Goal: Task Accomplishment & Management: Use online tool/utility

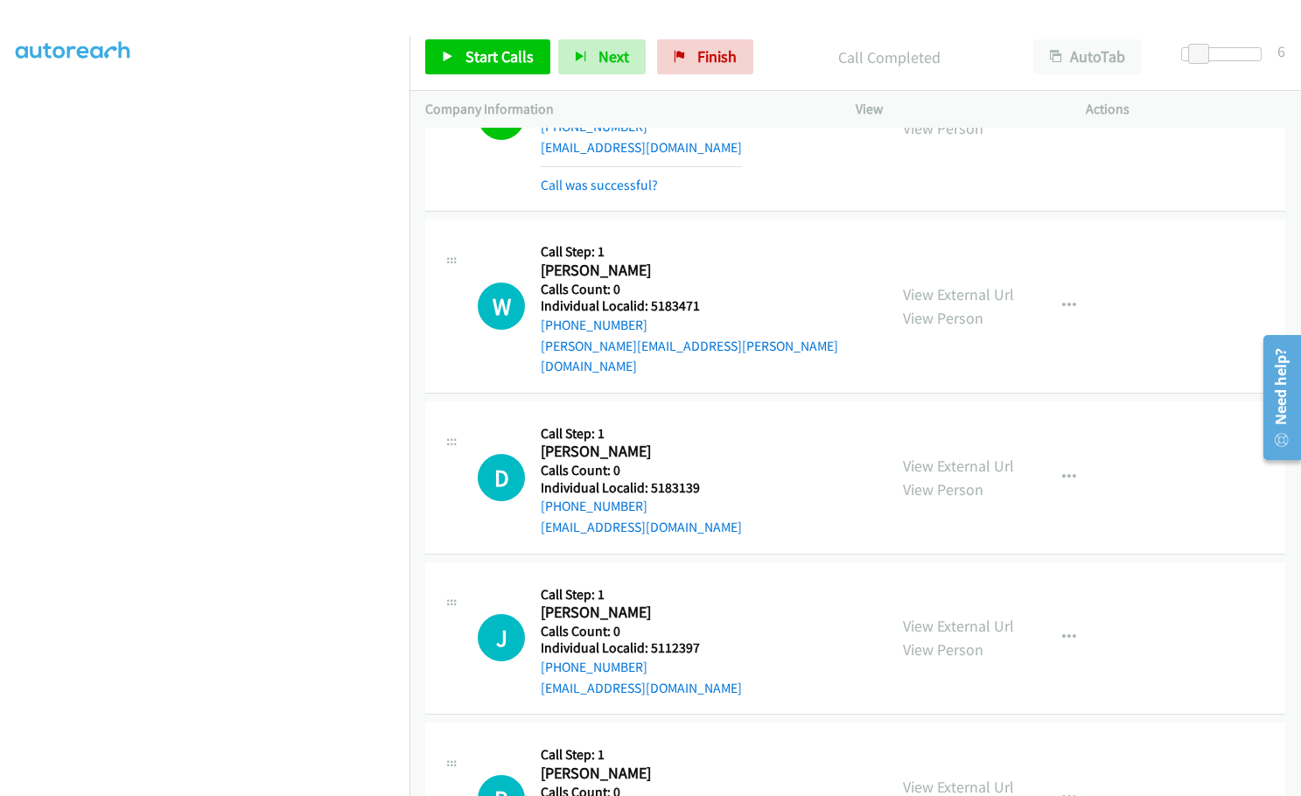
scroll to position [13870, 0]
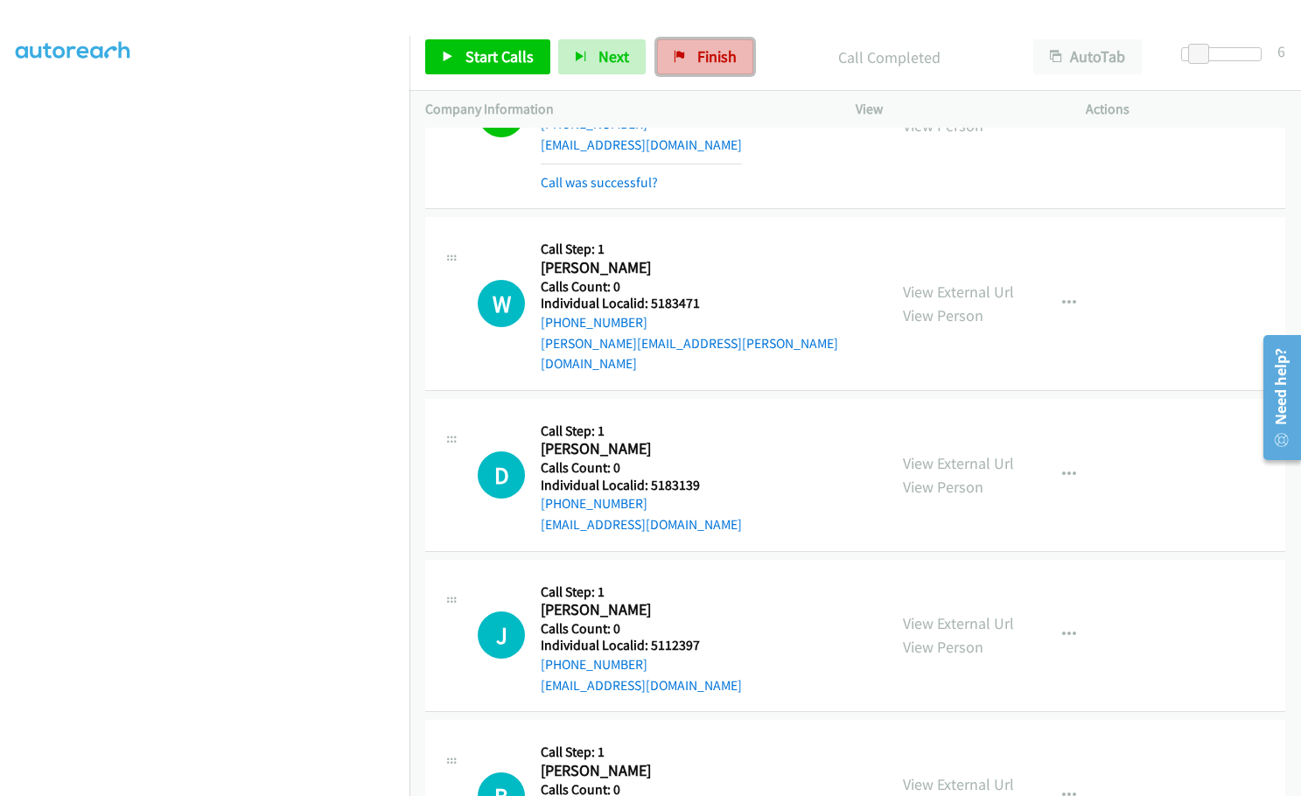
click at [717, 59] on span "Finish" at bounding box center [716, 56] width 39 height 20
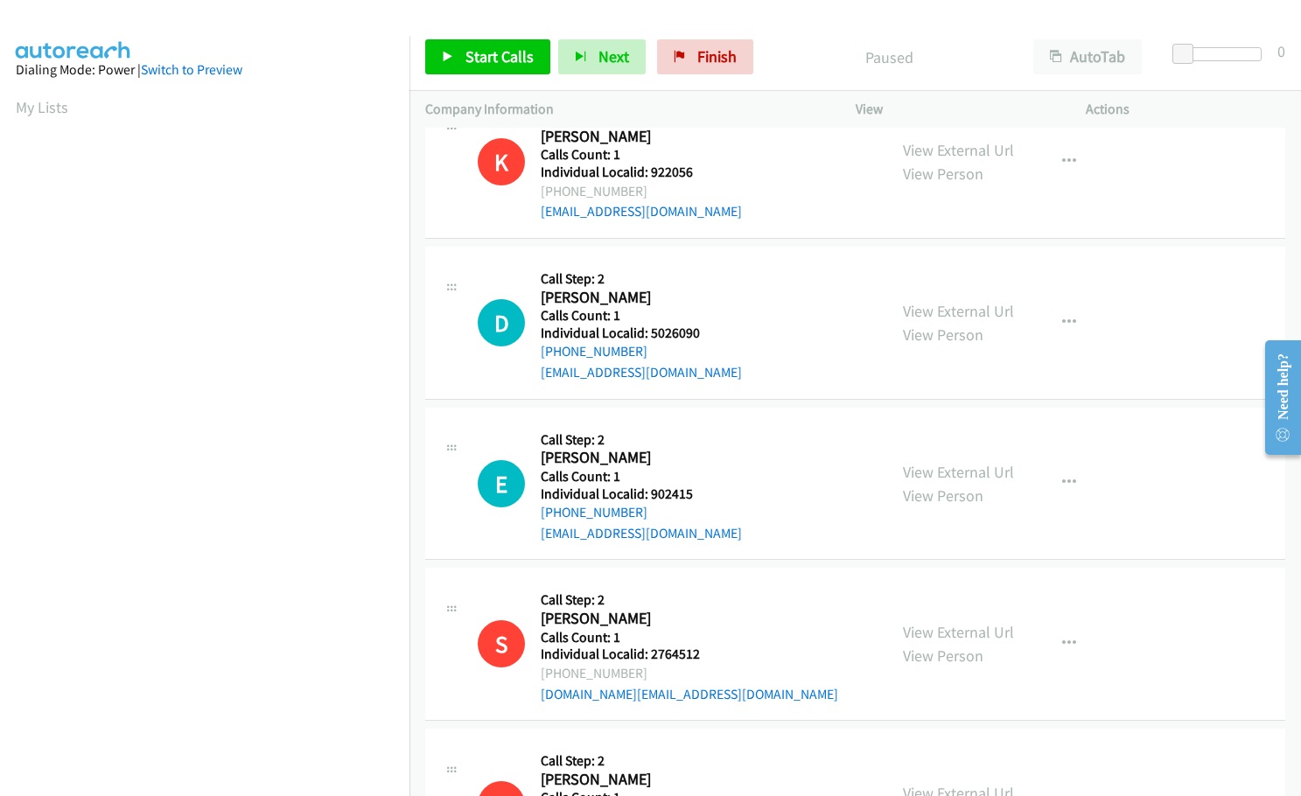
scroll to position [3829, 0]
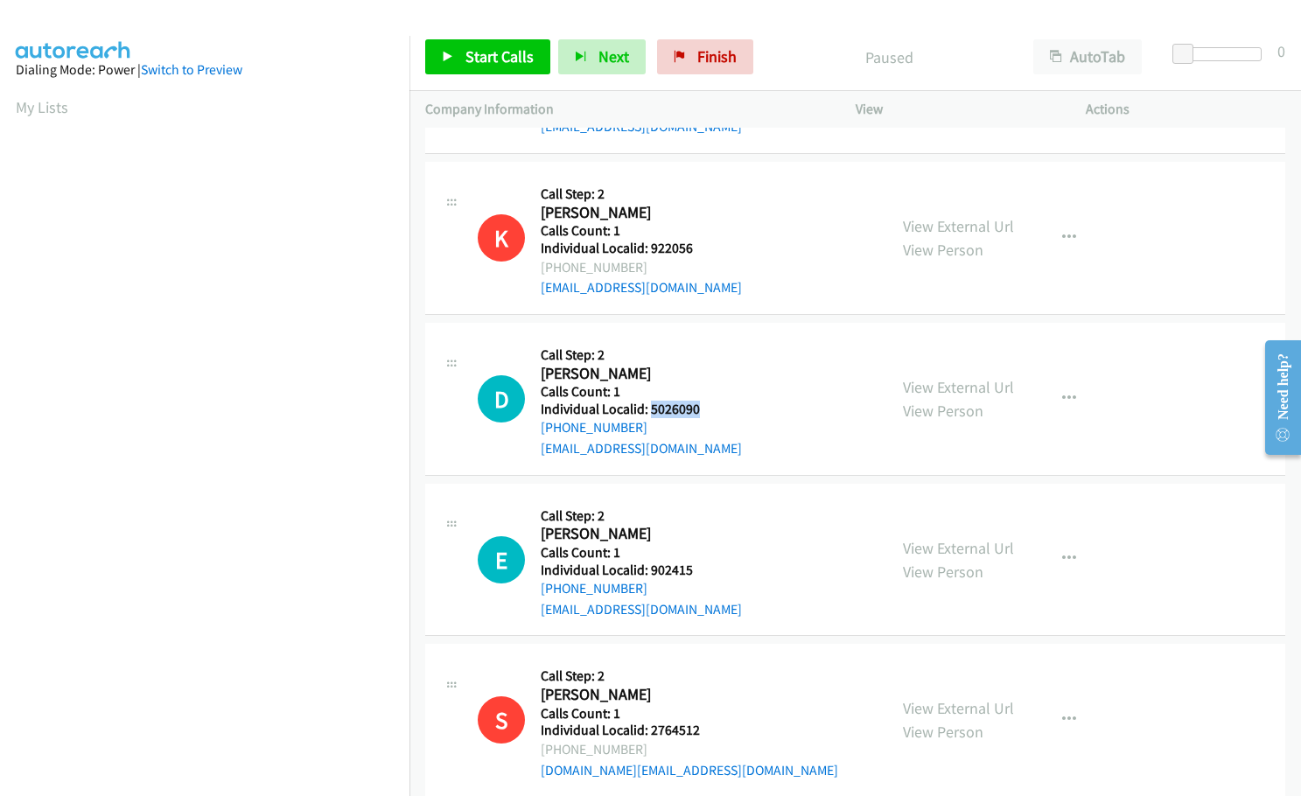
drag, startPoint x: 647, startPoint y: 391, endPoint x: 713, endPoint y: 389, distance: 65.6
click at [713, 401] on h5 "Individual Localid: 5026090" at bounding box center [641, 409] width 201 height 17
copy h5 "5026090"
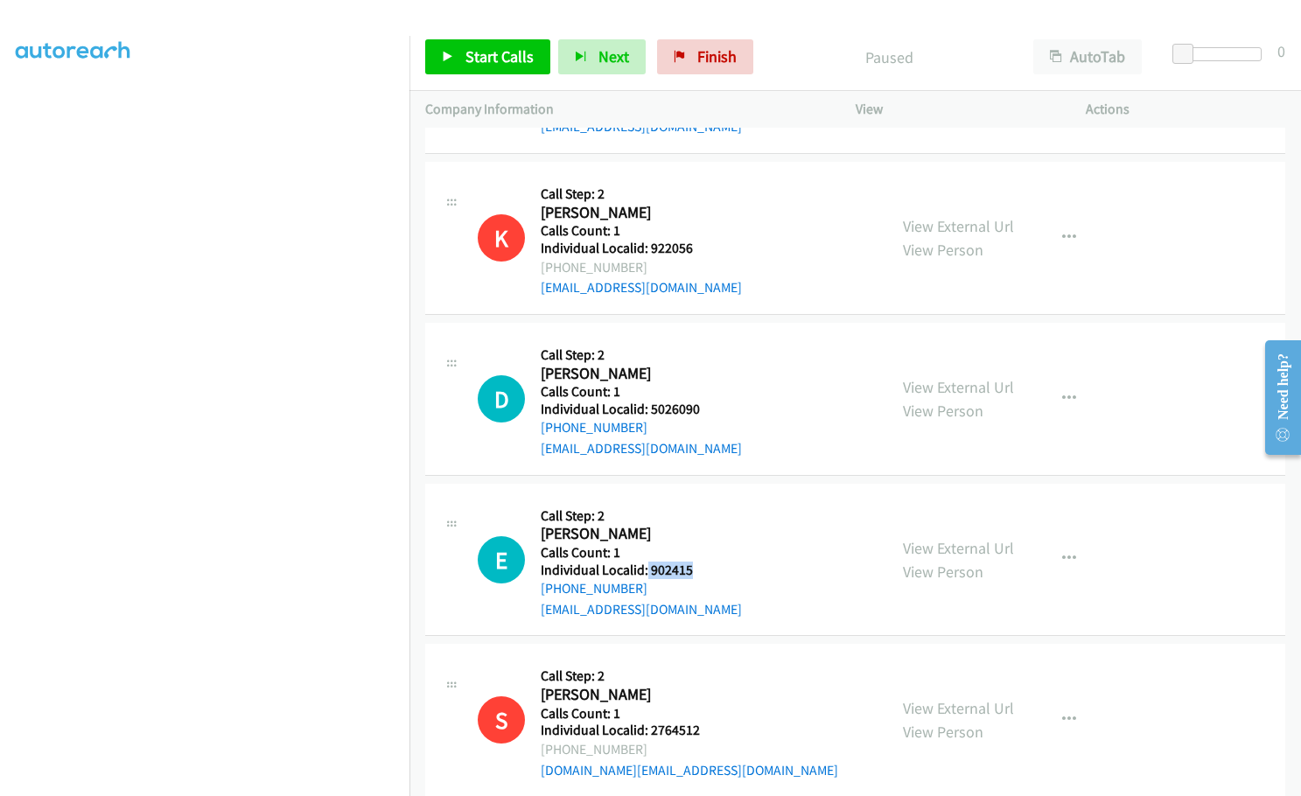
drag, startPoint x: 645, startPoint y: 547, endPoint x: 700, endPoint y: 548, distance: 55.1
click at [700, 562] on h5 "Individual Localid: 902415" at bounding box center [641, 570] width 201 height 17
copy h5 "902415"
click at [1062, 552] on icon "button" at bounding box center [1069, 559] width 14 height 14
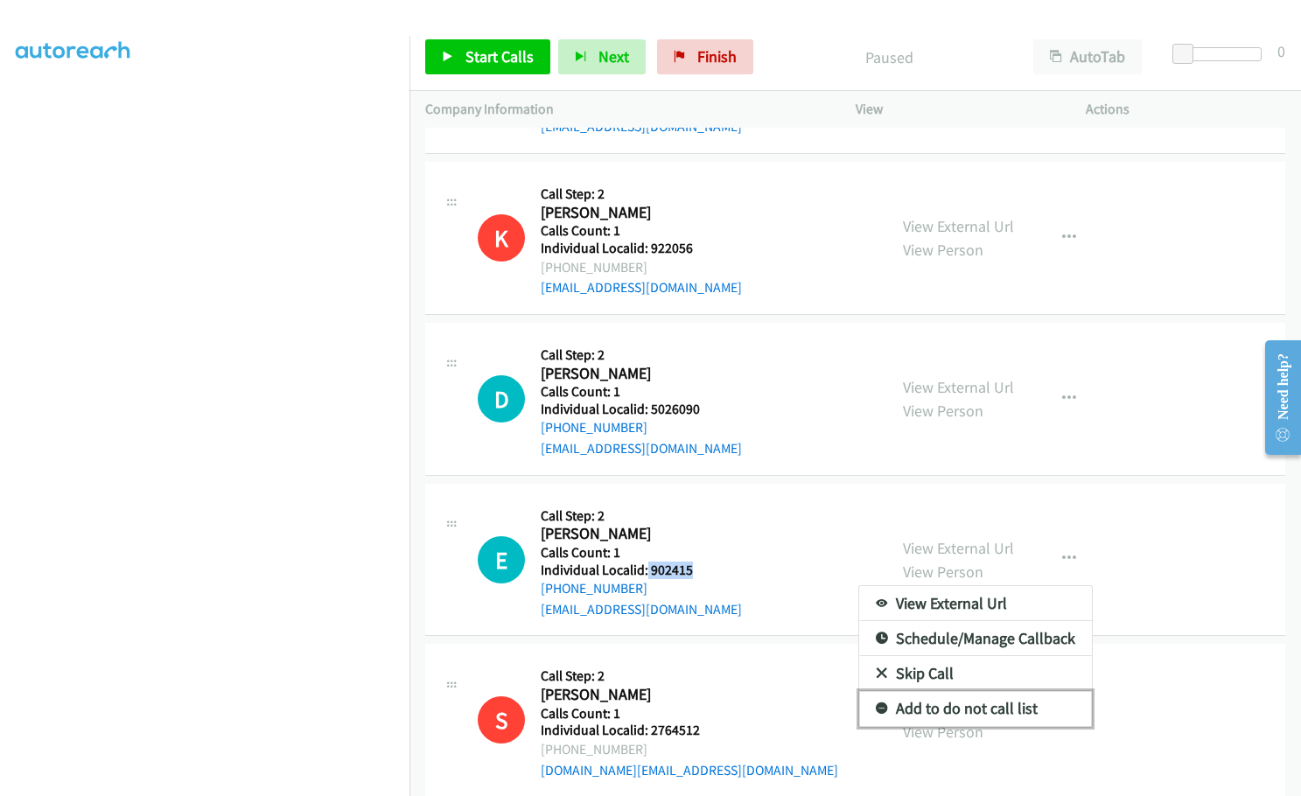
click at [876, 703] on icon at bounding box center [882, 709] width 12 height 12
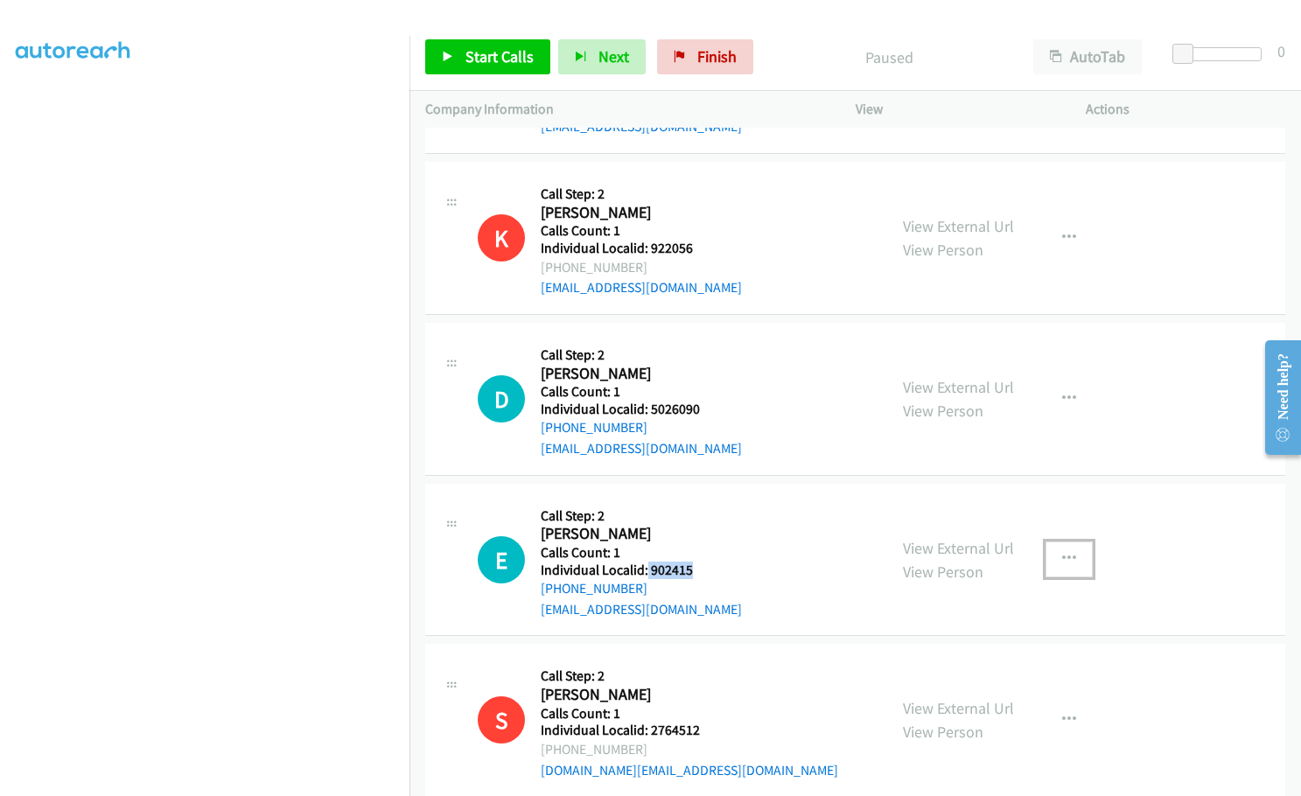
click at [1062, 552] on icon "button" at bounding box center [1069, 559] width 14 height 14
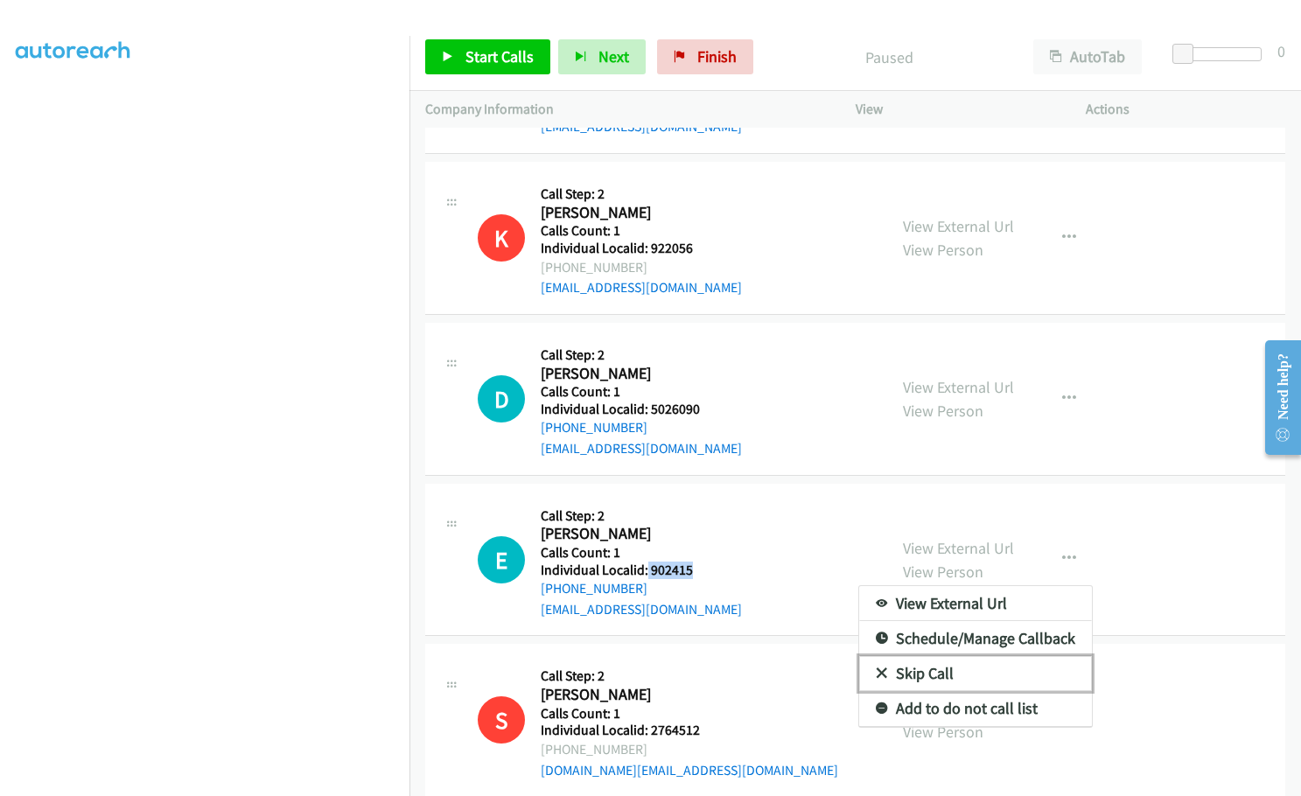
click at [876, 668] on icon at bounding box center [882, 674] width 12 height 12
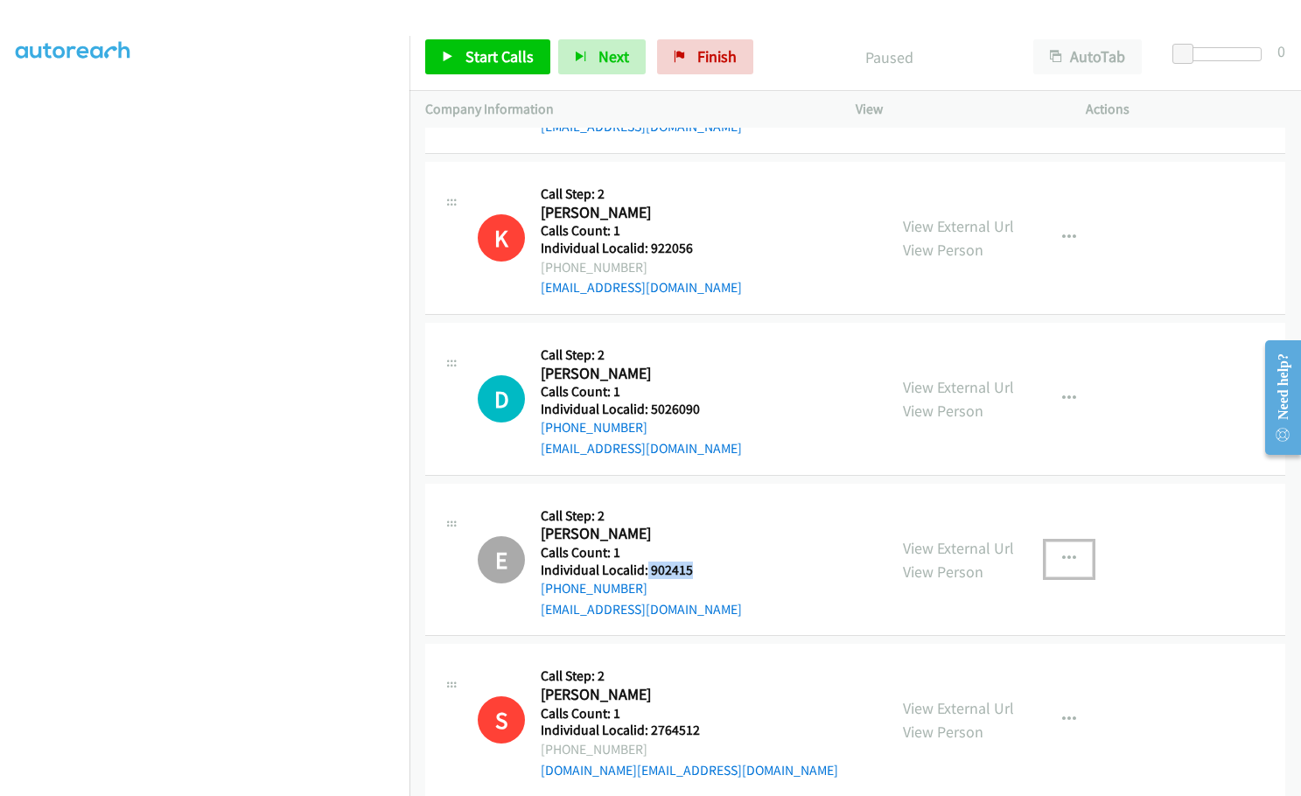
click at [1062, 552] on icon "button" at bounding box center [1069, 559] width 14 height 14
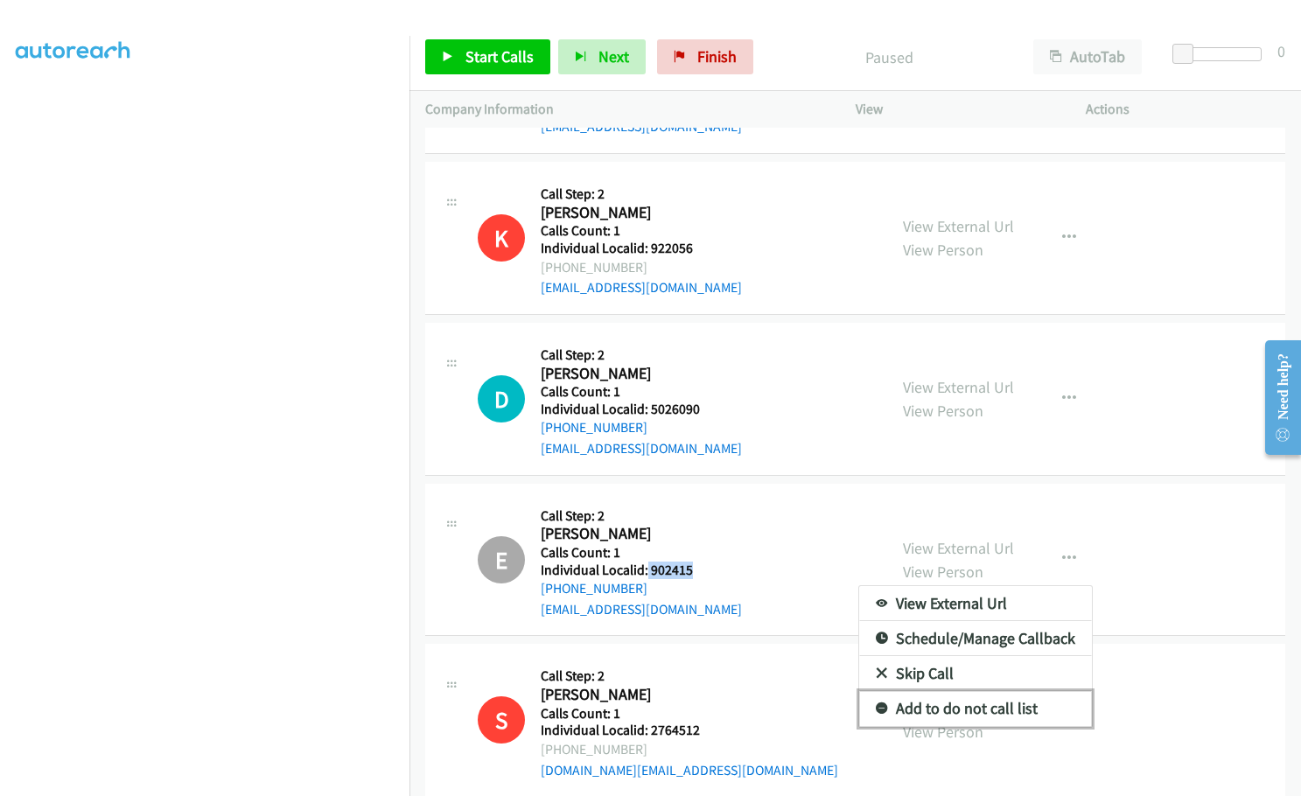
click at [876, 703] on icon at bounding box center [882, 709] width 12 height 12
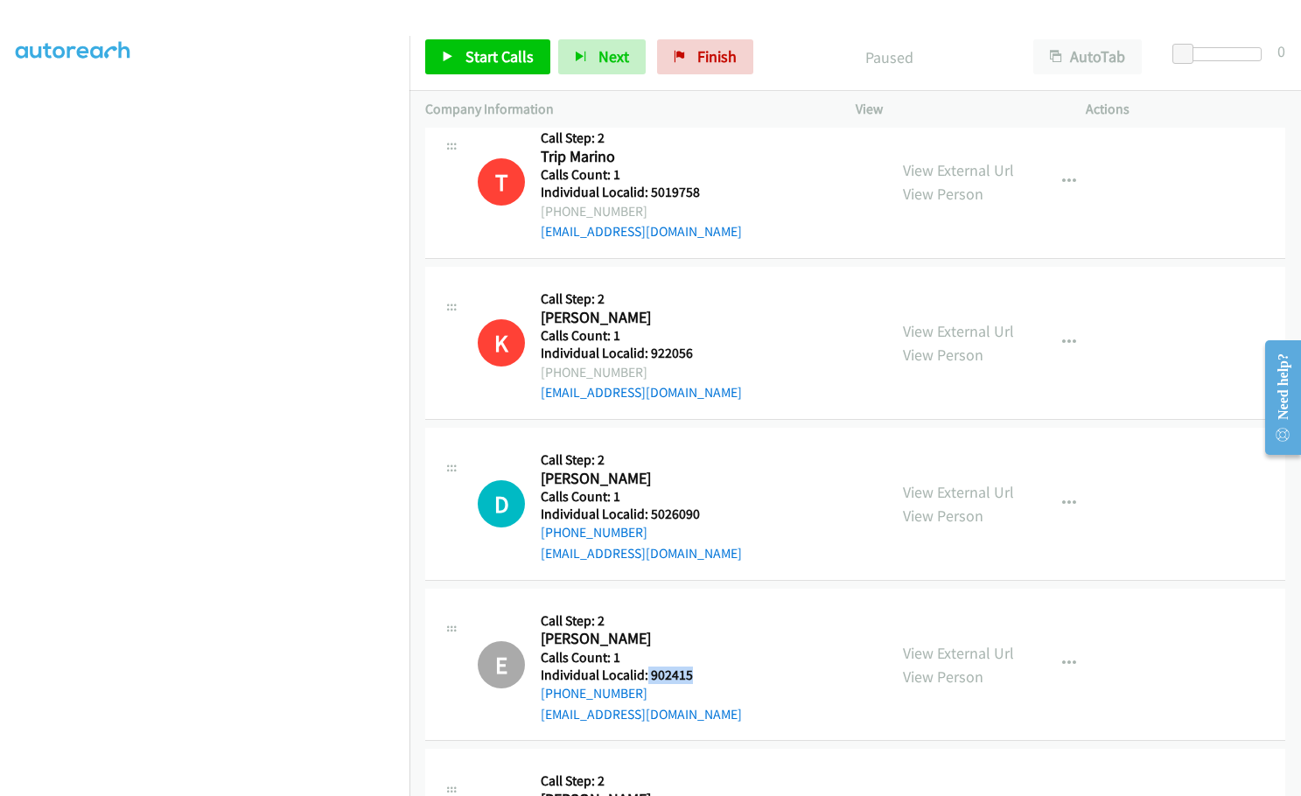
scroll to position [3749, 0]
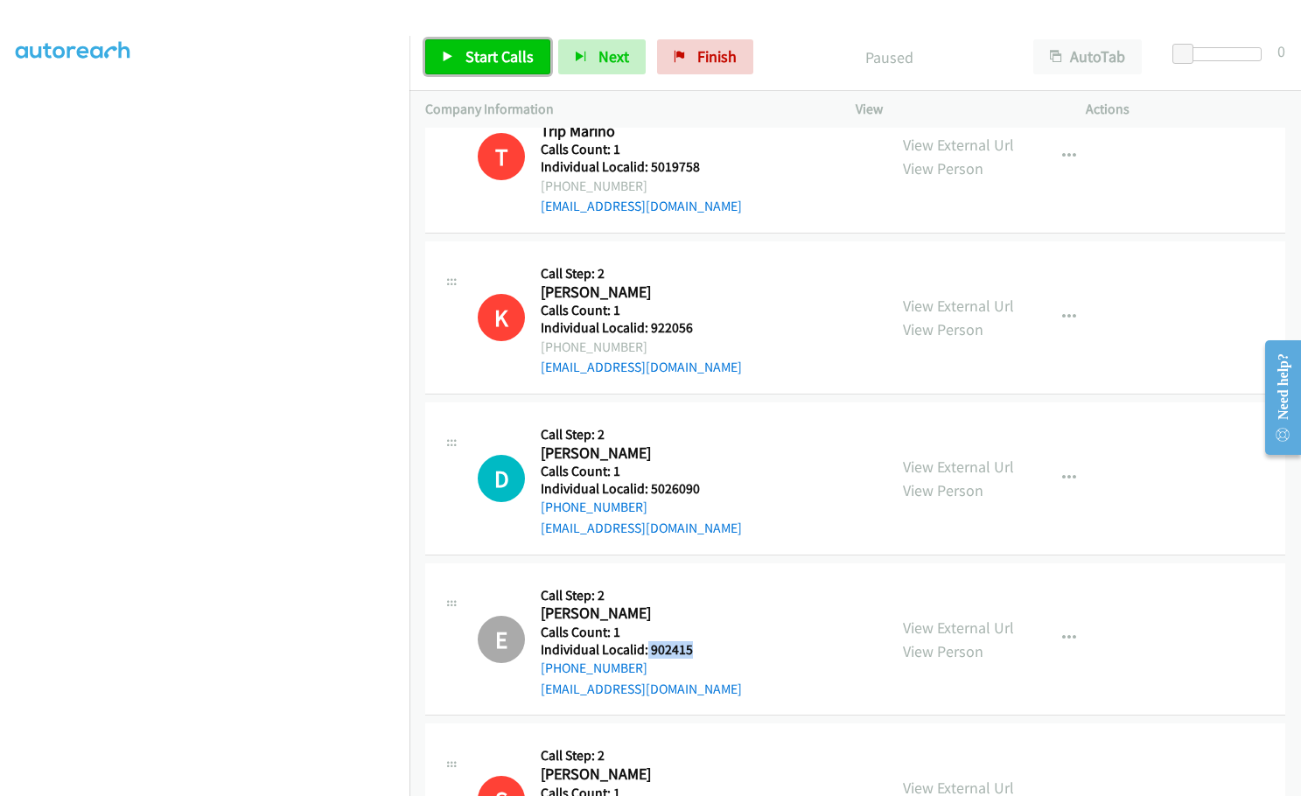
click at [469, 45] on link "Start Calls" at bounding box center [487, 56] width 125 height 35
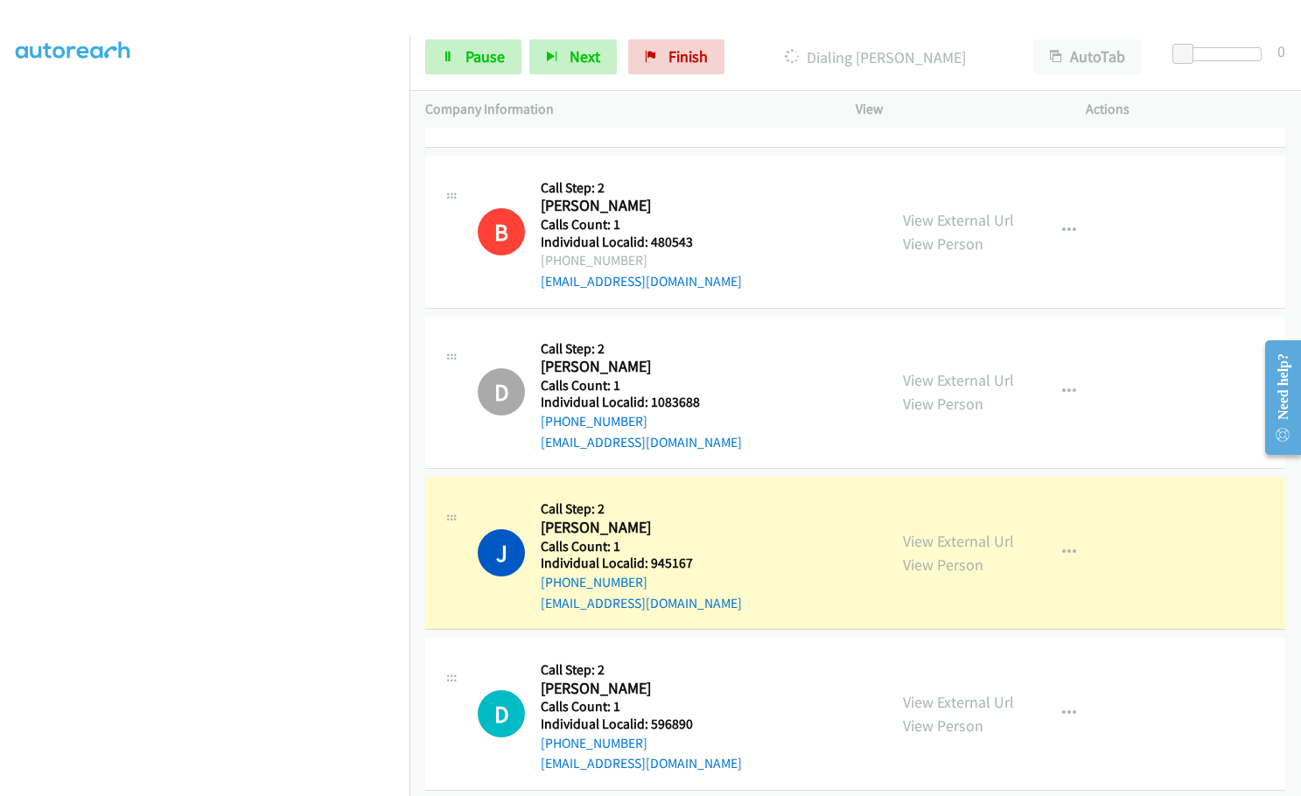
scroll to position [148, 0]
drag, startPoint x: 649, startPoint y: 541, endPoint x: 698, endPoint y: 541, distance: 49.0
click at [698, 541] on div "J Callback Scheduled Call Step: 2 Jeff Zeliadt America/Phoenix Calls Count: 1 I…" at bounding box center [675, 552] width 394 height 121
copy h5 "945167"
drag, startPoint x: 646, startPoint y: 703, endPoint x: 698, endPoint y: 702, distance: 51.6
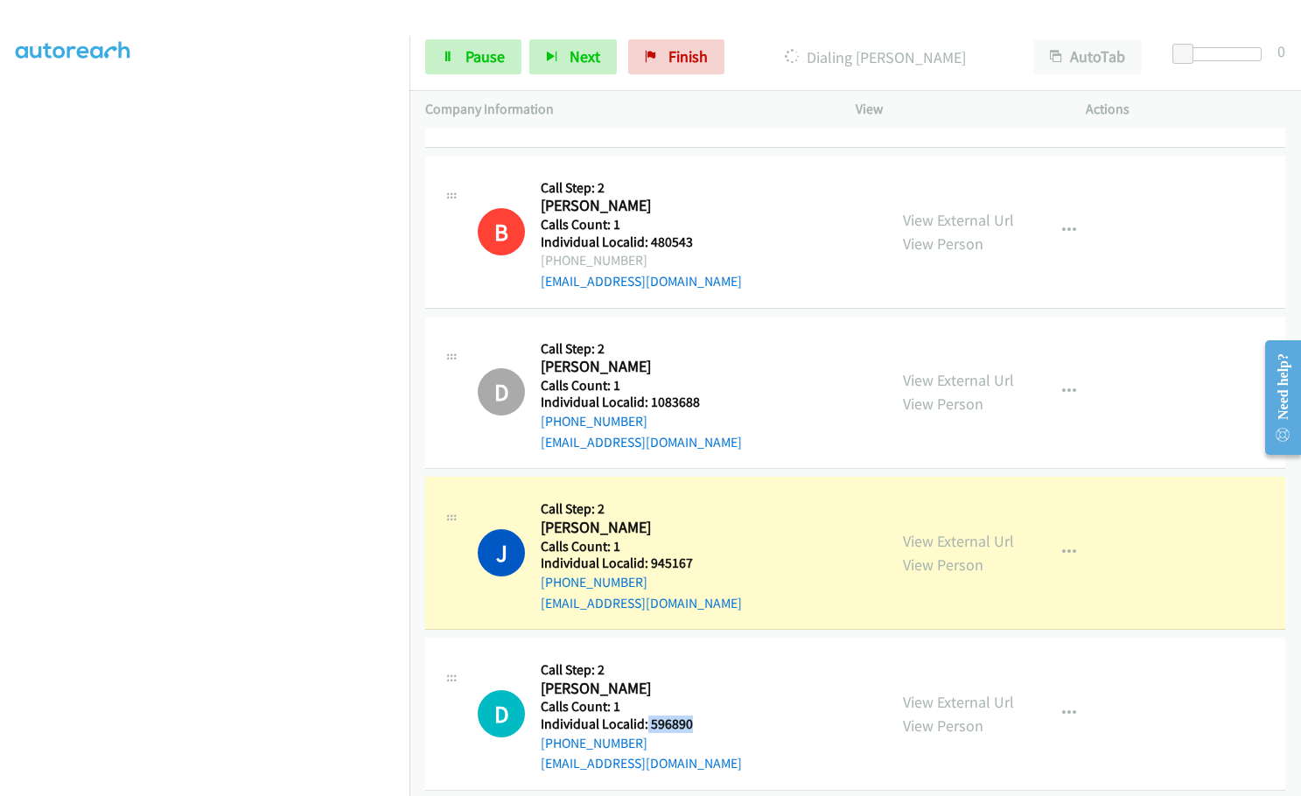
click at [699, 702] on div "D Callback Scheduled Call Step: 2 David Thom America/Los_Angeles Calls Count: 1…" at bounding box center [675, 713] width 394 height 121
copy h5 "596890"
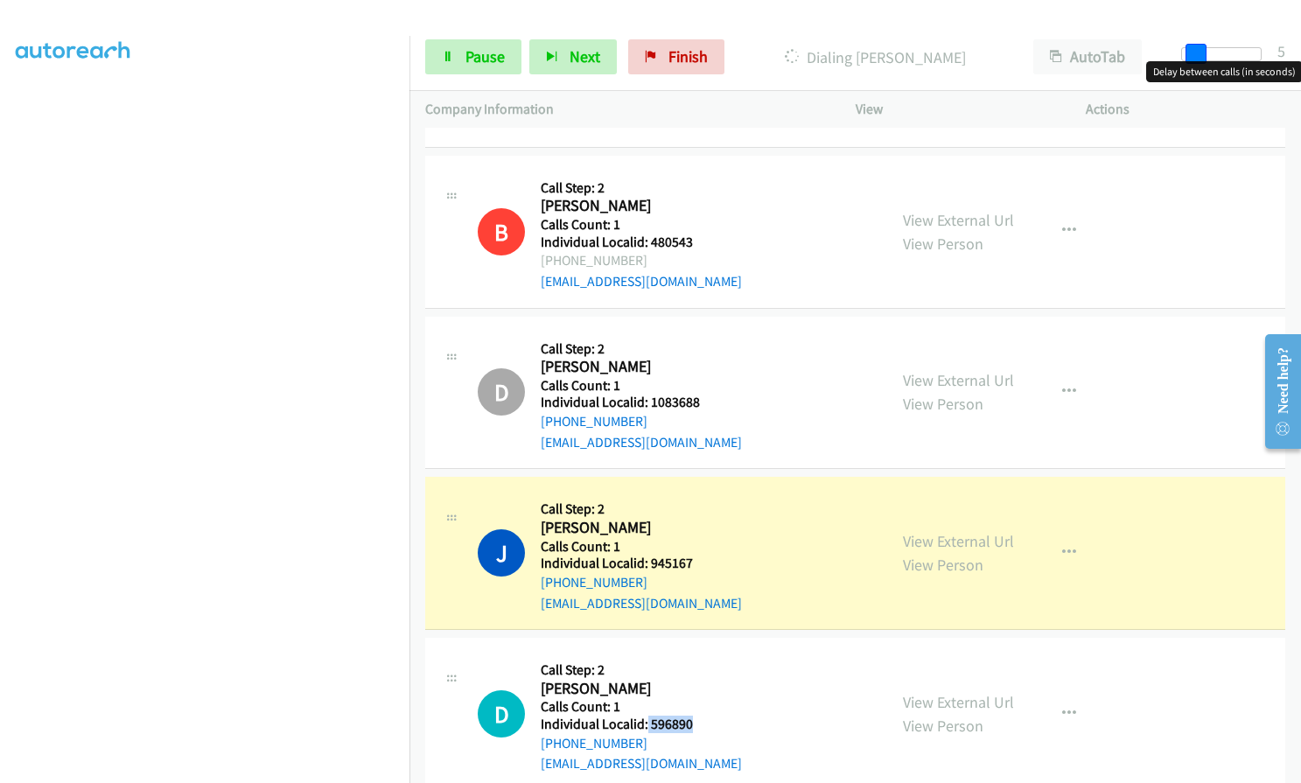
drag, startPoint x: 1184, startPoint y: 58, endPoint x: 1197, endPoint y: 57, distance: 13.2
click at [1197, 57] on span at bounding box center [1195, 54] width 21 height 21
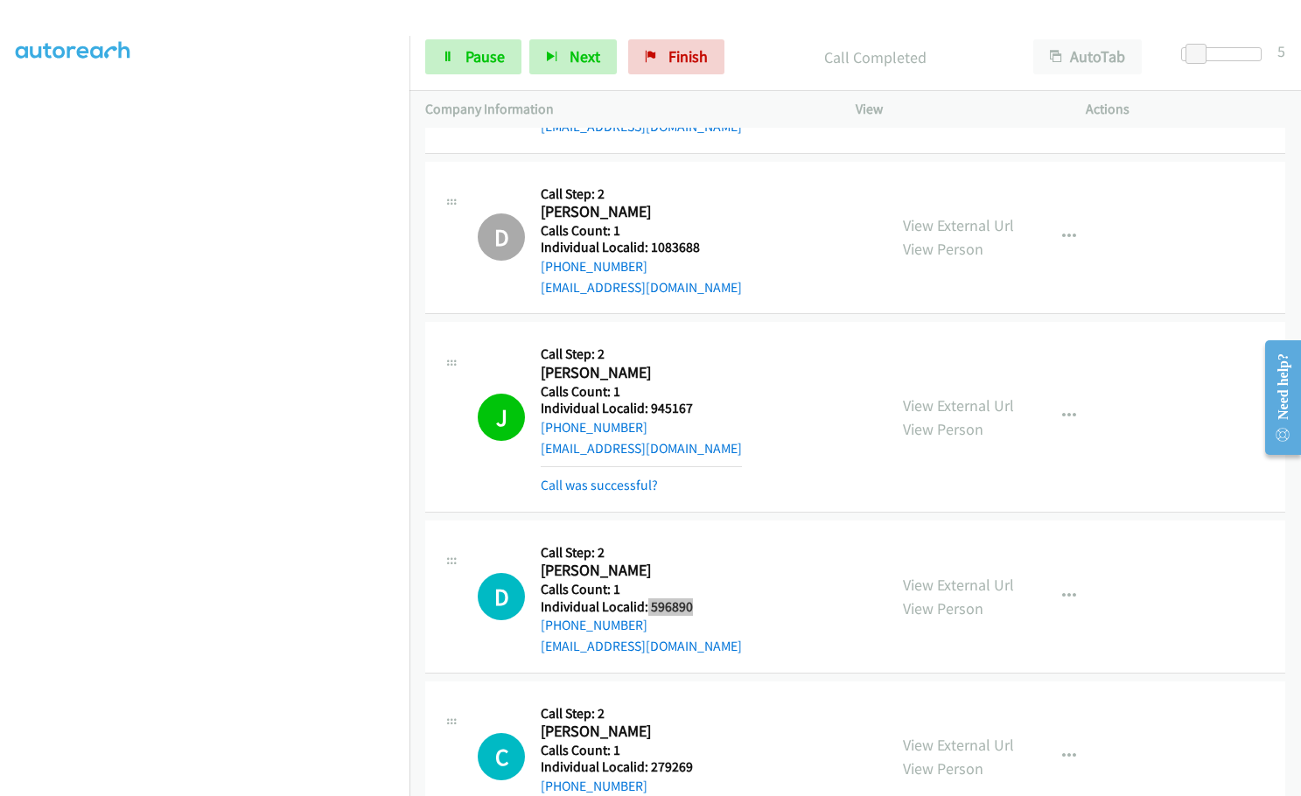
scroll to position [4874, 0]
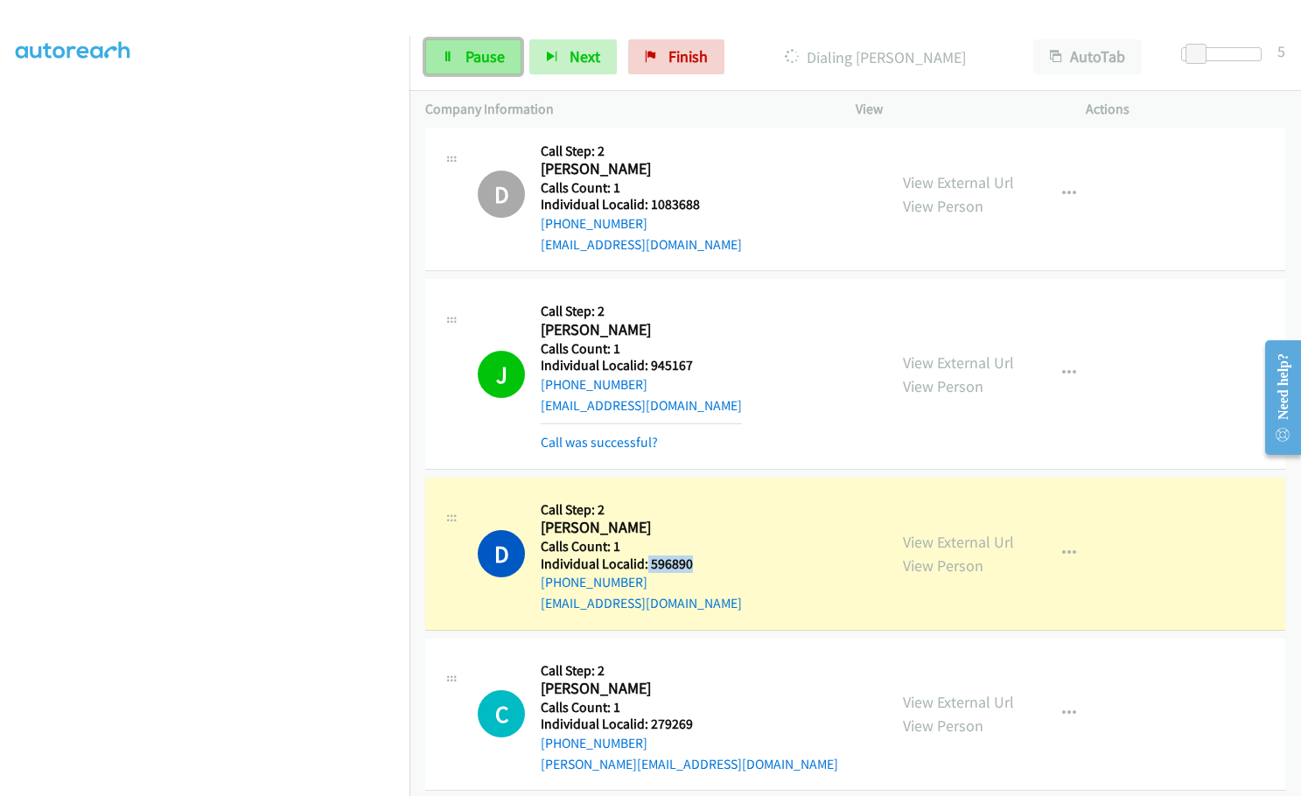
click at [471, 48] on span "Pause" at bounding box center [484, 56] width 39 height 20
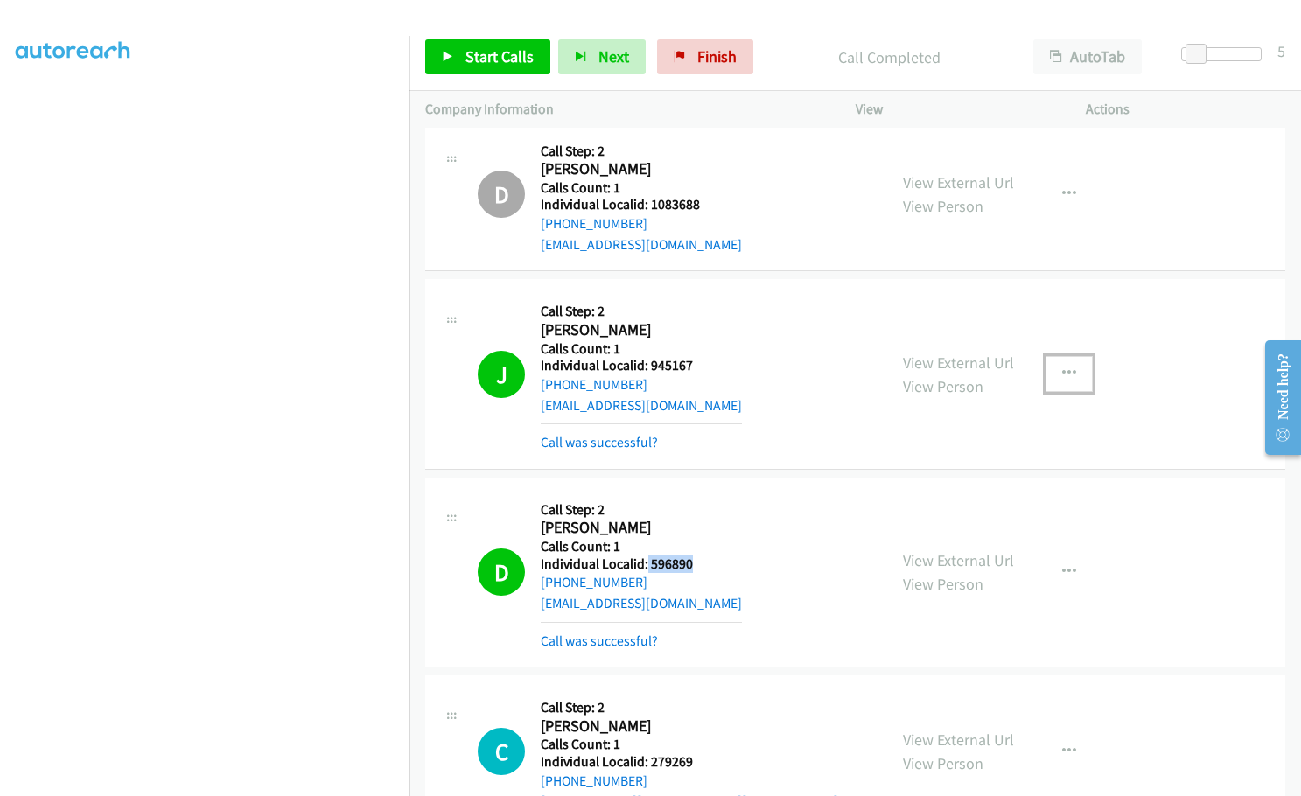
drag, startPoint x: 1075, startPoint y: 342, endPoint x: 1063, endPoint y: 364, distance: 25.1
click at [1075, 356] on button "button" at bounding box center [1068, 373] width 47 height 35
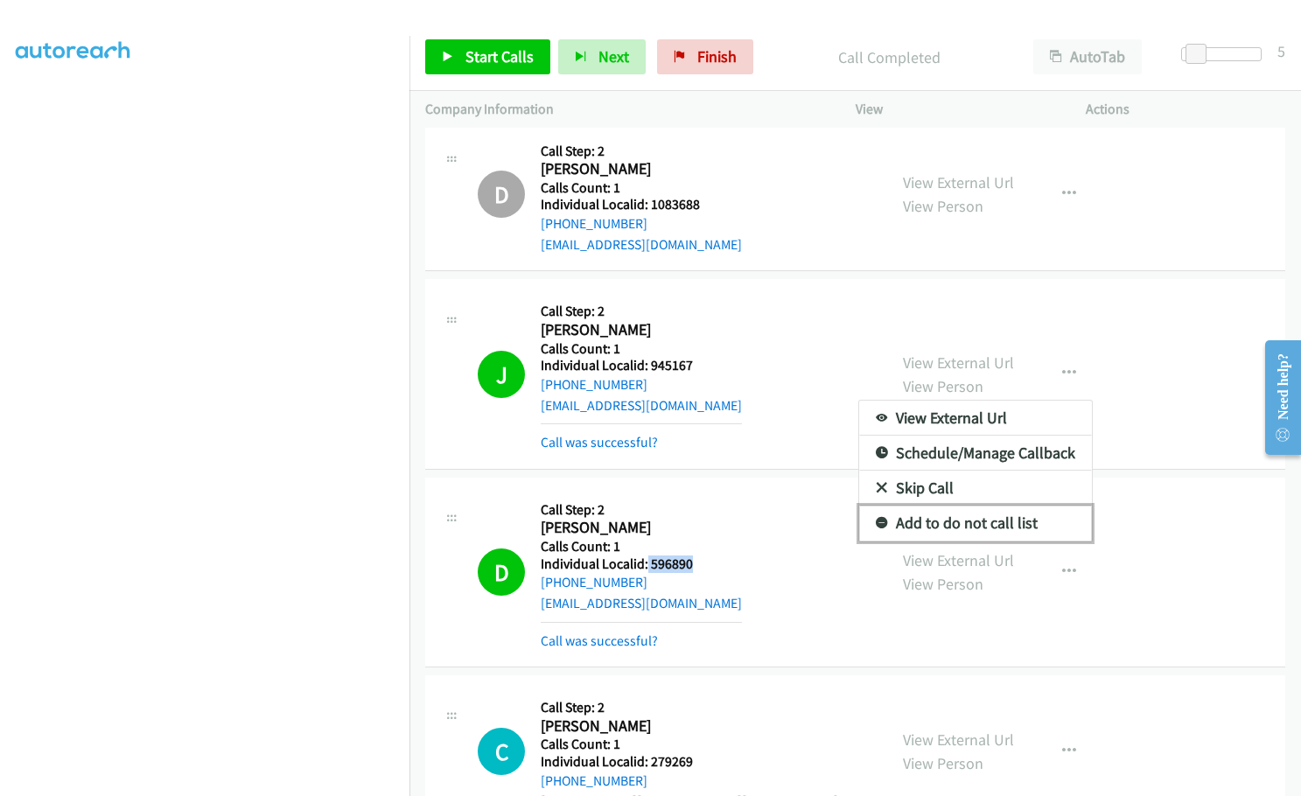
click at [876, 518] on icon at bounding box center [882, 524] width 12 height 12
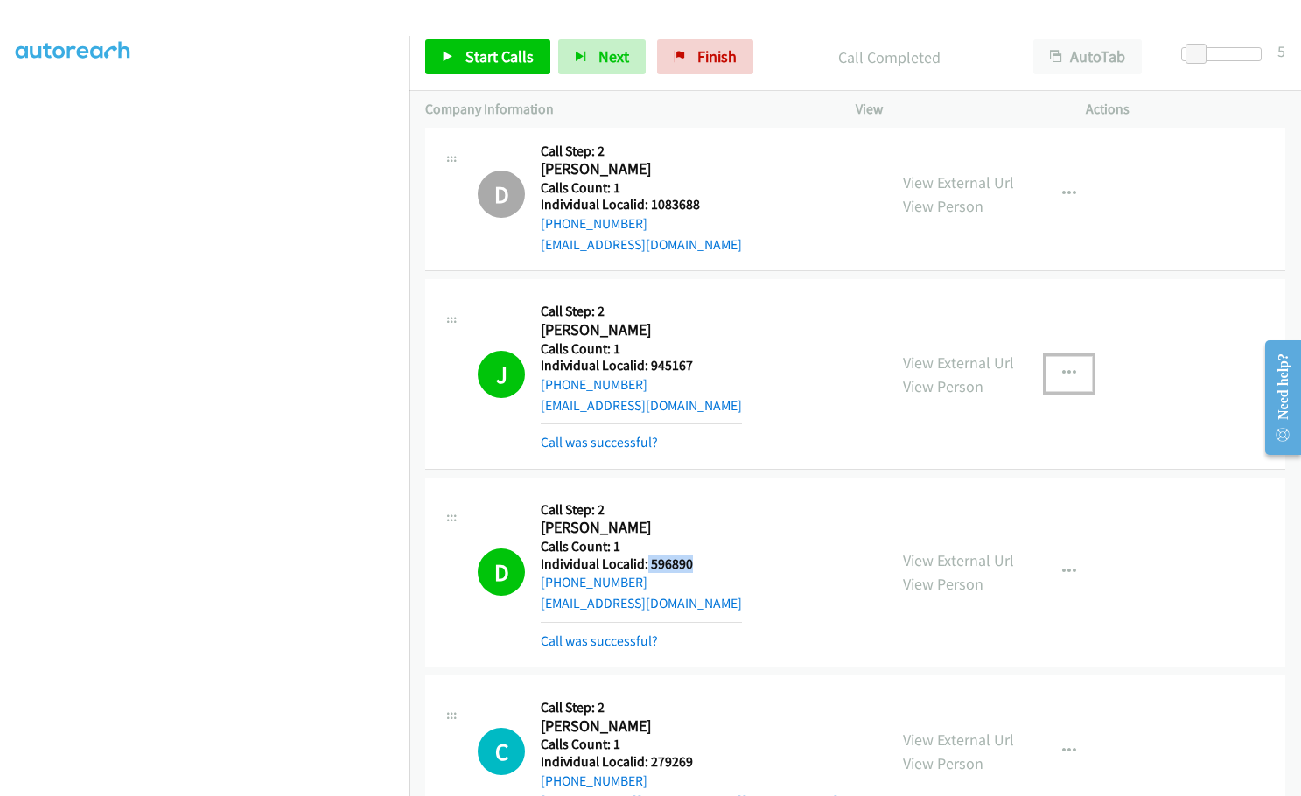
click at [1062, 367] on icon "button" at bounding box center [1069, 374] width 14 height 14
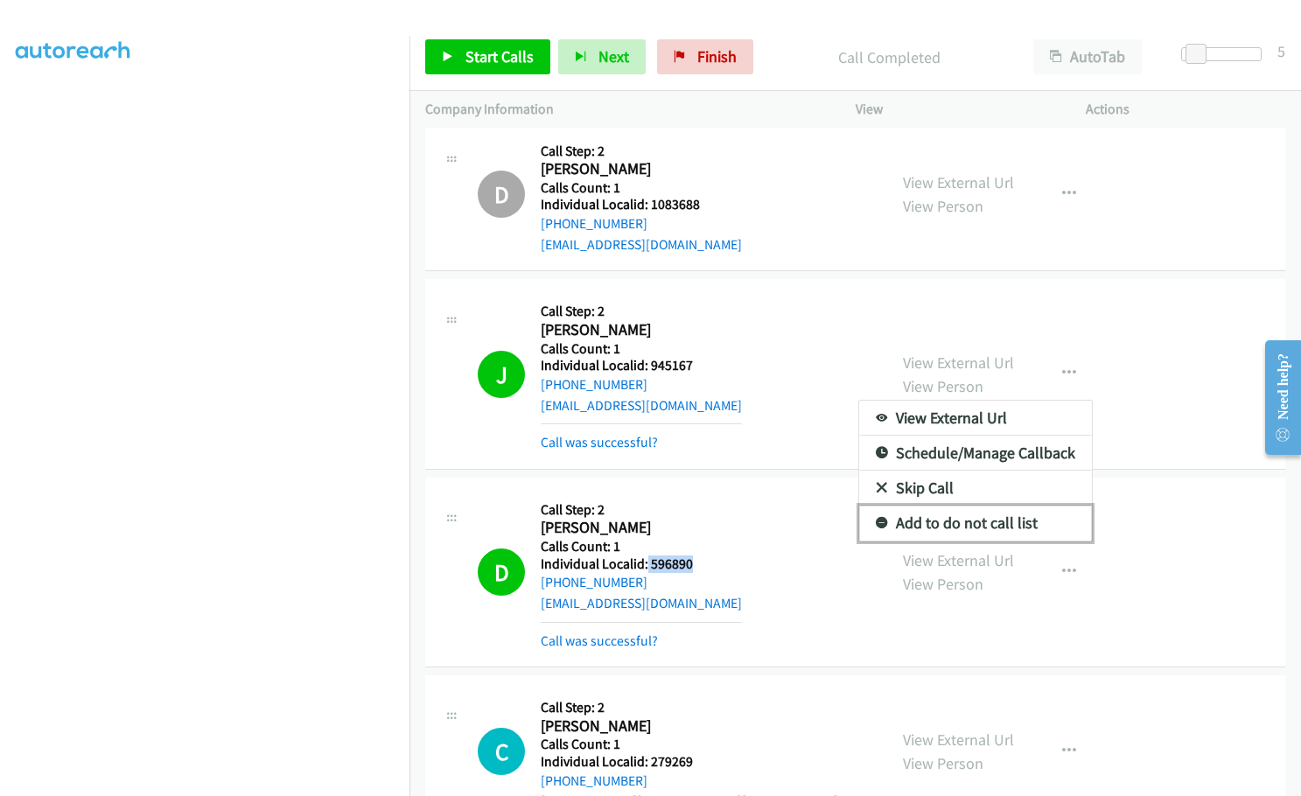
click at [876, 518] on icon at bounding box center [882, 524] width 12 height 12
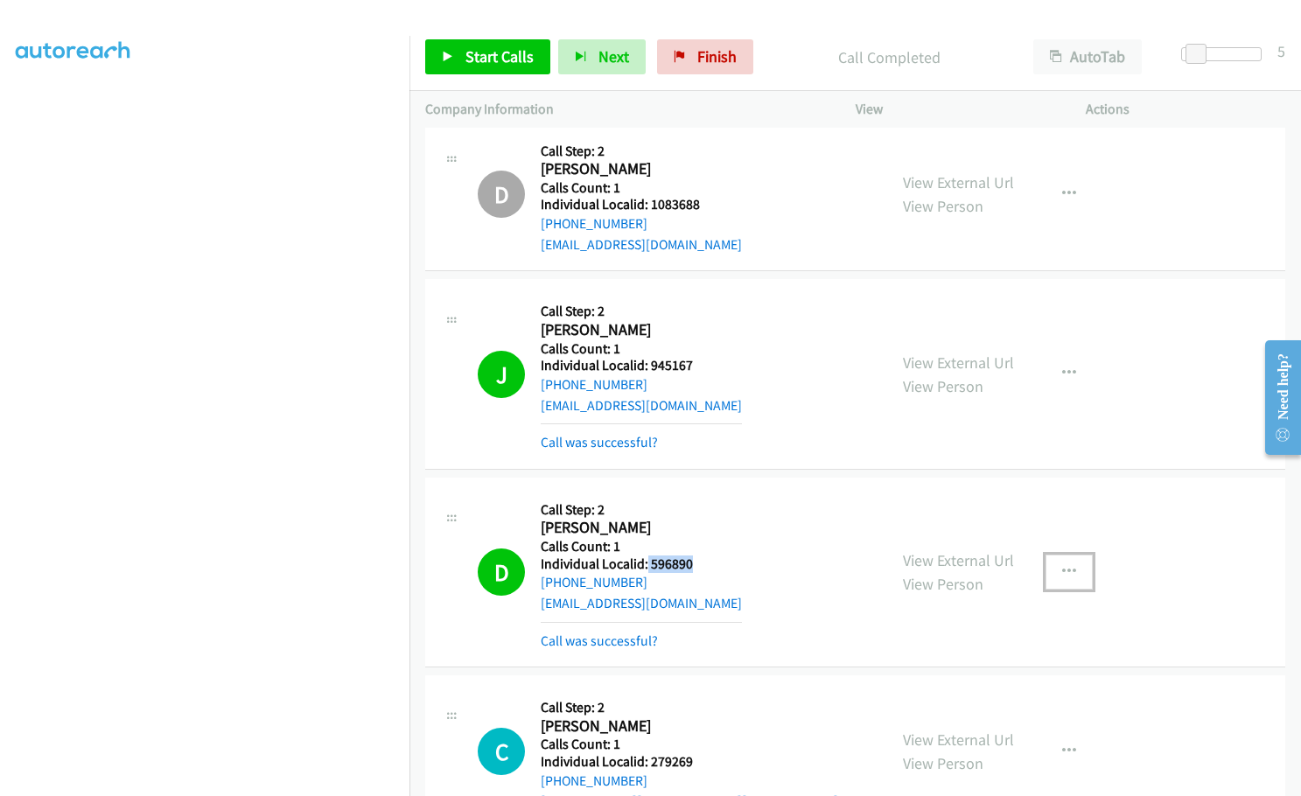
click at [1064, 565] on icon "button" at bounding box center [1069, 572] width 14 height 14
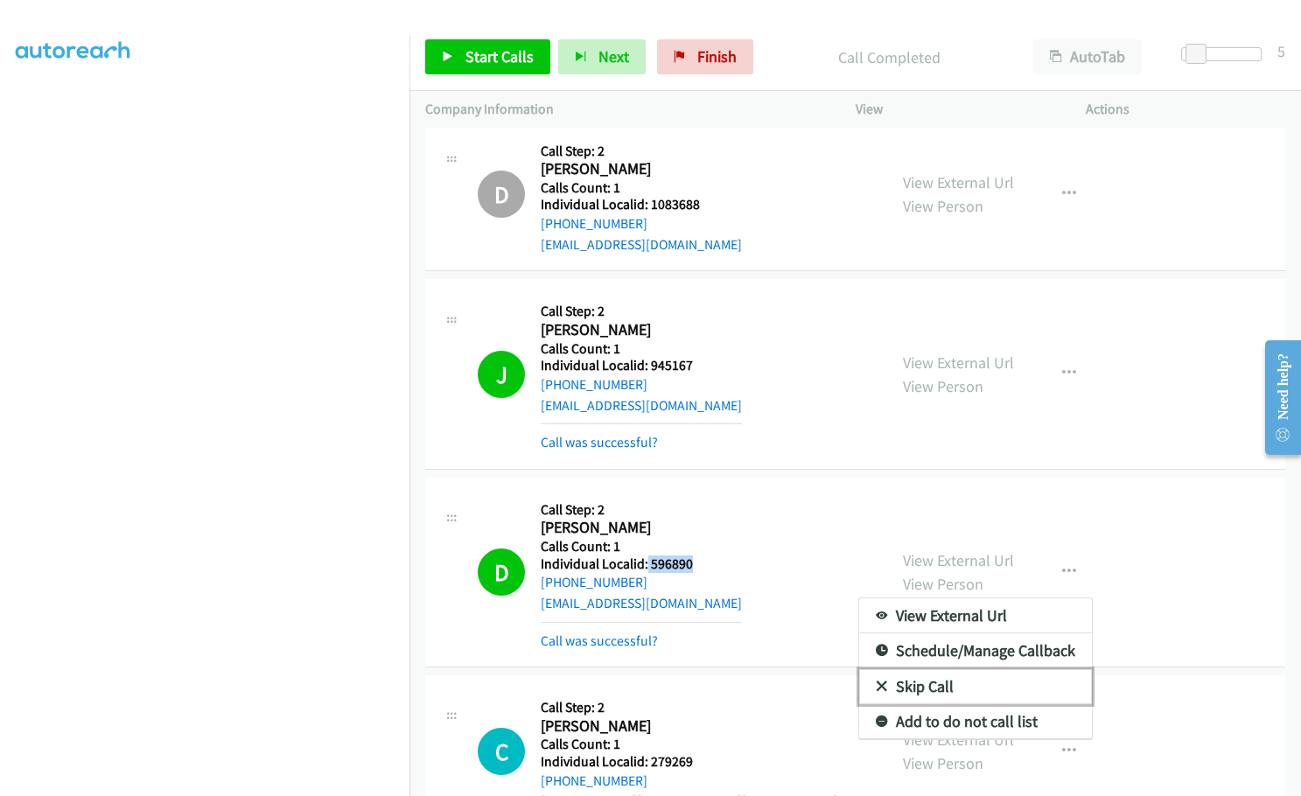
click at [876, 681] on icon at bounding box center [882, 687] width 12 height 12
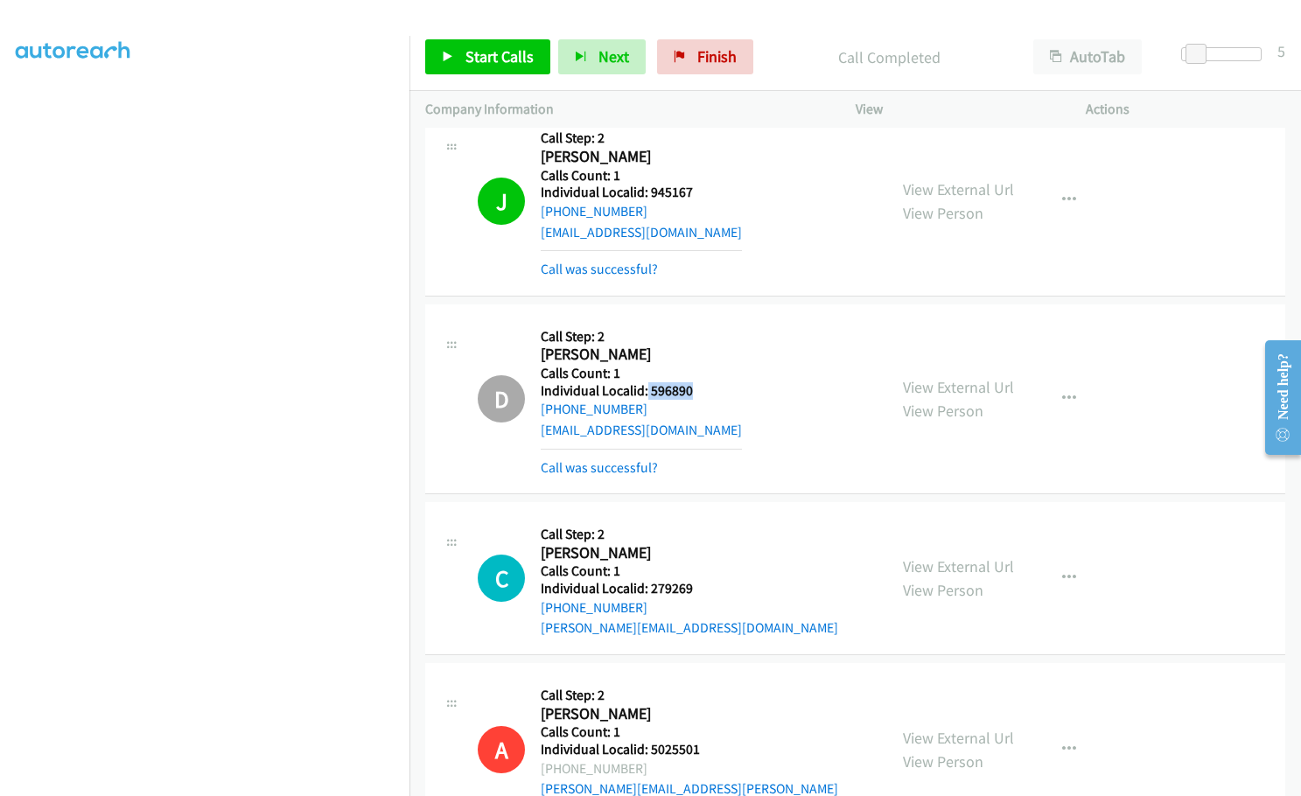
scroll to position [5073, 0]
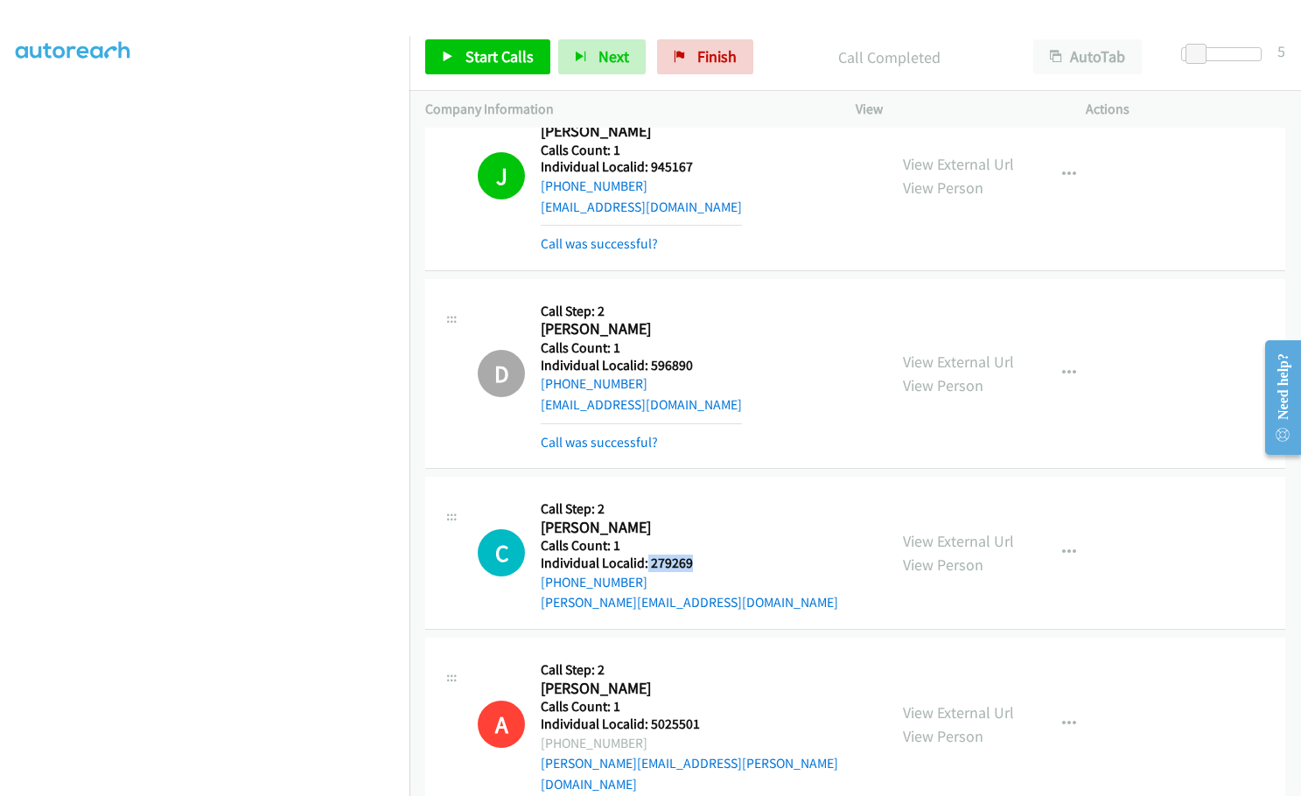
drag, startPoint x: 646, startPoint y: 543, endPoint x: 702, endPoint y: 542, distance: 56.0
click at [702, 555] on h5 "Individual Localid: 279269" at bounding box center [689, 563] width 297 height 17
copy h5 "279269"
click at [474, 62] on span "Start Calls" at bounding box center [499, 56] width 68 height 20
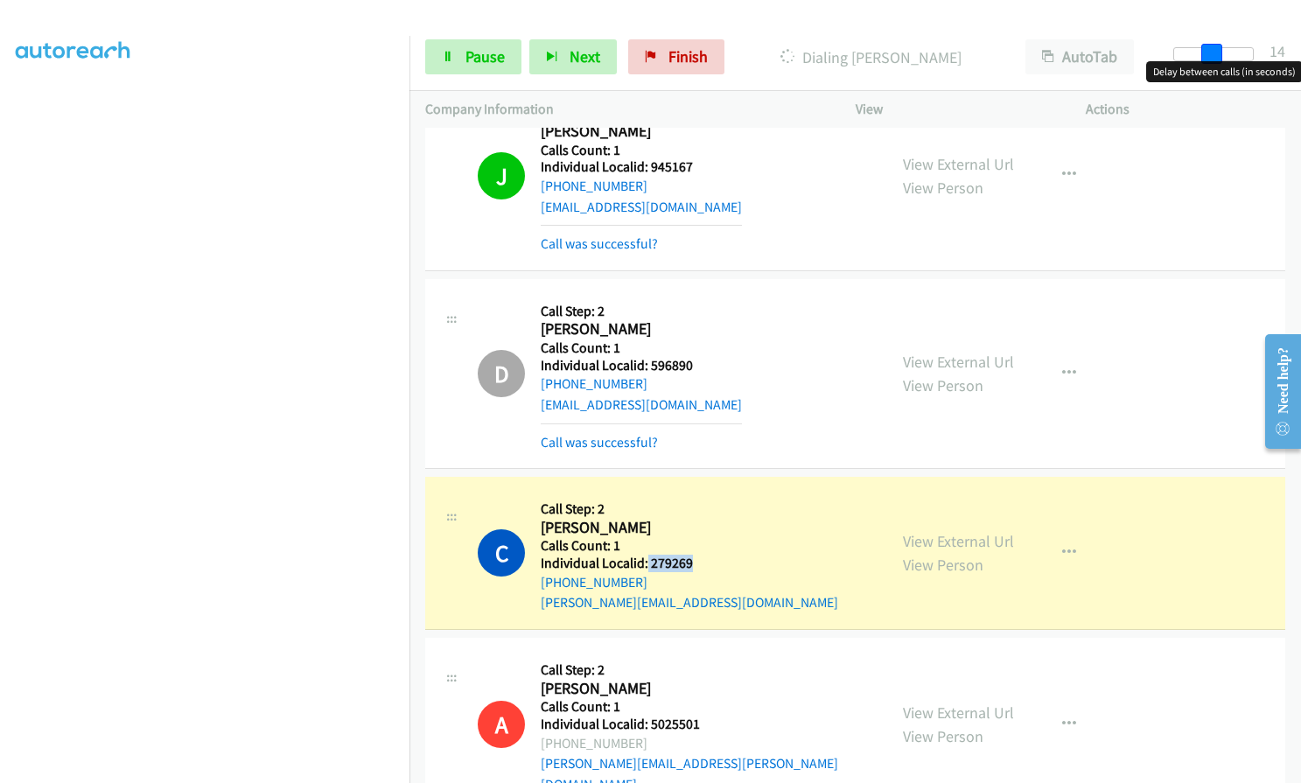
drag, startPoint x: 1194, startPoint y: 52, endPoint x: 1217, endPoint y: 52, distance: 22.8
click at [1217, 52] on span at bounding box center [1211, 54] width 21 height 21
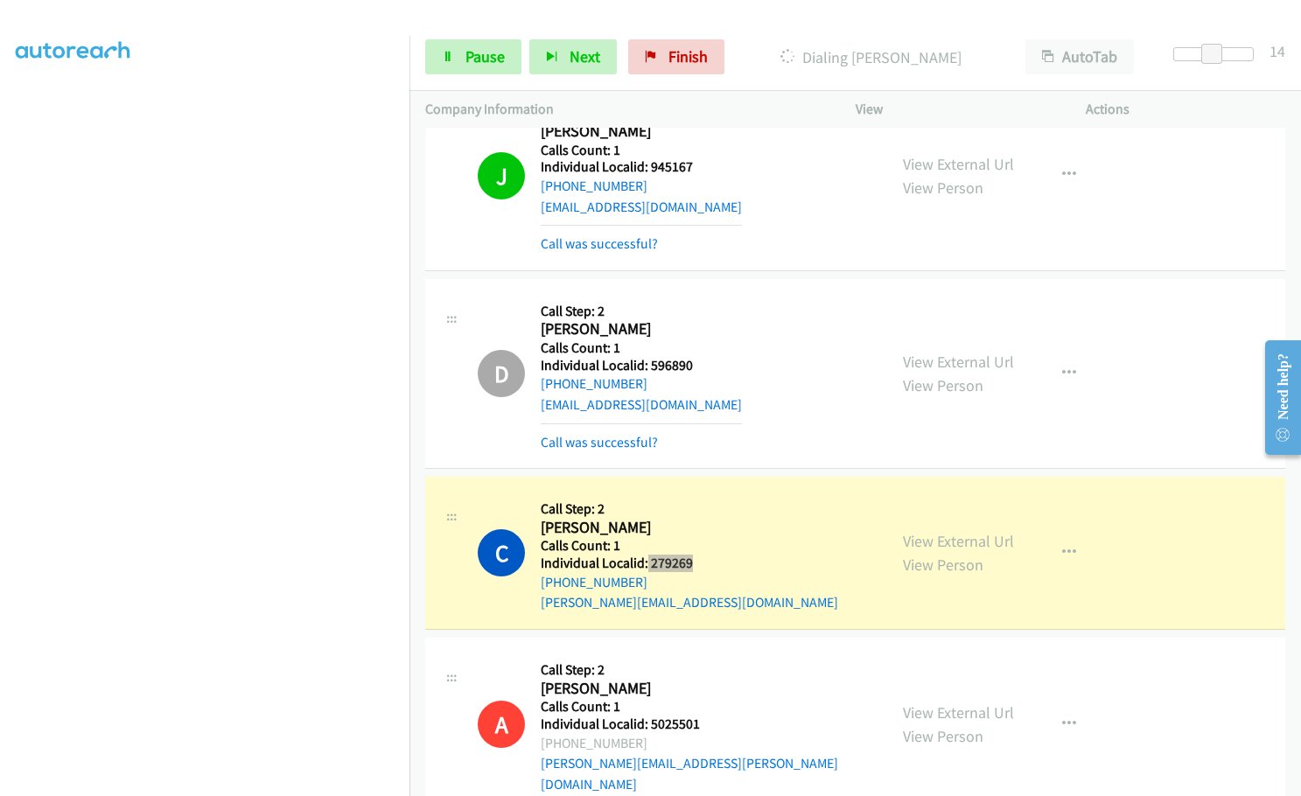
scroll to position [5007, 0]
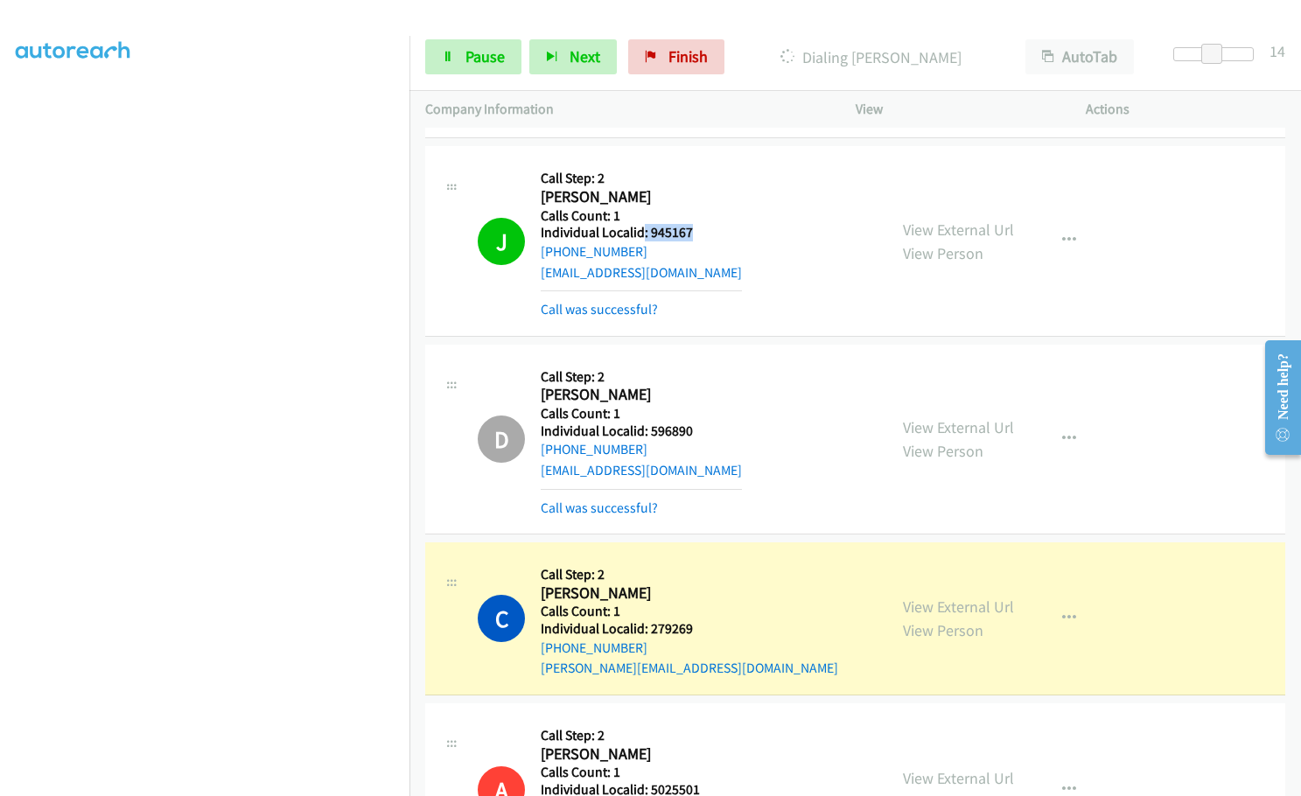
drag, startPoint x: 644, startPoint y: 213, endPoint x: 692, endPoint y: 212, distance: 48.1
click at [692, 212] on div "J Callback Scheduled Call Step: 2 Jeff Zeliadt America/Phoenix Calls Count: 1 I…" at bounding box center [675, 240] width 394 height 157
click at [696, 234] on div "J Callback Scheduled Call Step: 2 Jeff Zeliadt America/Phoenix Calls Count: 1 I…" at bounding box center [675, 240] width 394 height 157
drag, startPoint x: 651, startPoint y: 210, endPoint x: 690, endPoint y: 211, distance: 39.4
click at [690, 211] on div "J Callback Scheduled Call Step: 2 Jeff Zeliadt America/Phoenix Calls Count: 1 I…" at bounding box center [675, 240] width 394 height 157
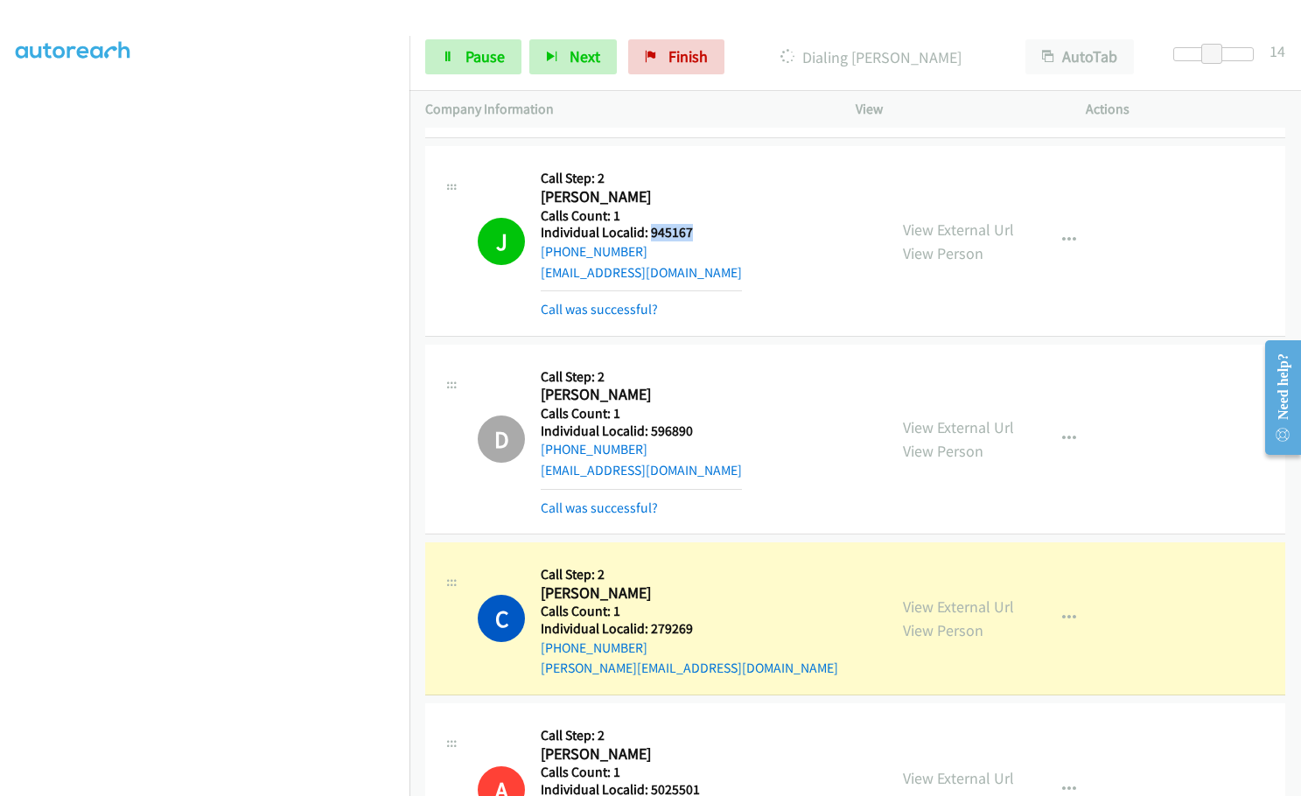
copy h5 "945167"
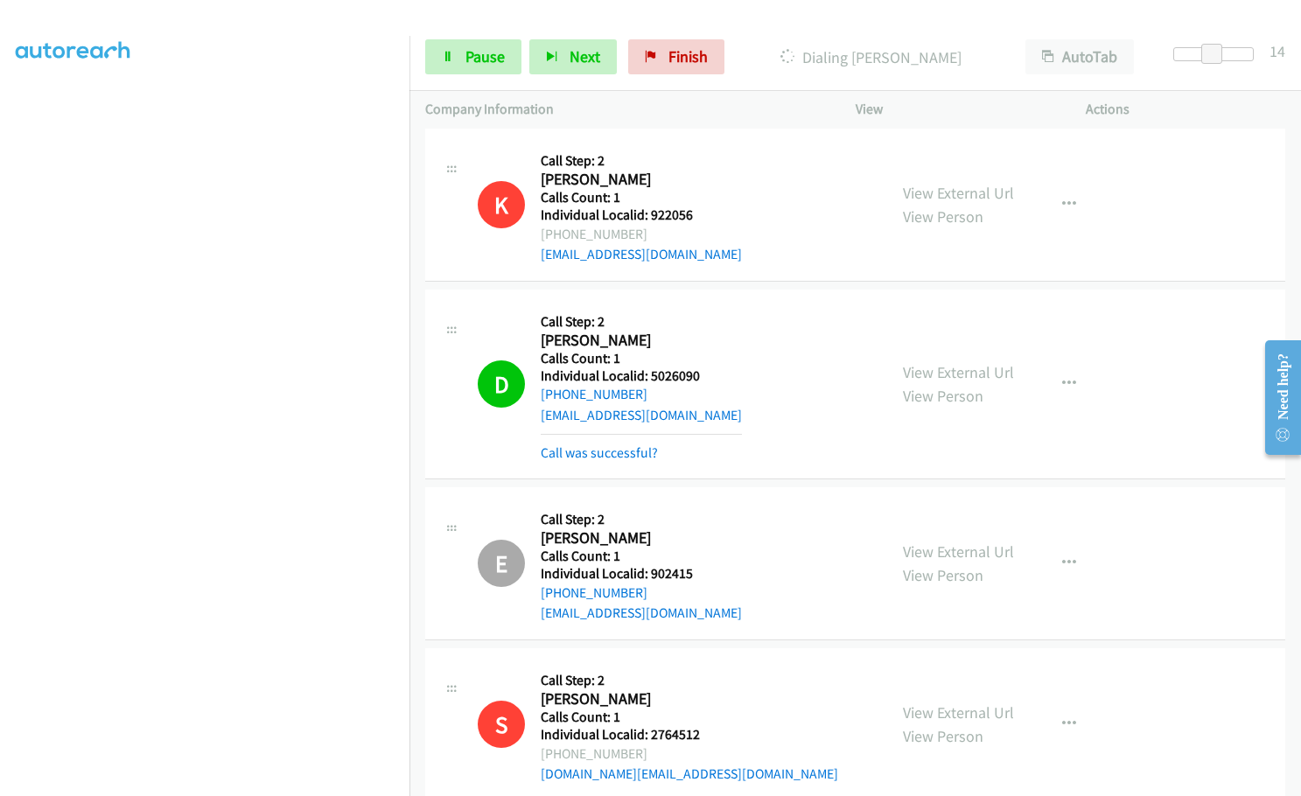
scroll to position [3848, 0]
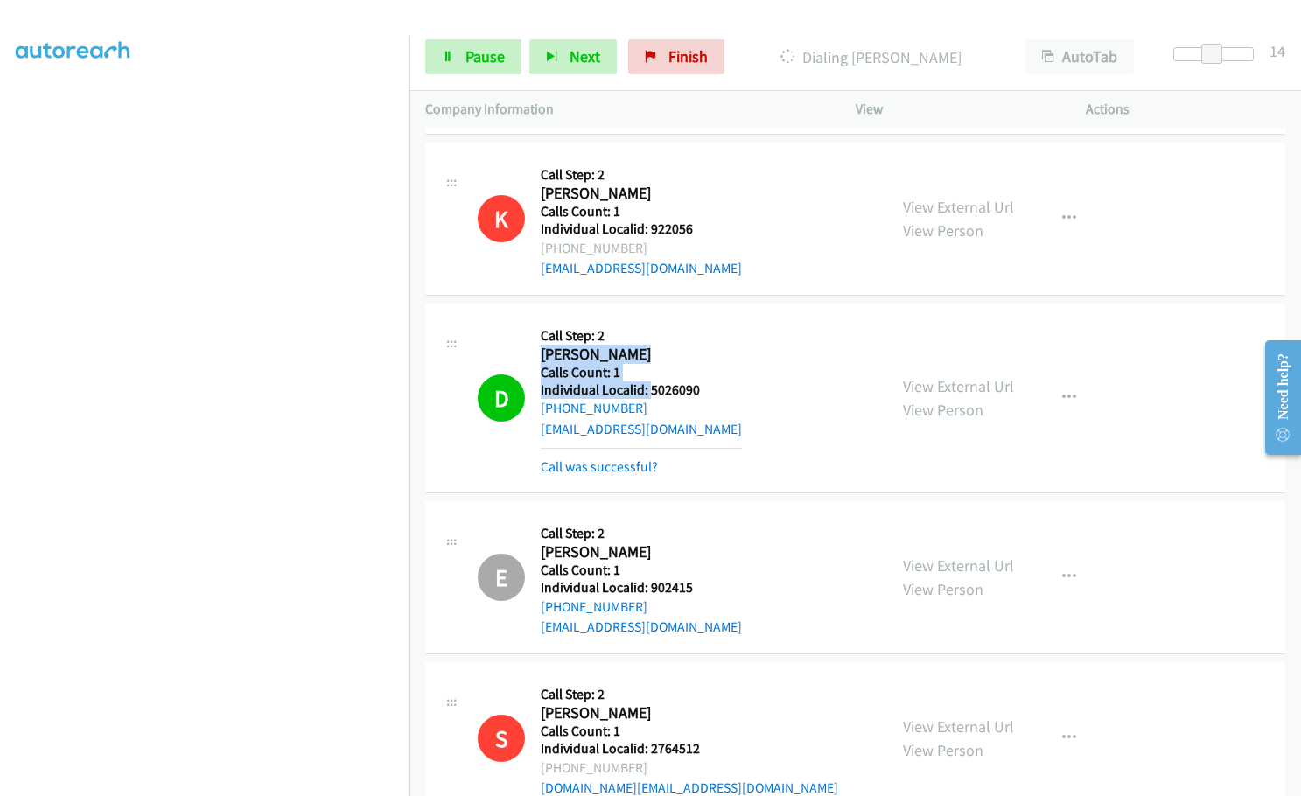
drag, startPoint x: 648, startPoint y: 371, endPoint x: 702, endPoint y: 374, distance: 53.4
click at [702, 374] on div "Callback Scheduled Call Step: 2 Dalton Jimenez America/New_York Calls Count: 1 …" at bounding box center [641, 397] width 201 height 157
click at [695, 398] on div "+1 863-206-9409" at bounding box center [641, 408] width 201 height 21
drag, startPoint x: 645, startPoint y: 373, endPoint x: 694, endPoint y: 373, distance: 49.0
click at [694, 381] on h5 "Individual Localid: 5026090" at bounding box center [641, 389] width 201 height 17
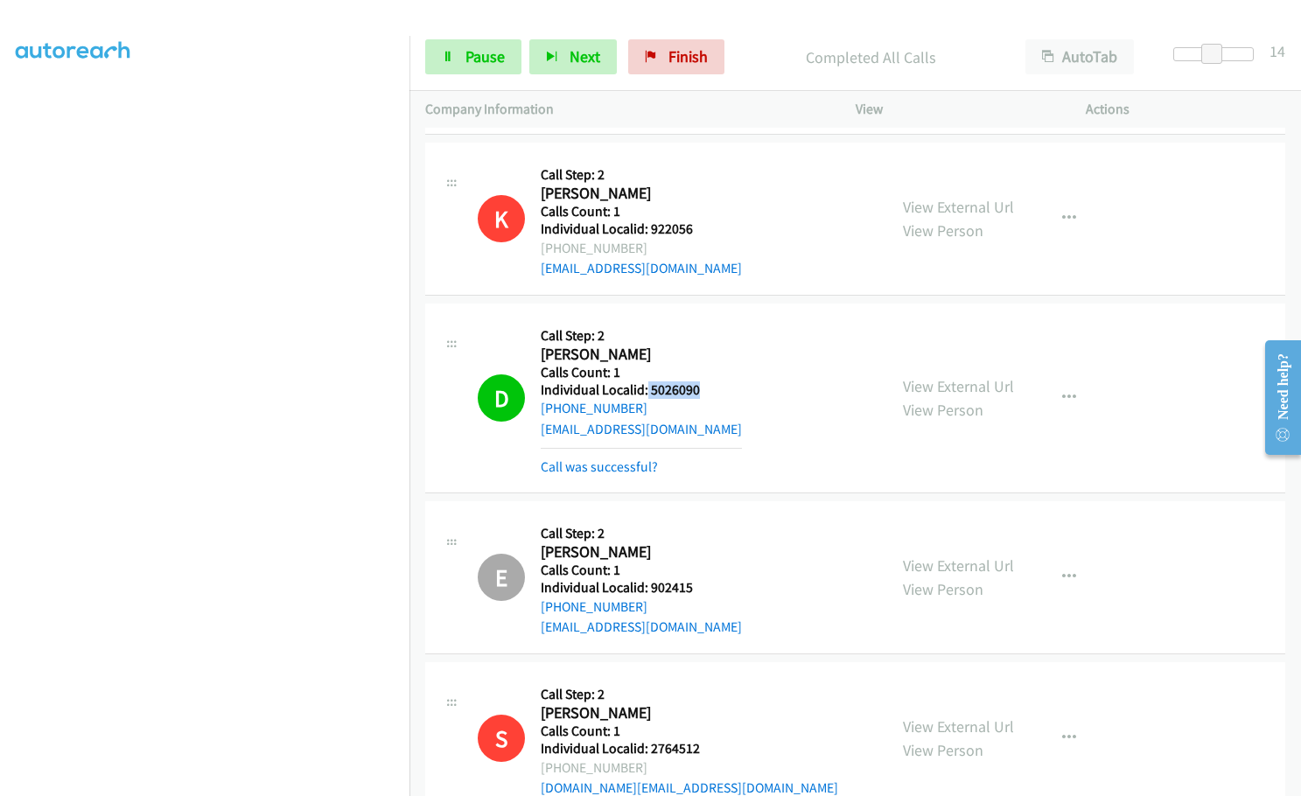
copy h5 "5026090"
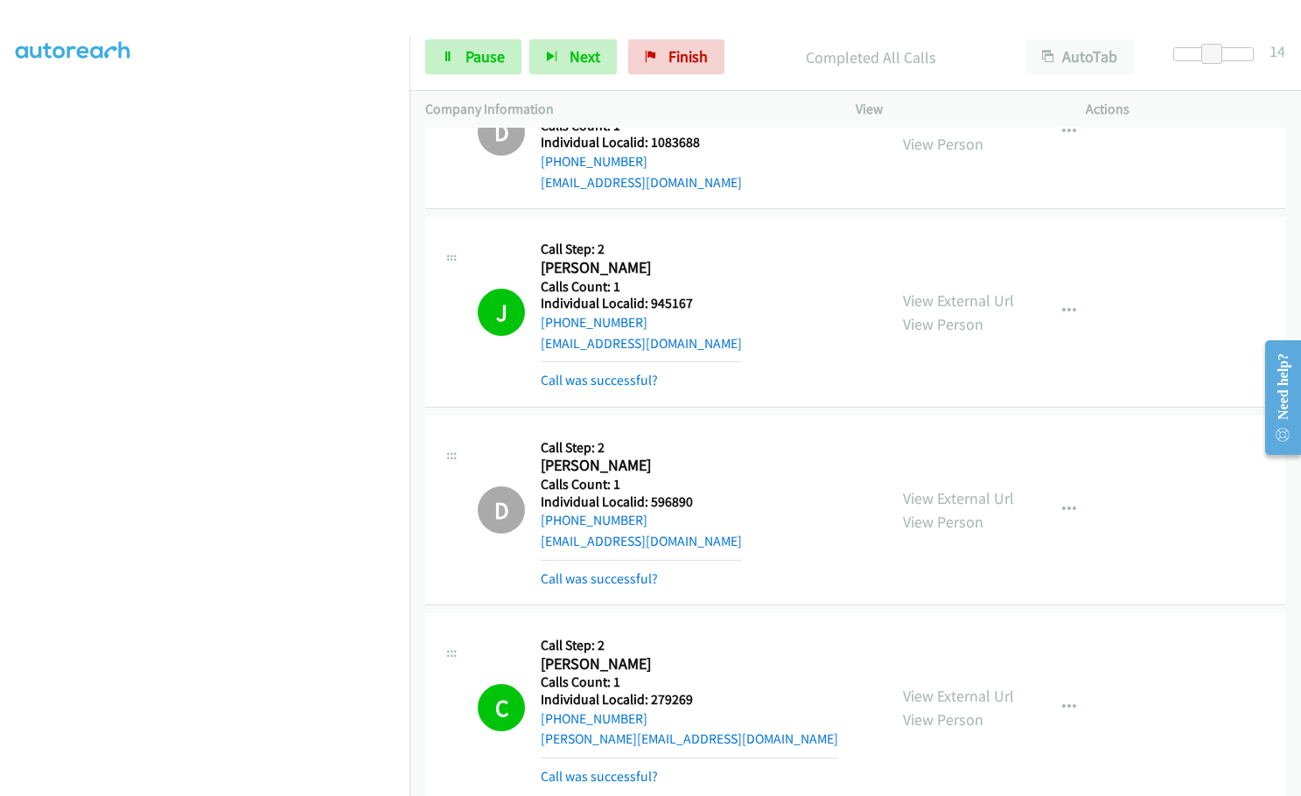
scroll to position [4963, 0]
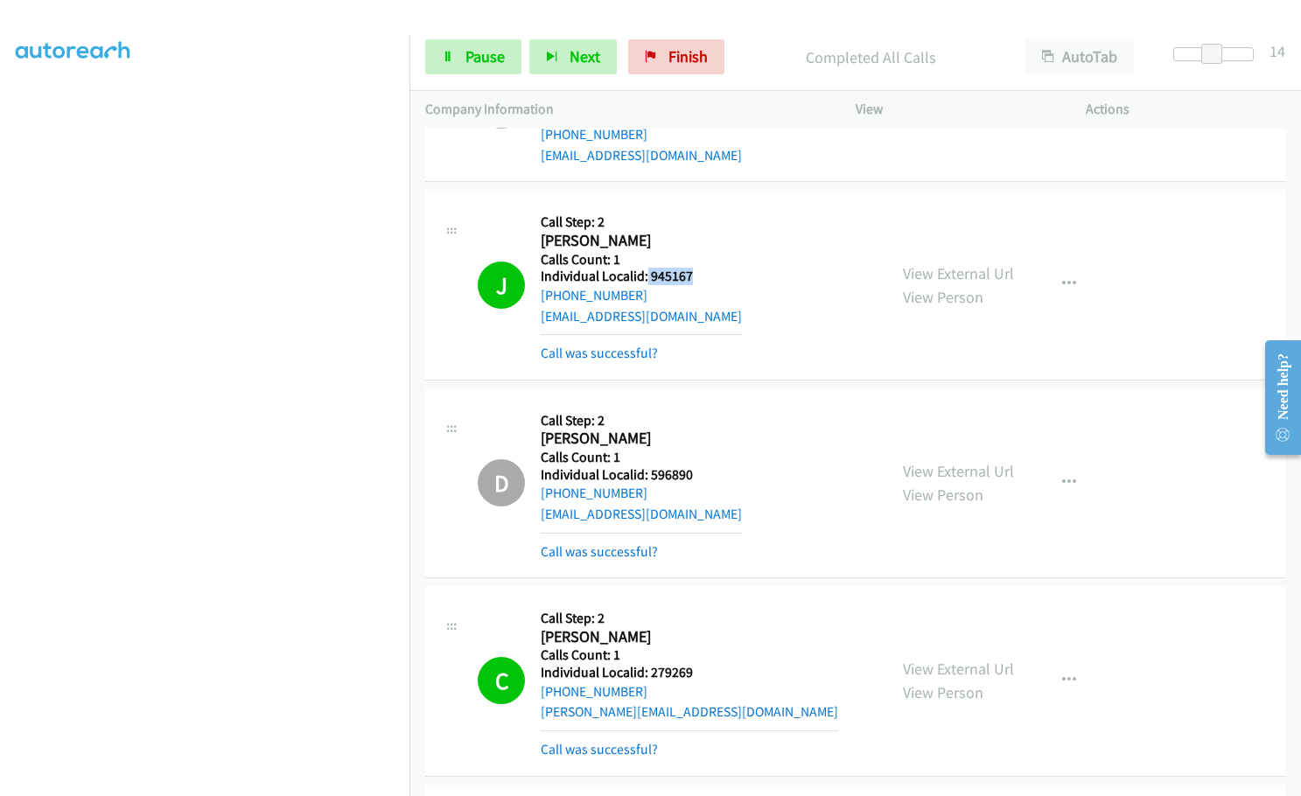
drag, startPoint x: 646, startPoint y: 253, endPoint x: 694, endPoint y: 253, distance: 48.1
click at [694, 253] on div "J Callback Scheduled Call Step: 2 Jeff Zeliadt America/Phoenix Calls Count: 1 I…" at bounding box center [675, 284] width 394 height 157
copy h5 "945167"
drag, startPoint x: 648, startPoint y: 647, endPoint x: 701, endPoint y: 650, distance: 52.6
click at [701, 664] on h5 "Individual Localid: 279269" at bounding box center [689, 672] width 297 height 17
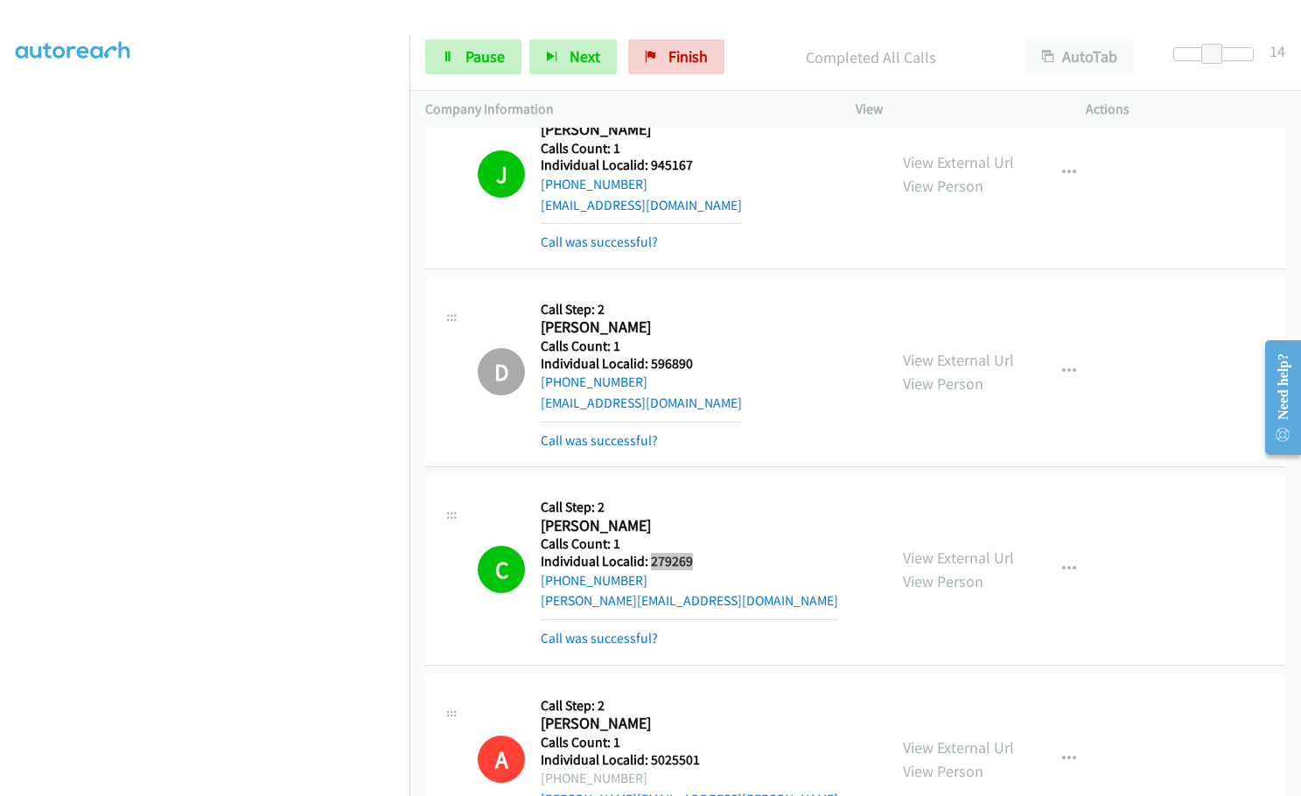
scroll to position [5270, 0]
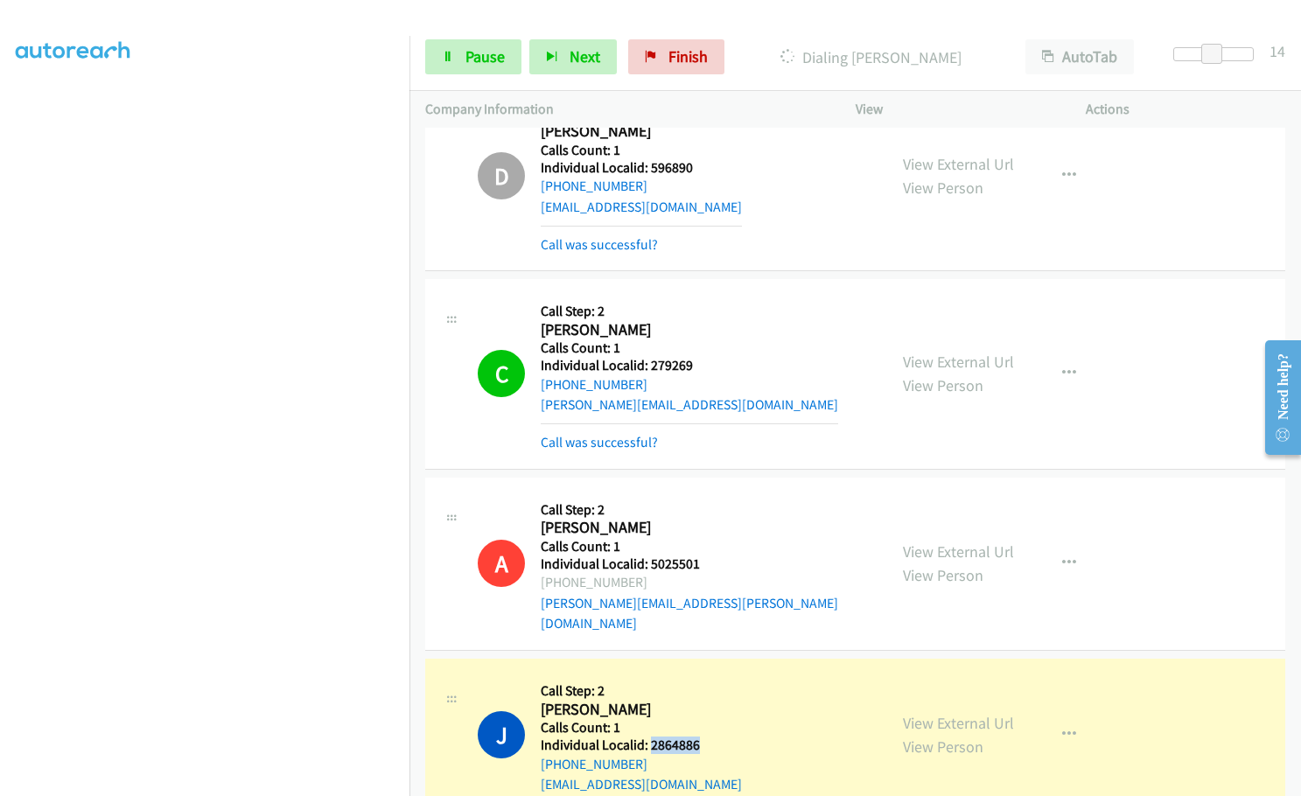
drag, startPoint x: 648, startPoint y: 703, endPoint x: 709, endPoint y: 702, distance: 60.4
click at [709, 702] on div "J Callback Scheduled Call Step: 2 Jimmy Busby America/Chicago Calls Count: 1 In…" at bounding box center [675, 734] width 394 height 121
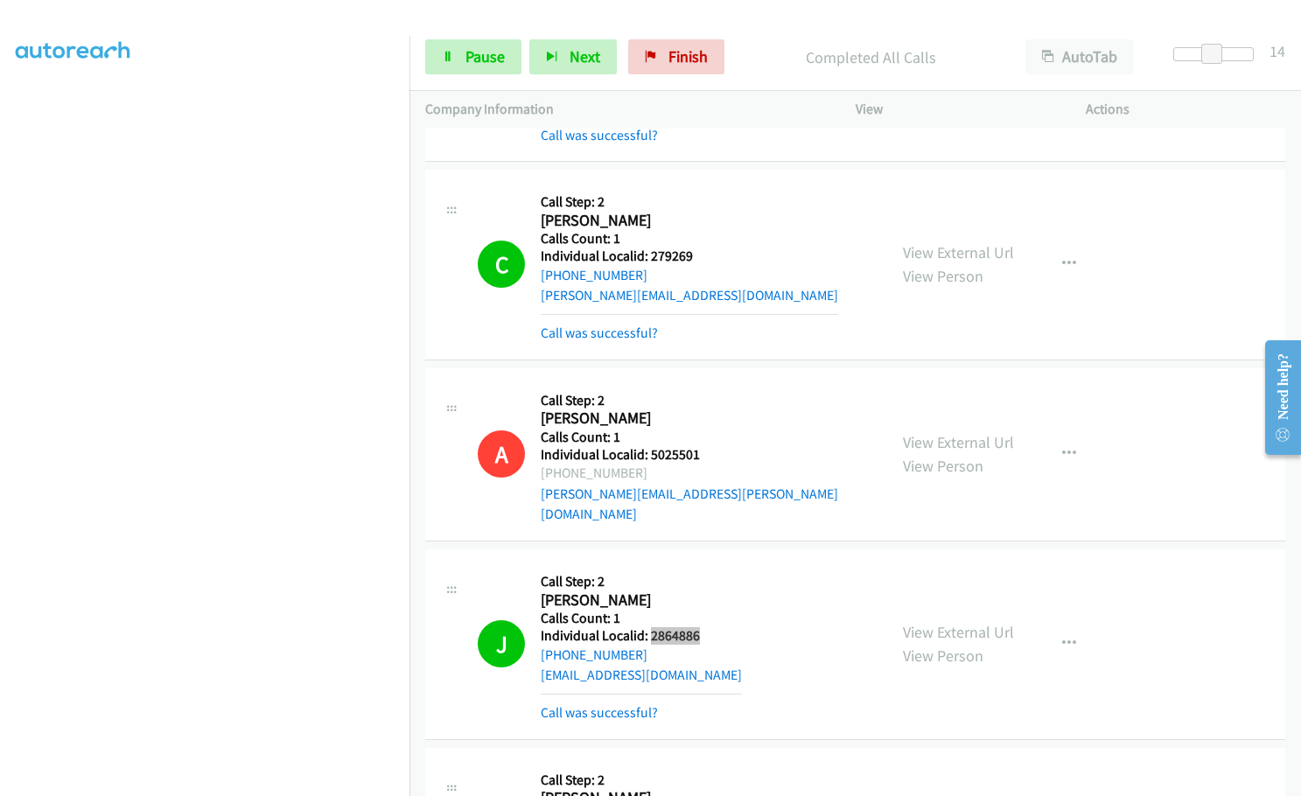
scroll to position [5469, 0]
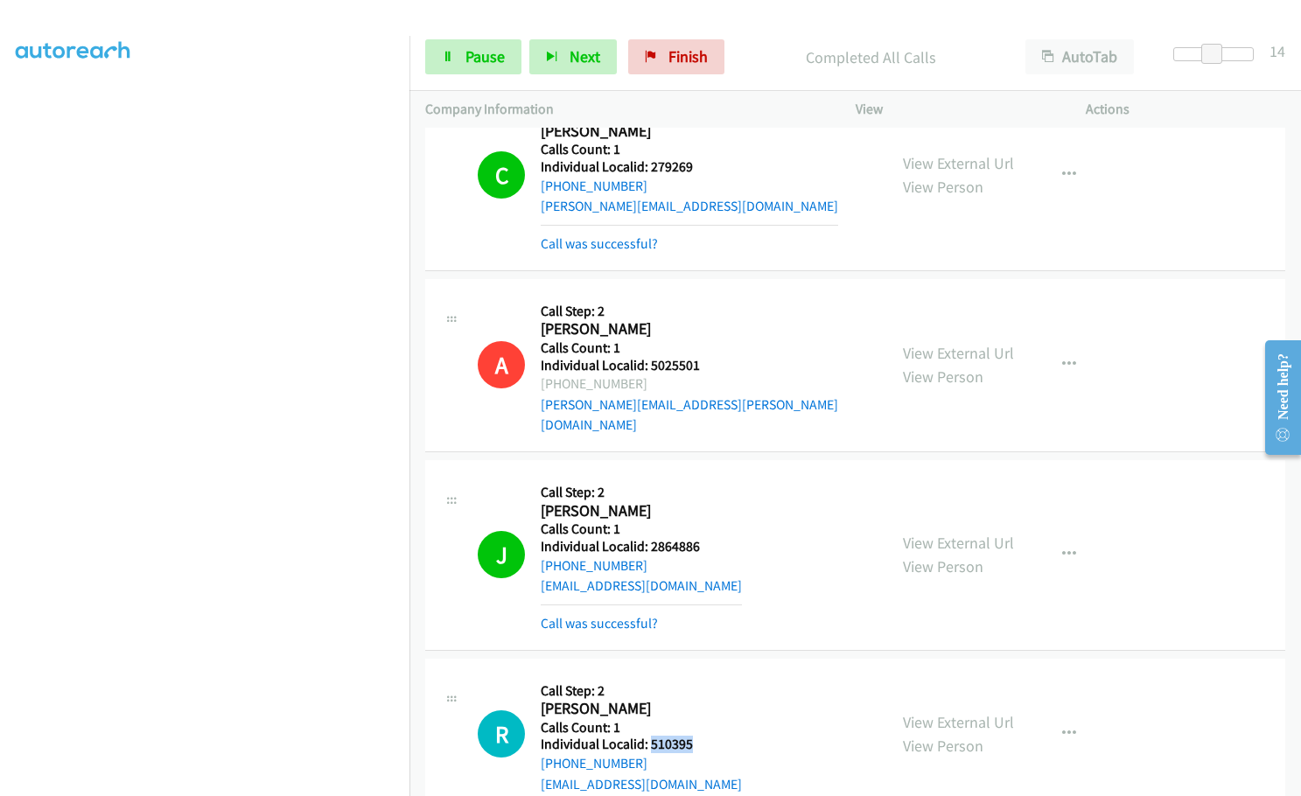
drag, startPoint x: 666, startPoint y: 701, endPoint x: 701, endPoint y: 702, distance: 35.0
click at [701, 702] on div "R Callback Scheduled Call Step: 2 Ray Kingston America/Denver Calls Count: 1 In…" at bounding box center [675, 734] width 394 height 121
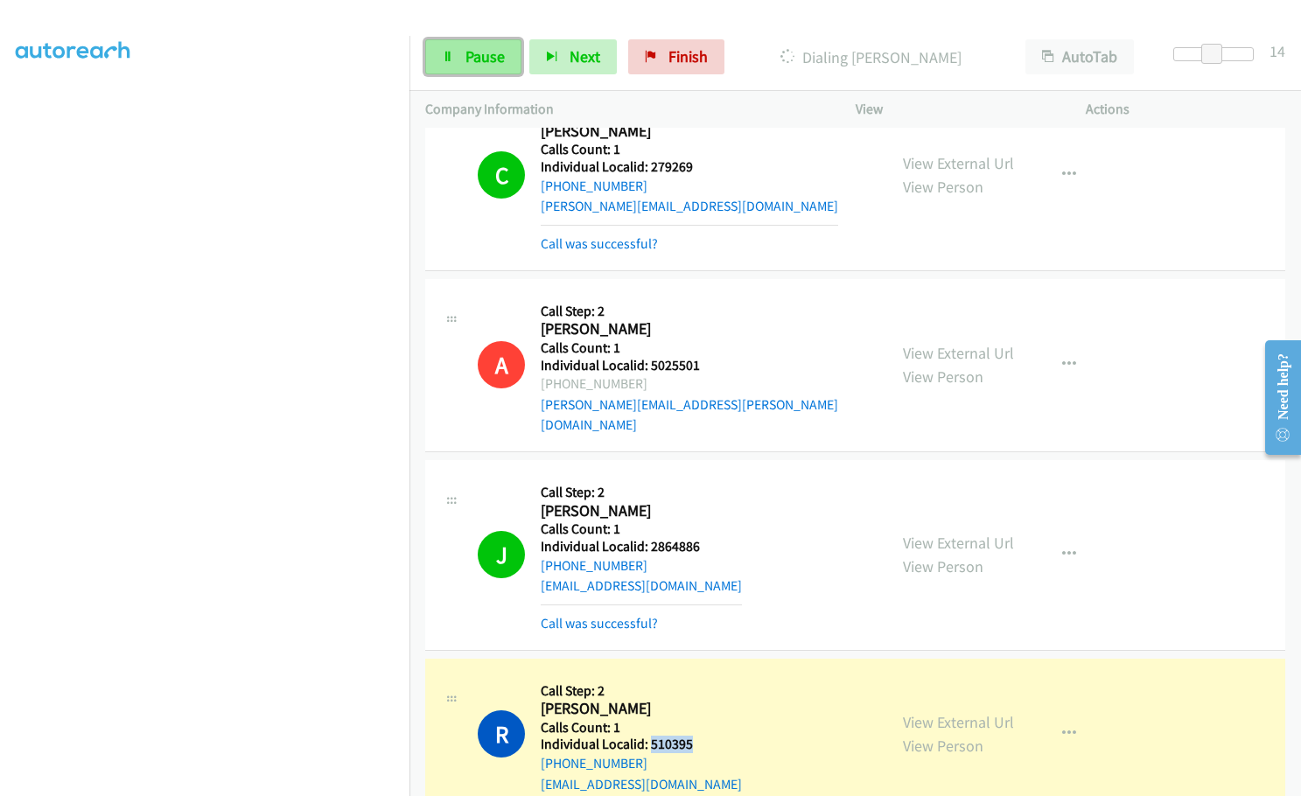
click at [489, 59] on span "Pause" at bounding box center [484, 56] width 39 height 20
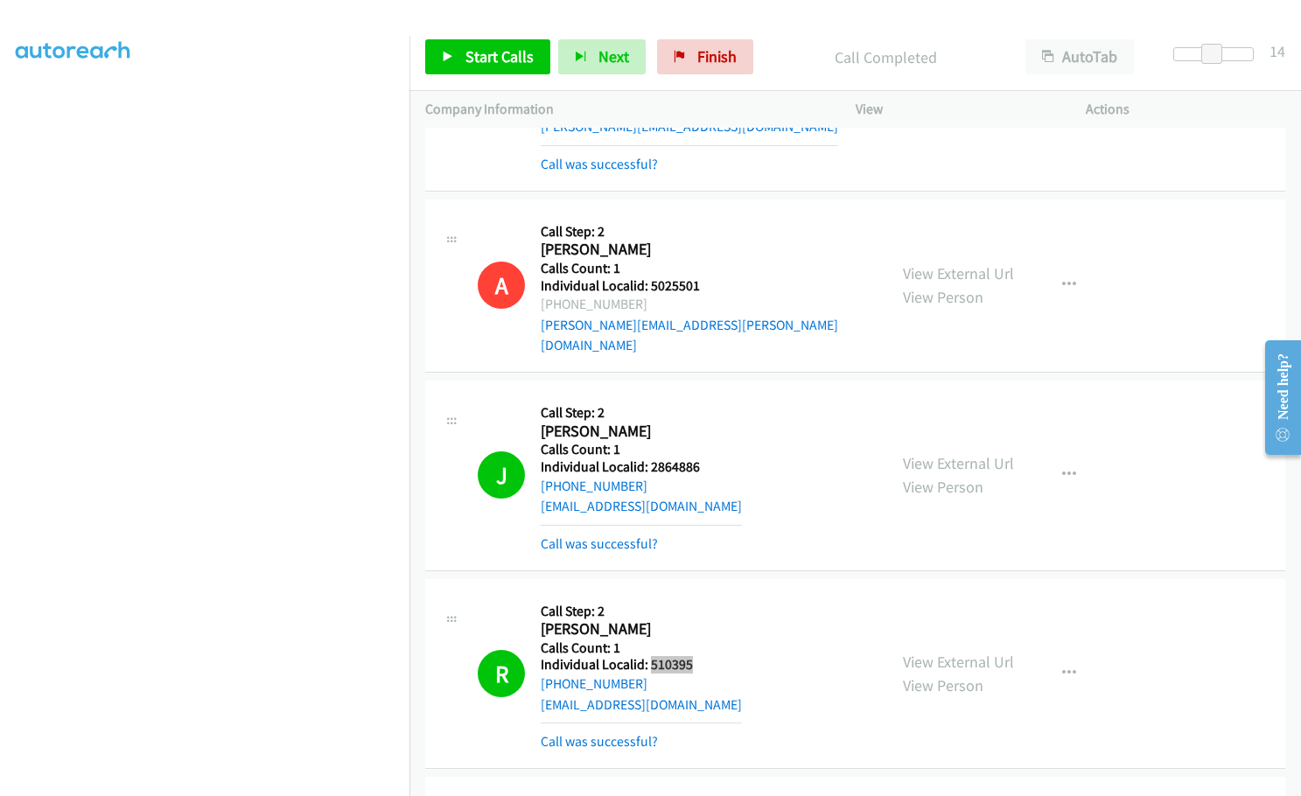
scroll to position [5667, 0]
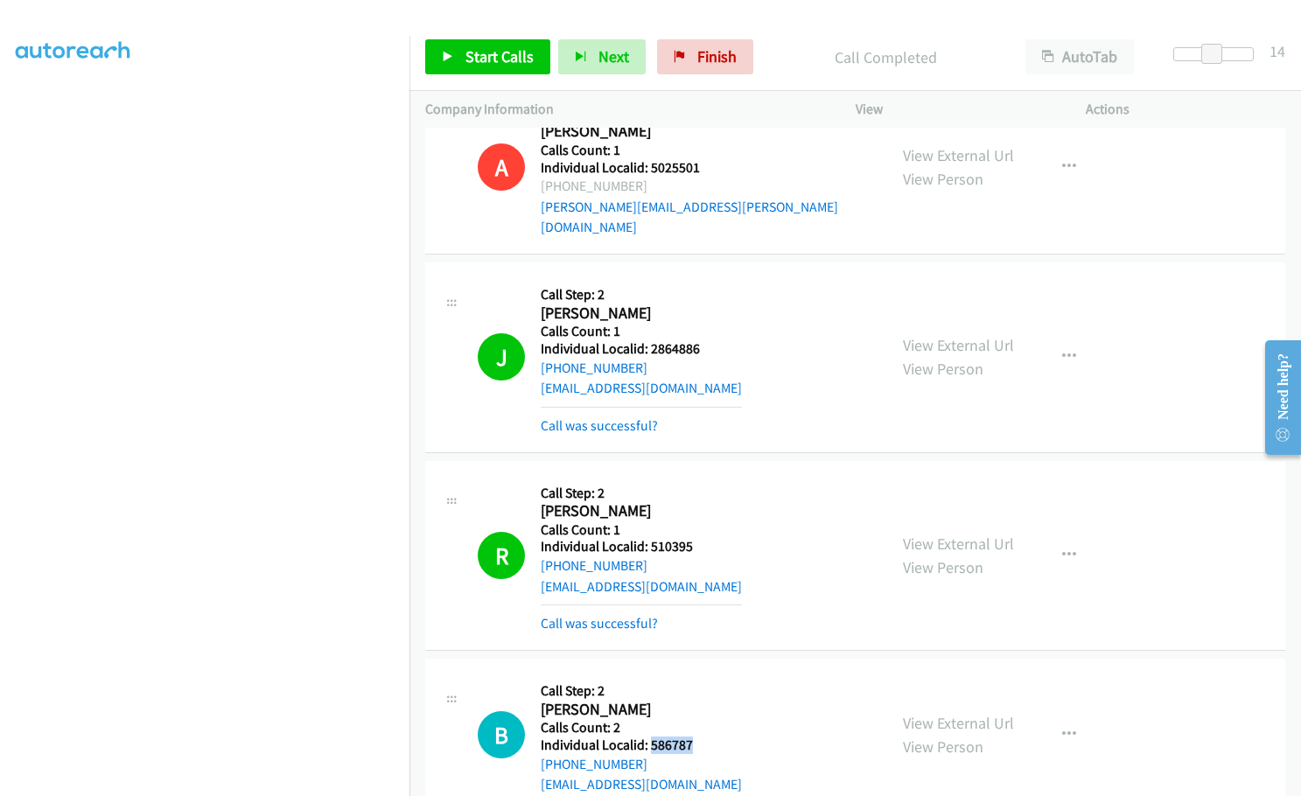
drag, startPoint x: 648, startPoint y: 701, endPoint x: 701, endPoint y: 702, distance: 52.5
click at [701, 702] on div "B Callback Scheduled Call Step: 2 Blazej Masiak America/Chicago Calls Count: 2 …" at bounding box center [675, 734] width 394 height 121
click at [493, 54] on span "Start Calls" at bounding box center [499, 56] width 68 height 20
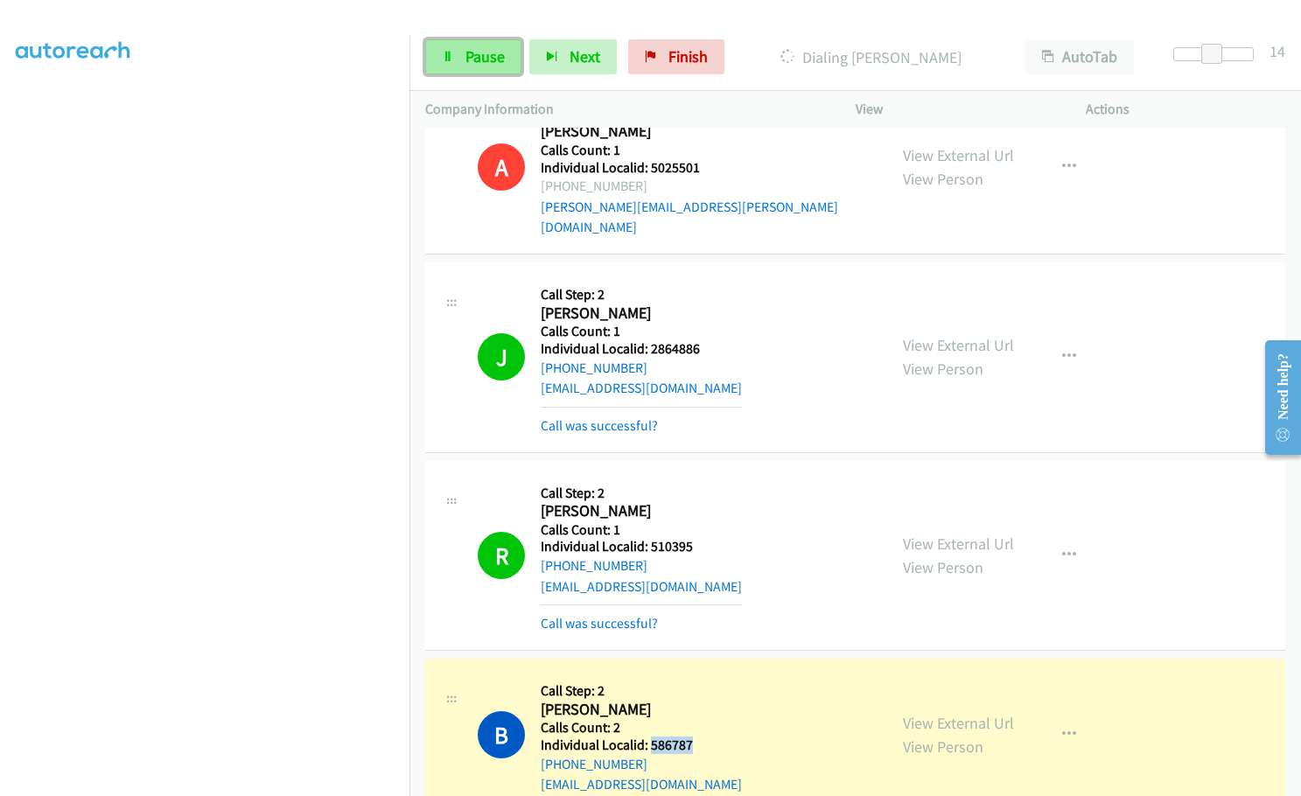
click at [489, 47] on span "Pause" at bounding box center [484, 56] width 39 height 20
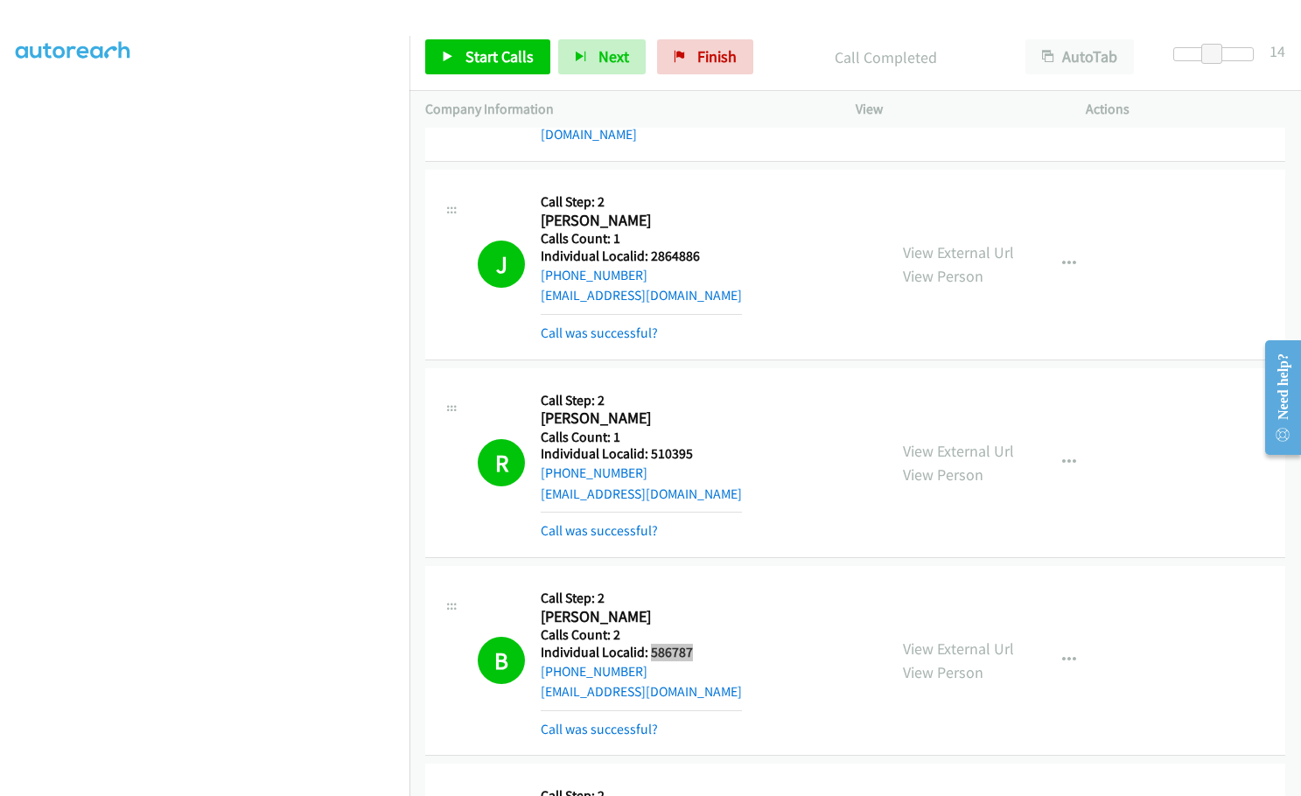
scroll to position [5864, 0]
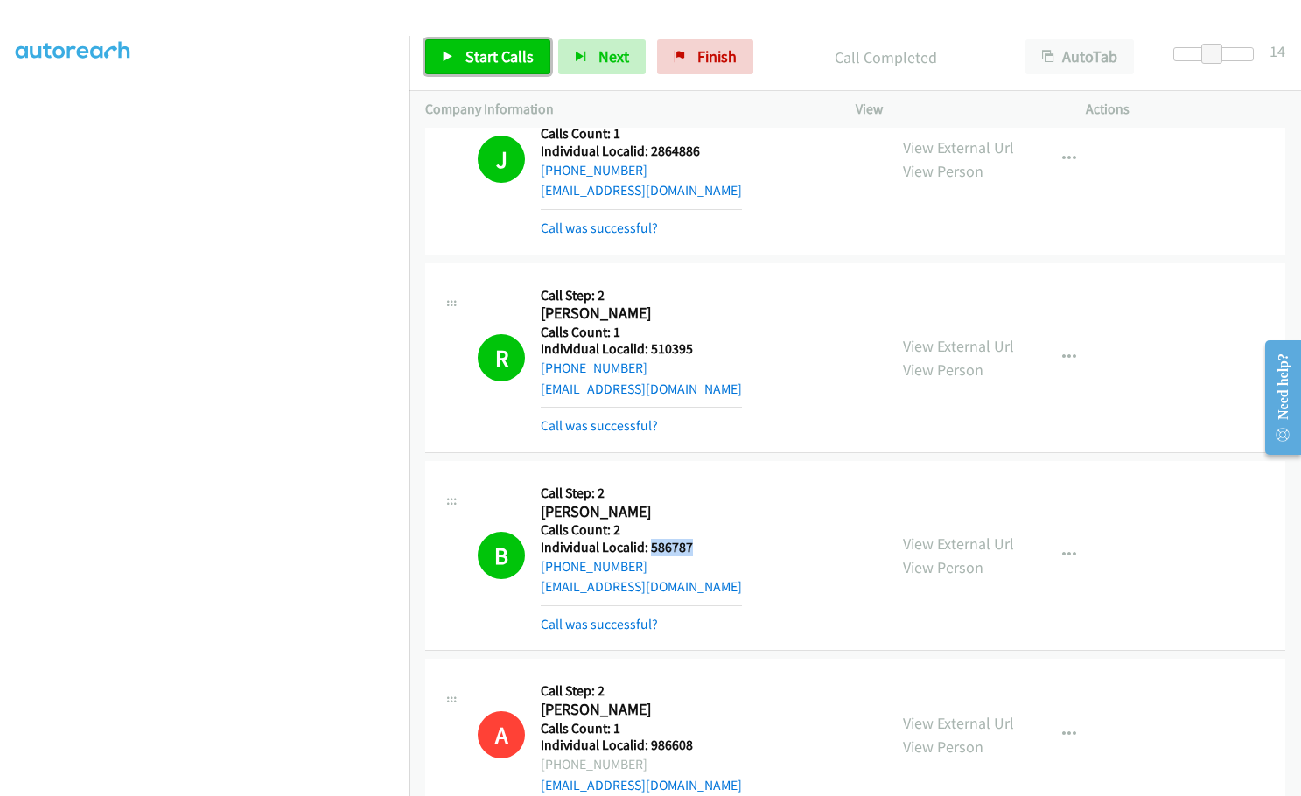
click at [469, 54] on span "Start Calls" at bounding box center [499, 56] width 68 height 20
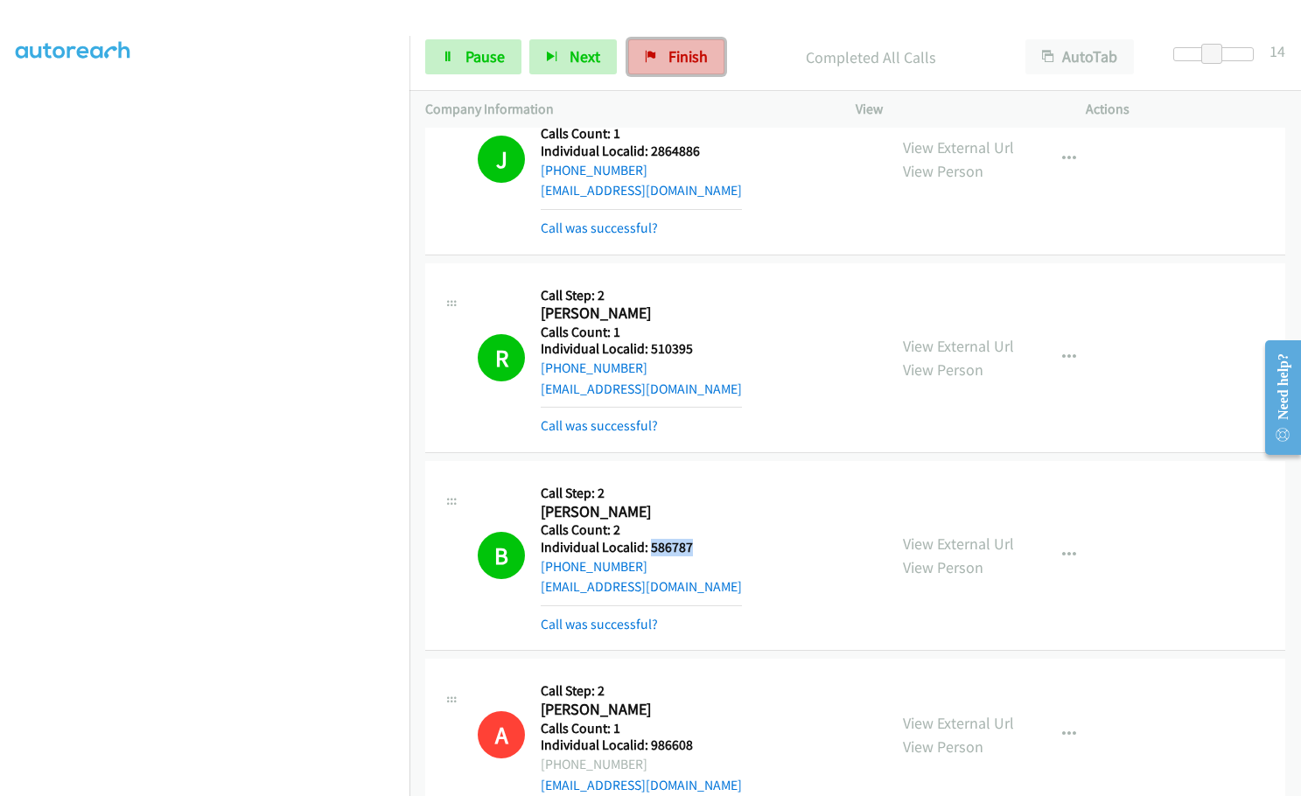
click at [677, 55] on span "Finish" at bounding box center [687, 56] width 39 height 20
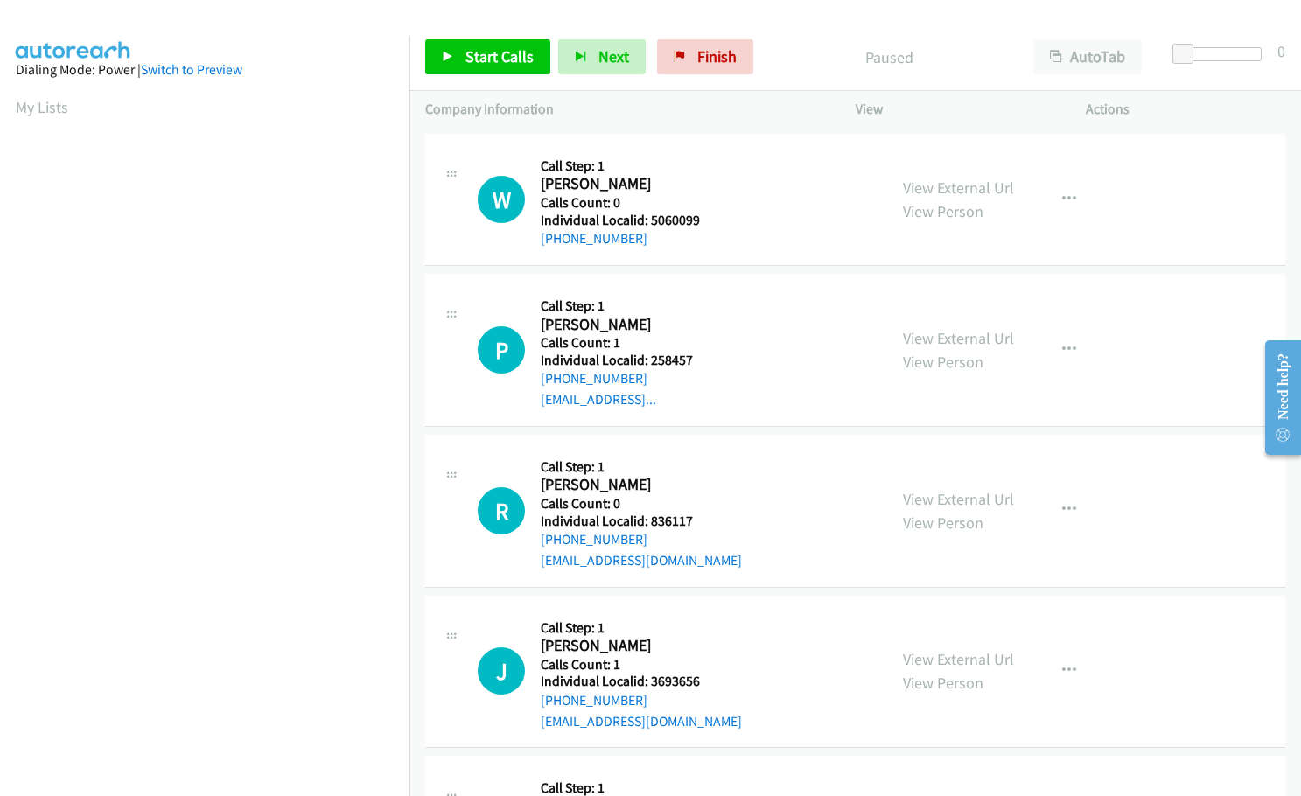
scroll to position [131, 0]
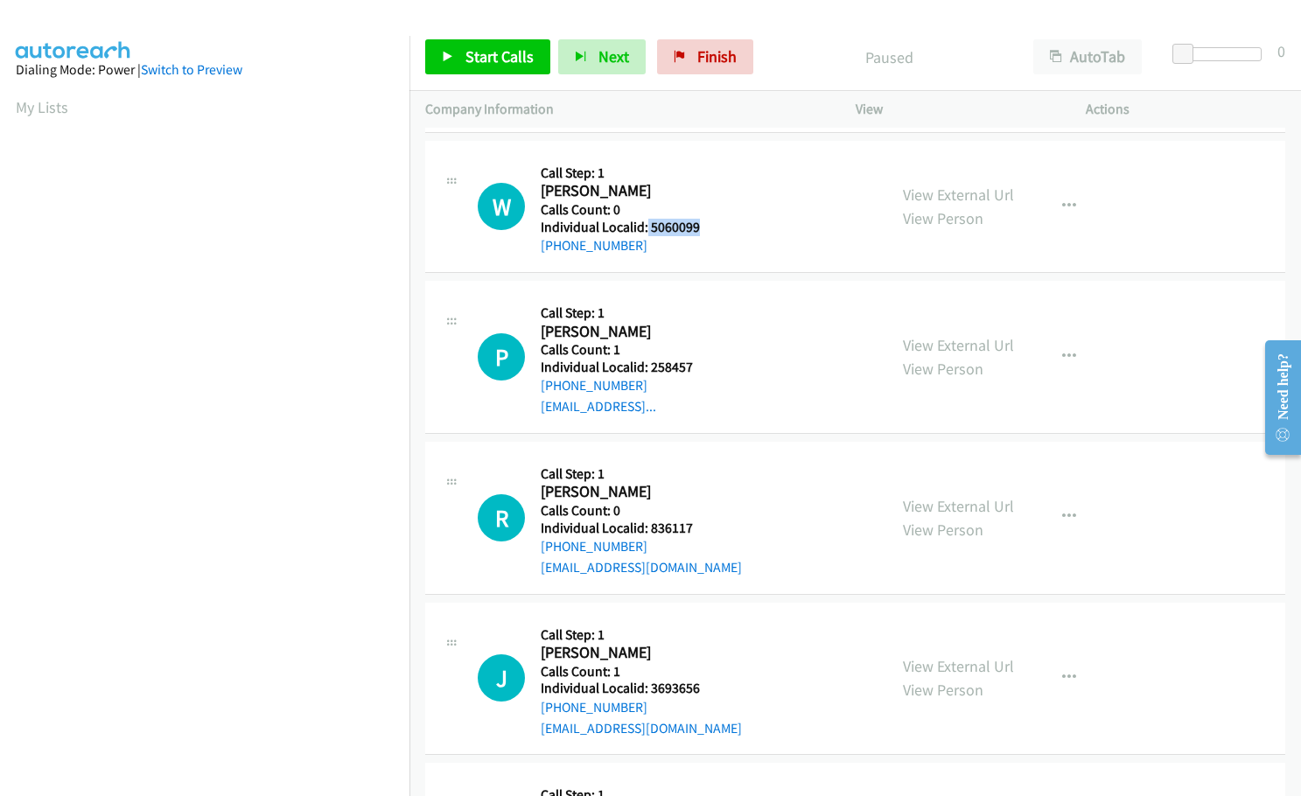
drag, startPoint x: 646, startPoint y: 227, endPoint x: 700, endPoint y: 228, distance: 54.2
click at [700, 228] on h5 "Individual Localid: 5060099" at bounding box center [633, 227] width 185 height 17
drag, startPoint x: 649, startPoint y: 364, endPoint x: 697, endPoint y: 364, distance: 48.1
click at [697, 364] on h5 "Individual Localid: 258457" at bounding box center [633, 367] width 185 height 17
copy h5 "258457"
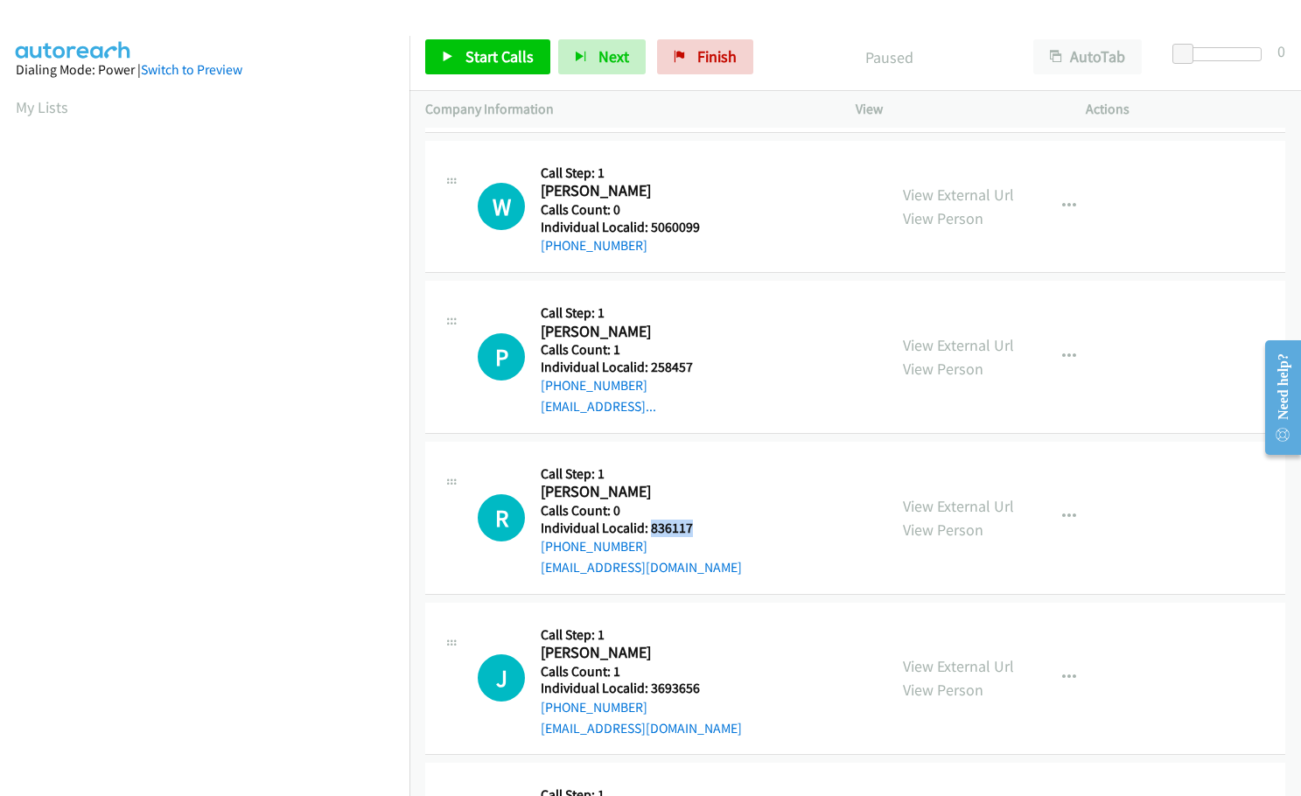
drag, startPoint x: 651, startPoint y: 526, endPoint x: 696, endPoint y: 526, distance: 45.5
click at [696, 526] on h5 "Individual Localid: 836117" at bounding box center [641, 528] width 201 height 17
copy h5 "836117"
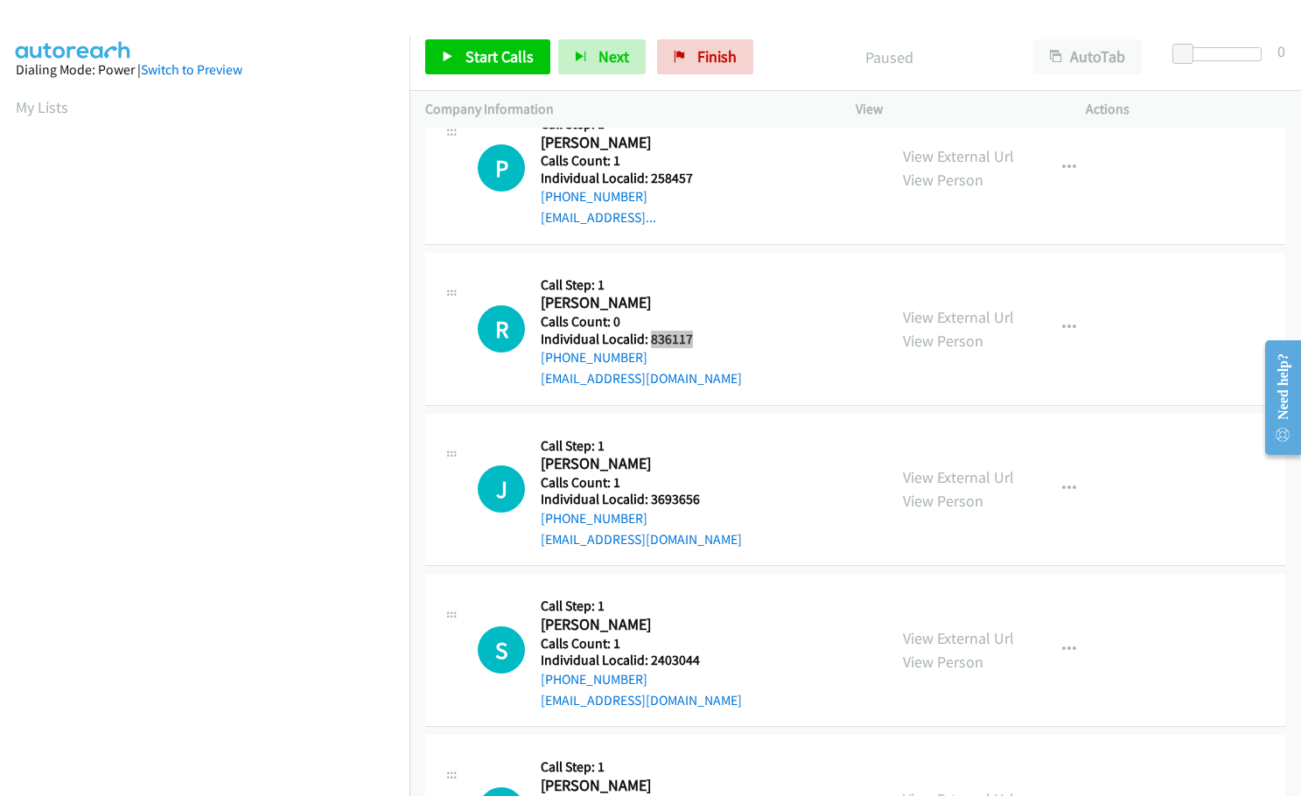
scroll to position [328, 0]
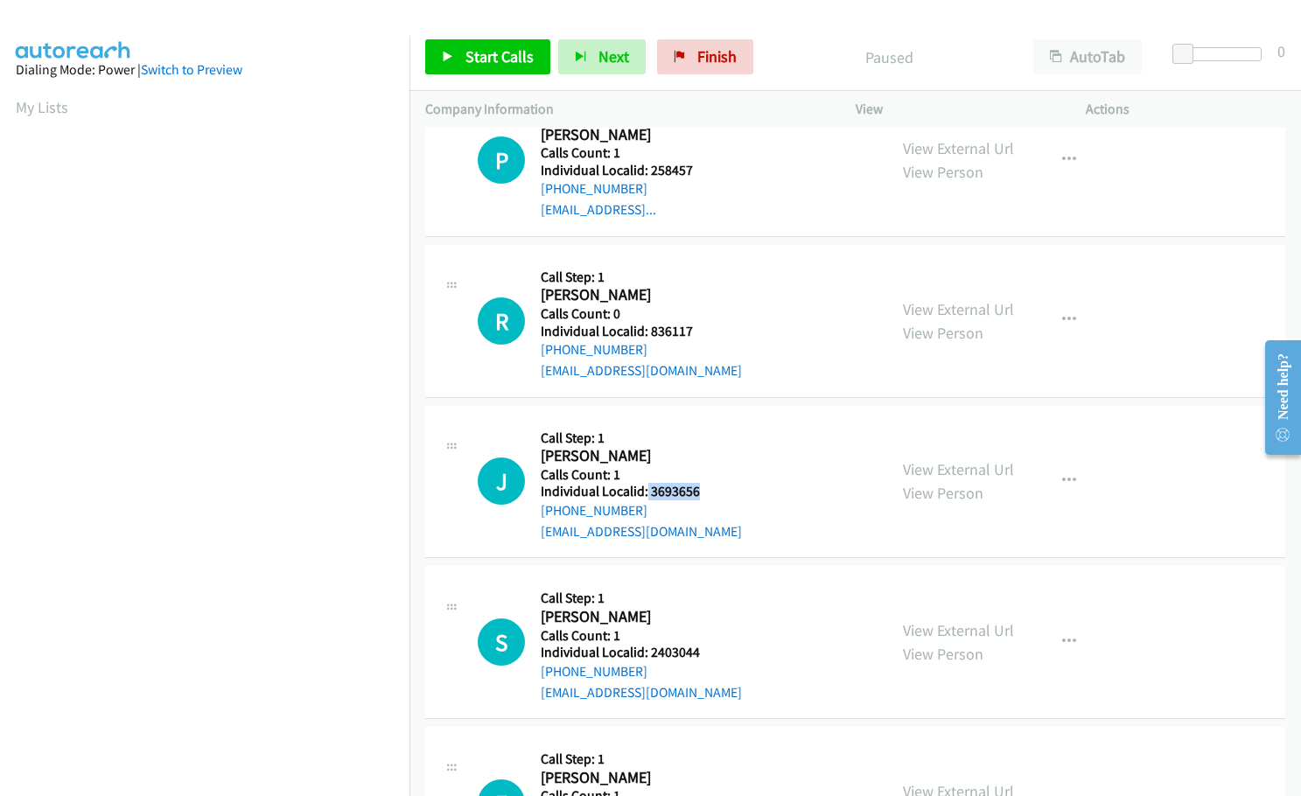
drag, startPoint x: 646, startPoint y: 491, endPoint x: 702, endPoint y: 491, distance: 56.9
click at [702, 491] on h5 "Individual Localid: 3693656" at bounding box center [641, 491] width 201 height 17
copy h5 "3693656"
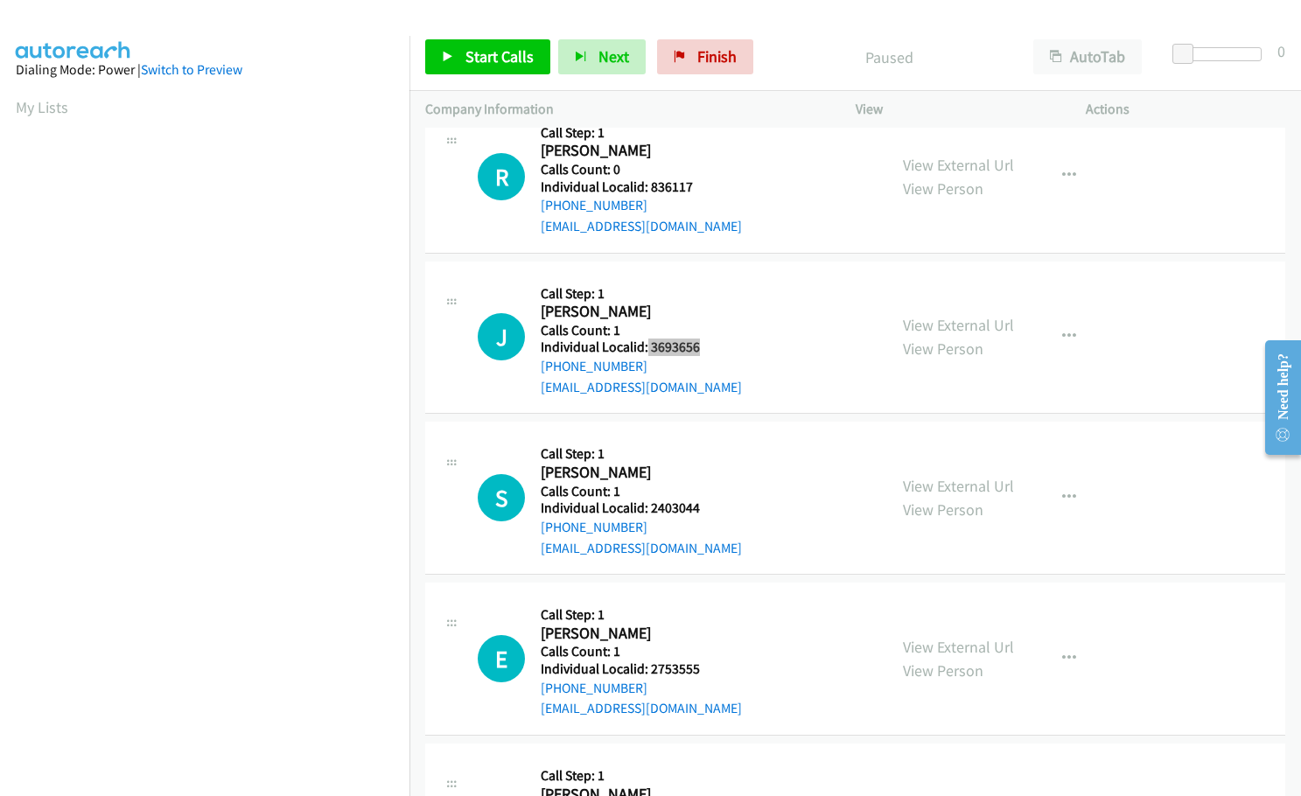
scroll to position [525, 0]
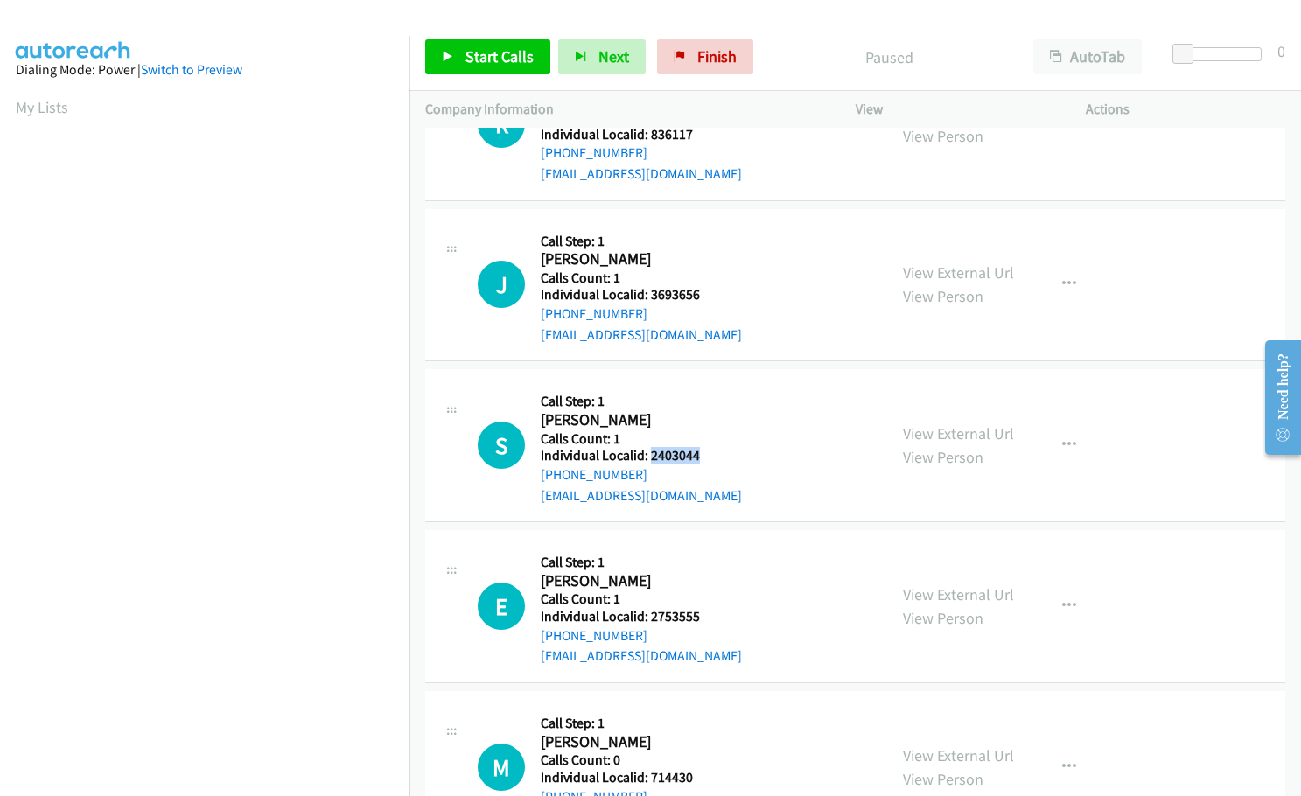
drag, startPoint x: 647, startPoint y: 454, endPoint x: 703, endPoint y: 456, distance: 56.0
click at [703, 456] on h5 "Individual Localid: 2403044" at bounding box center [641, 455] width 201 height 17
copy h5 "2403044"
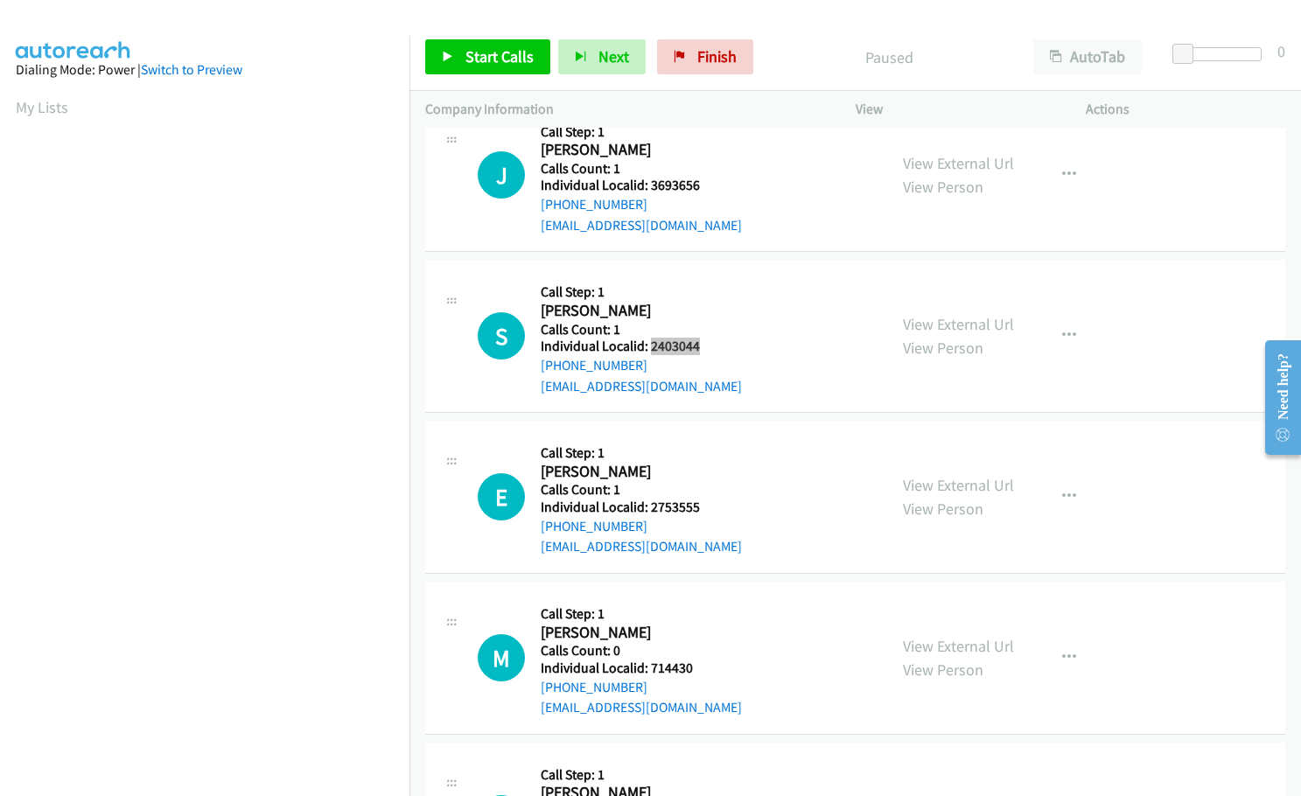
scroll to position [678, 0]
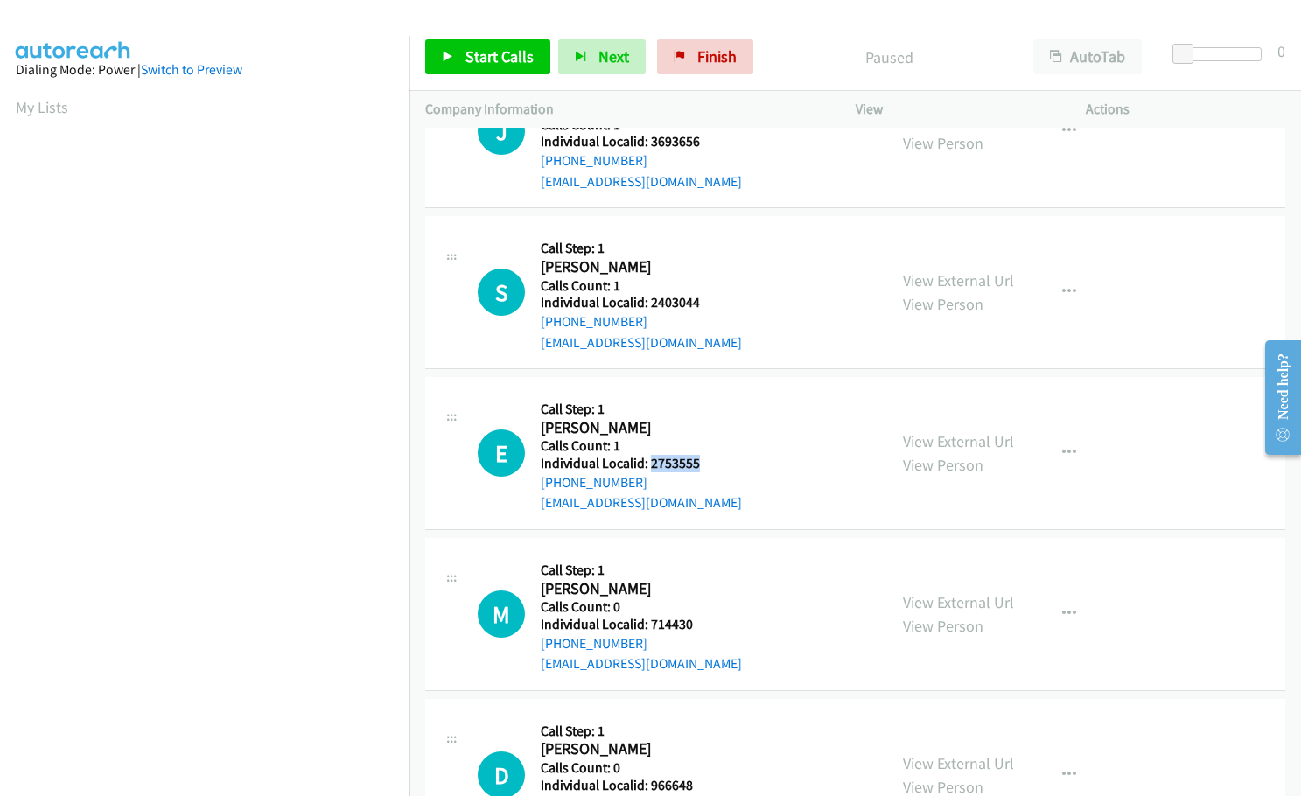
drag, startPoint x: 647, startPoint y: 464, endPoint x: 695, endPoint y: 464, distance: 47.2
click at [699, 464] on h5 "Individual Localid: 2753555" at bounding box center [641, 463] width 201 height 17
copy h5 "2753555"
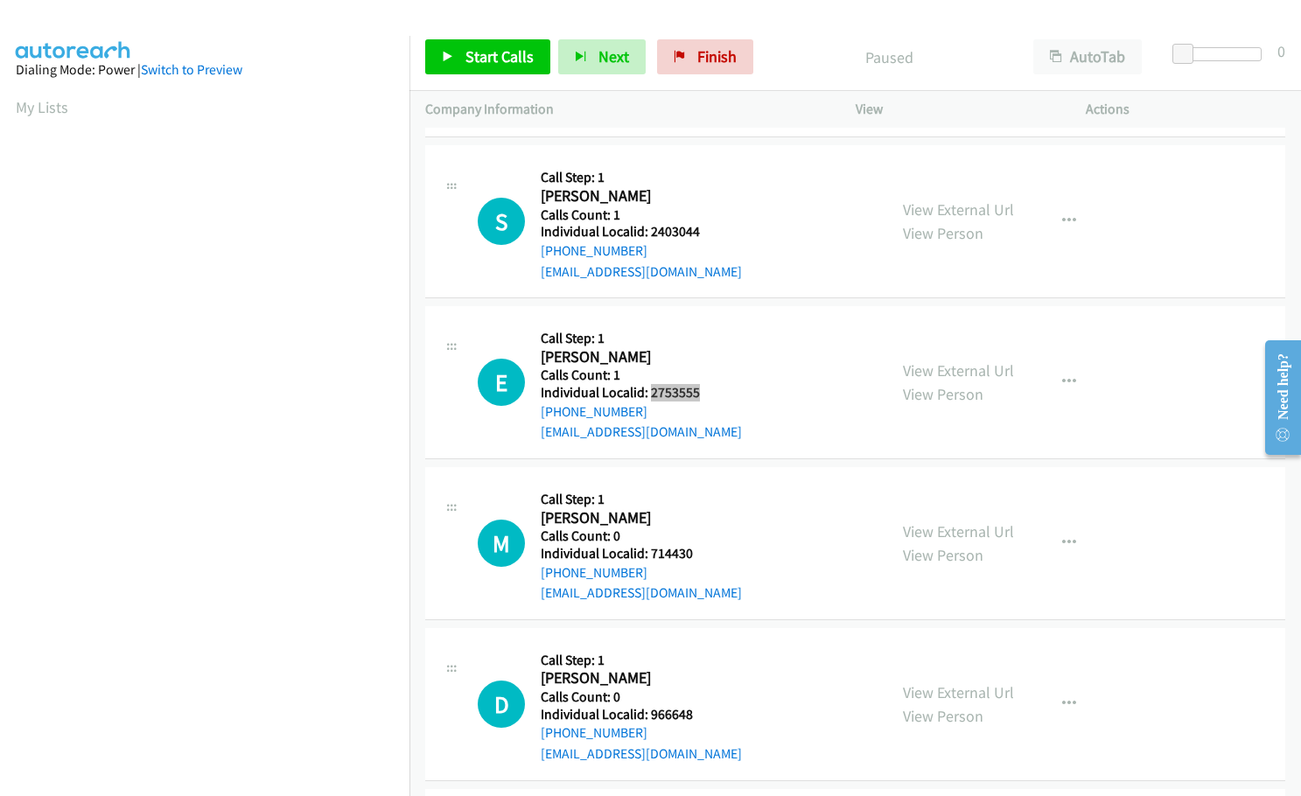
scroll to position [765, 0]
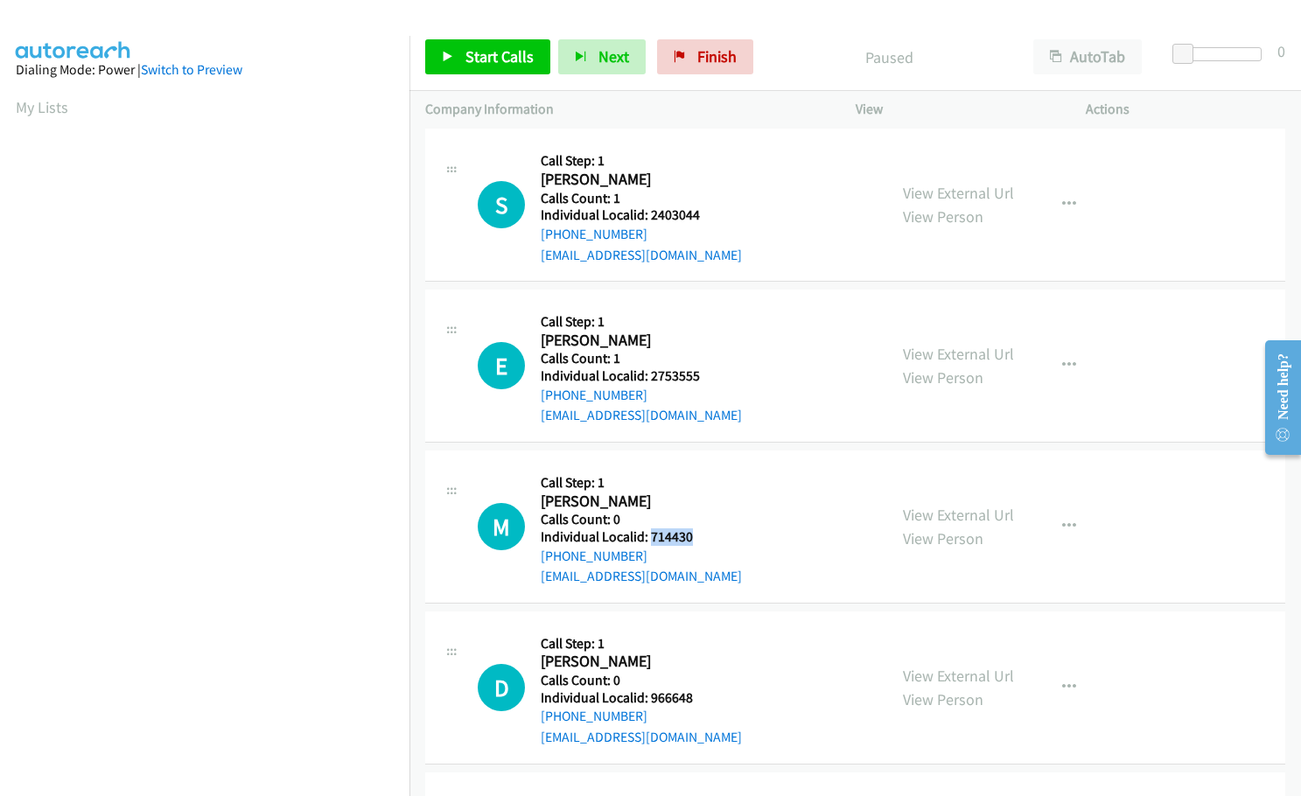
drag, startPoint x: 648, startPoint y: 537, endPoint x: 694, endPoint y: 536, distance: 45.5
click at [694, 536] on h5 "Individual Localid: 714430" at bounding box center [641, 536] width 201 height 17
copy h5 "714430"
drag, startPoint x: 650, startPoint y: 700, endPoint x: 693, endPoint y: 698, distance: 42.9
click at [693, 698] on h5 "Individual Localid: 966648" at bounding box center [641, 697] width 201 height 17
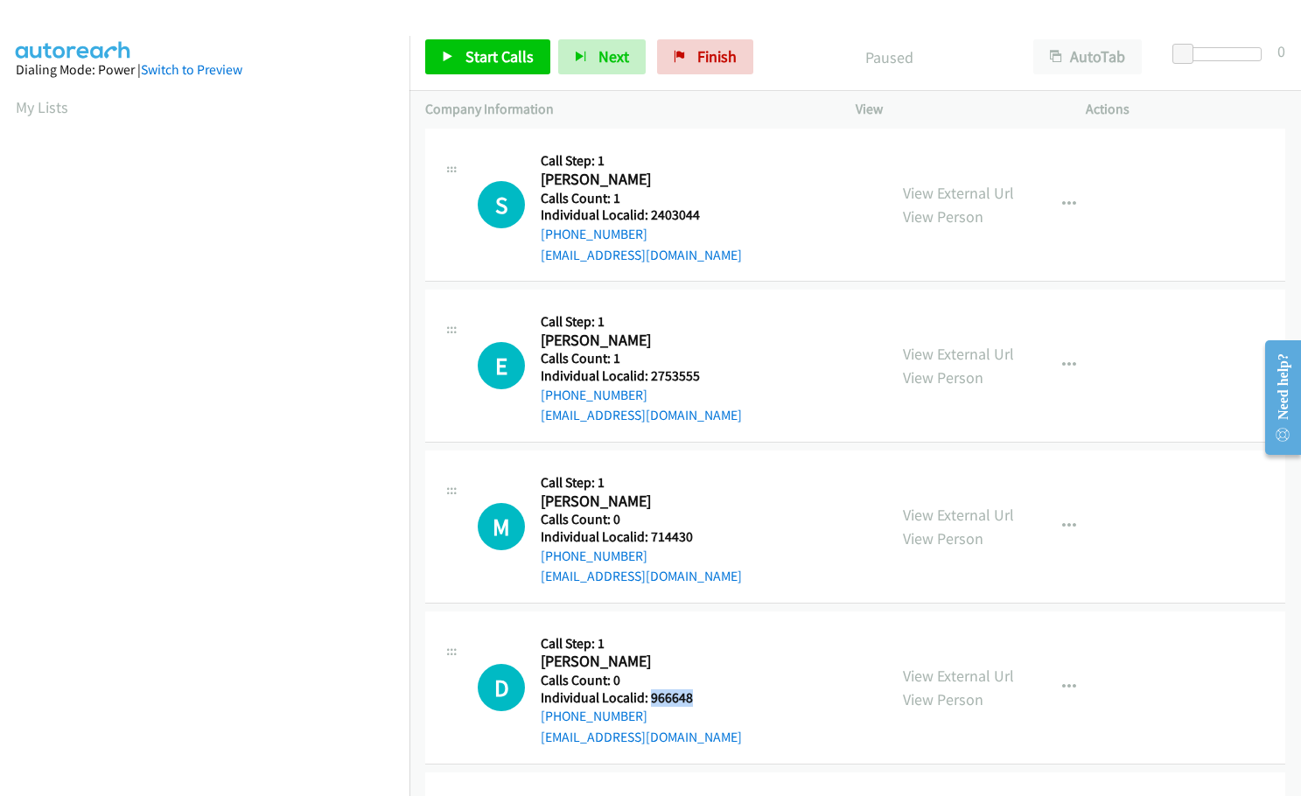
copy h5 "966648"
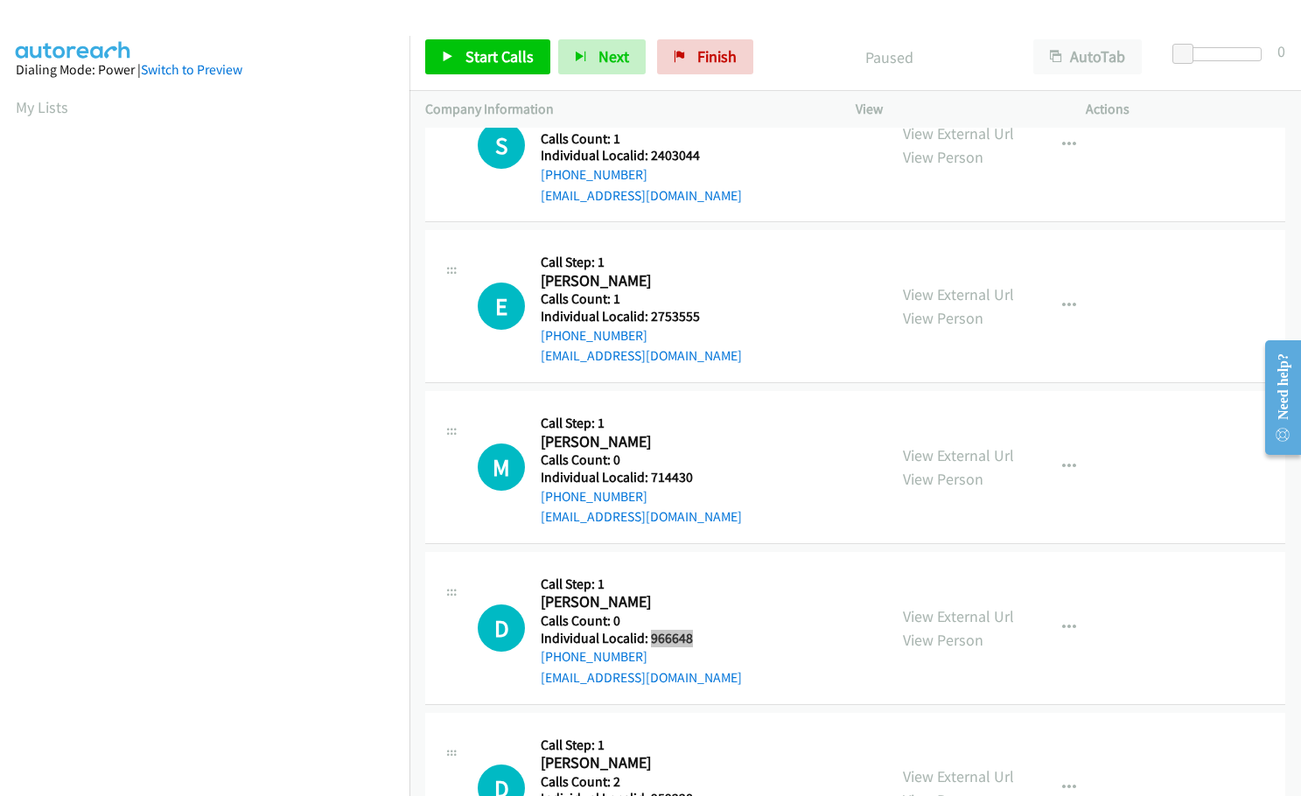
scroll to position [984, 0]
drag, startPoint x: 644, startPoint y: 634, endPoint x: 702, endPoint y: 636, distance: 58.6
click at [702, 636] on h5 "Individual Localid: 959228" at bounding box center [641, 639] width 201 height 17
copy h5 ": 959228"
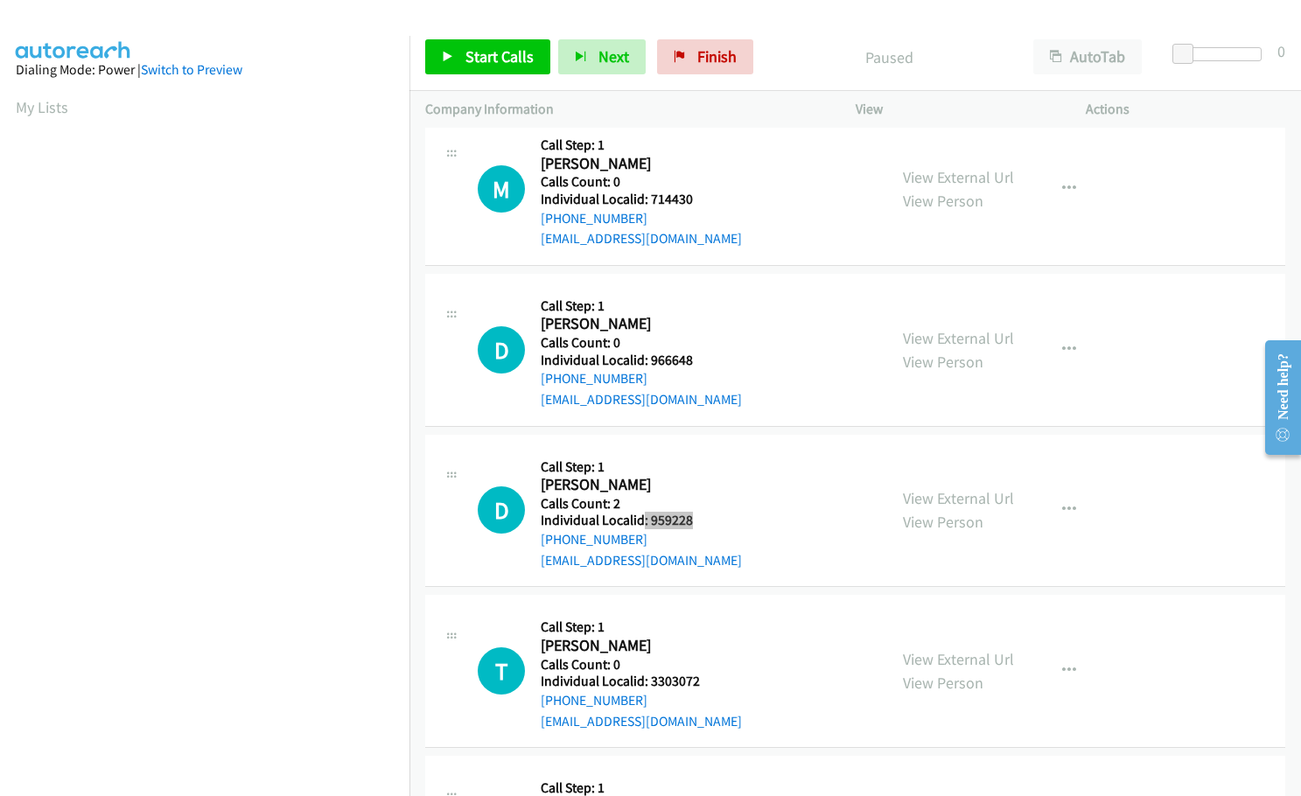
scroll to position [1159, 0]
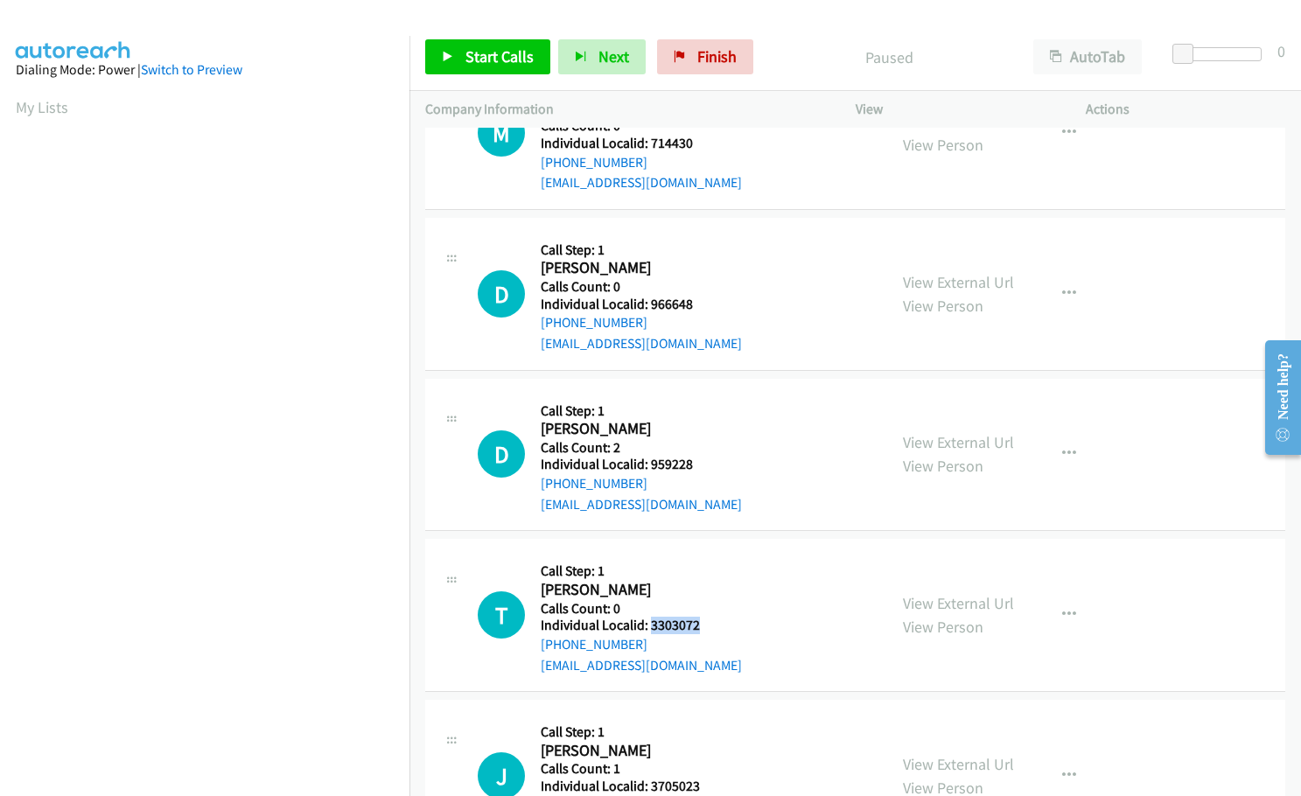
drag, startPoint x: 666, startPoint y: 625, endPoint x: 688, endPoint y: 624, distance: 22.8
click at [704, 628] on h5 "Individual Localid: 3303072" at bounding box center [641, 625] width 201 height 17
copy h5 "3303072"
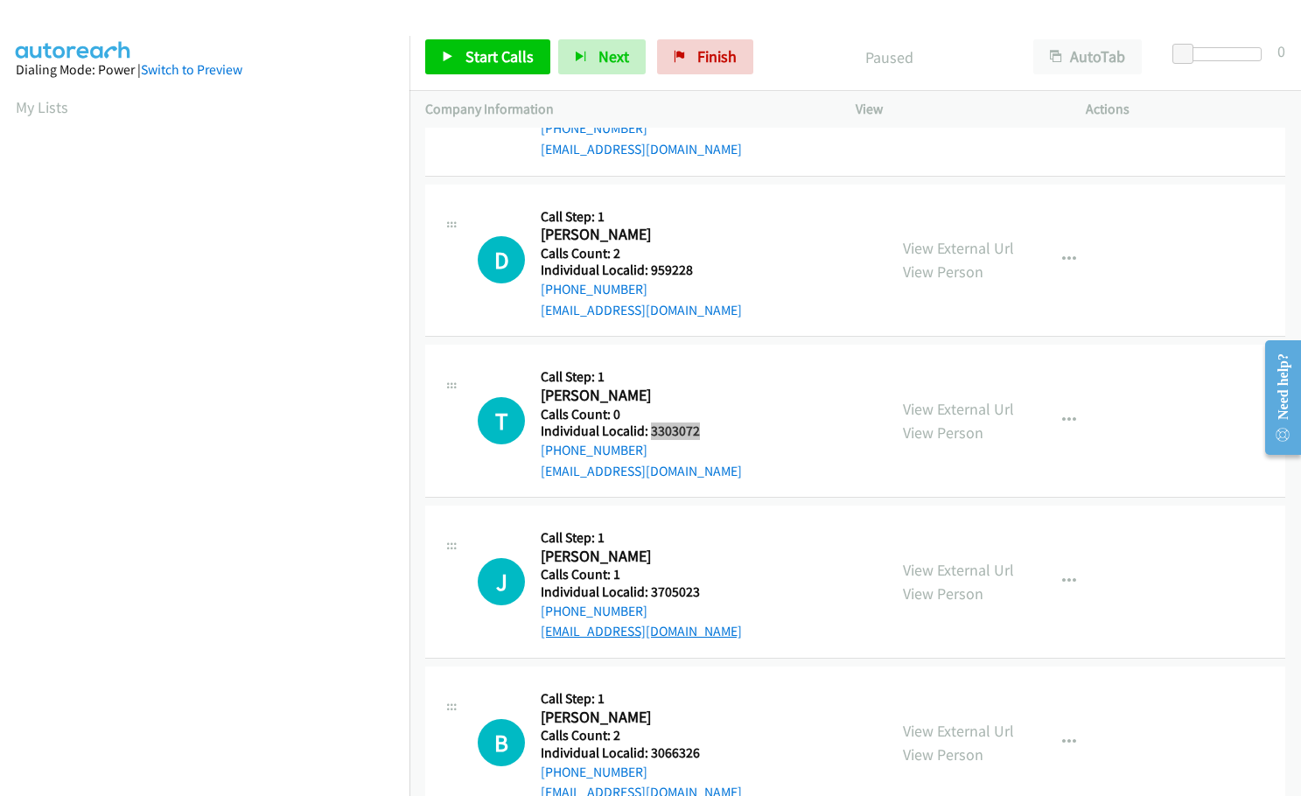
scroll to position [1378, 0]
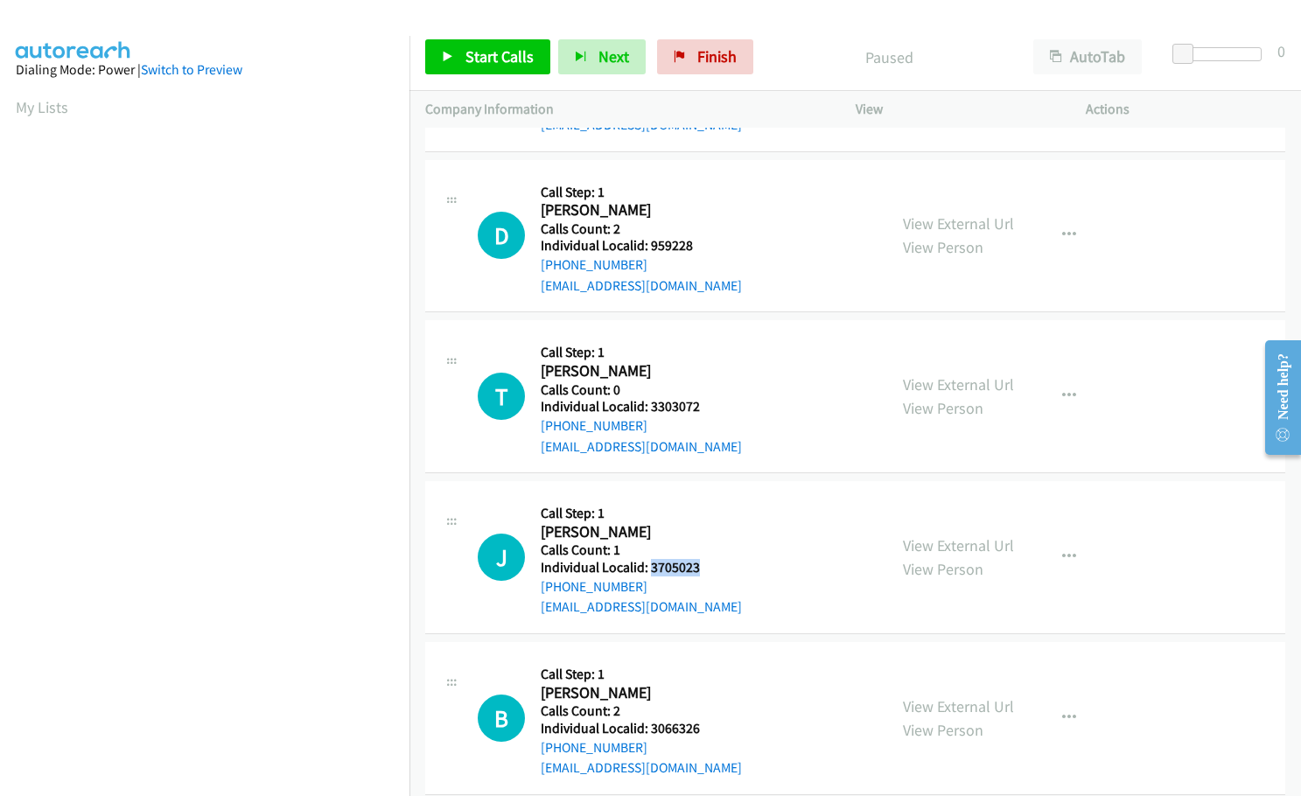
drag, startPoint x: 650, startPoint y: 562, endPoint x: 697, endPoint y: 567, distance: 47.4
click at [697, 567] on h5 "Individual Localid: 3705023" at bounding box center [641, 567] width 201 height 17
copy h5 "3705023"
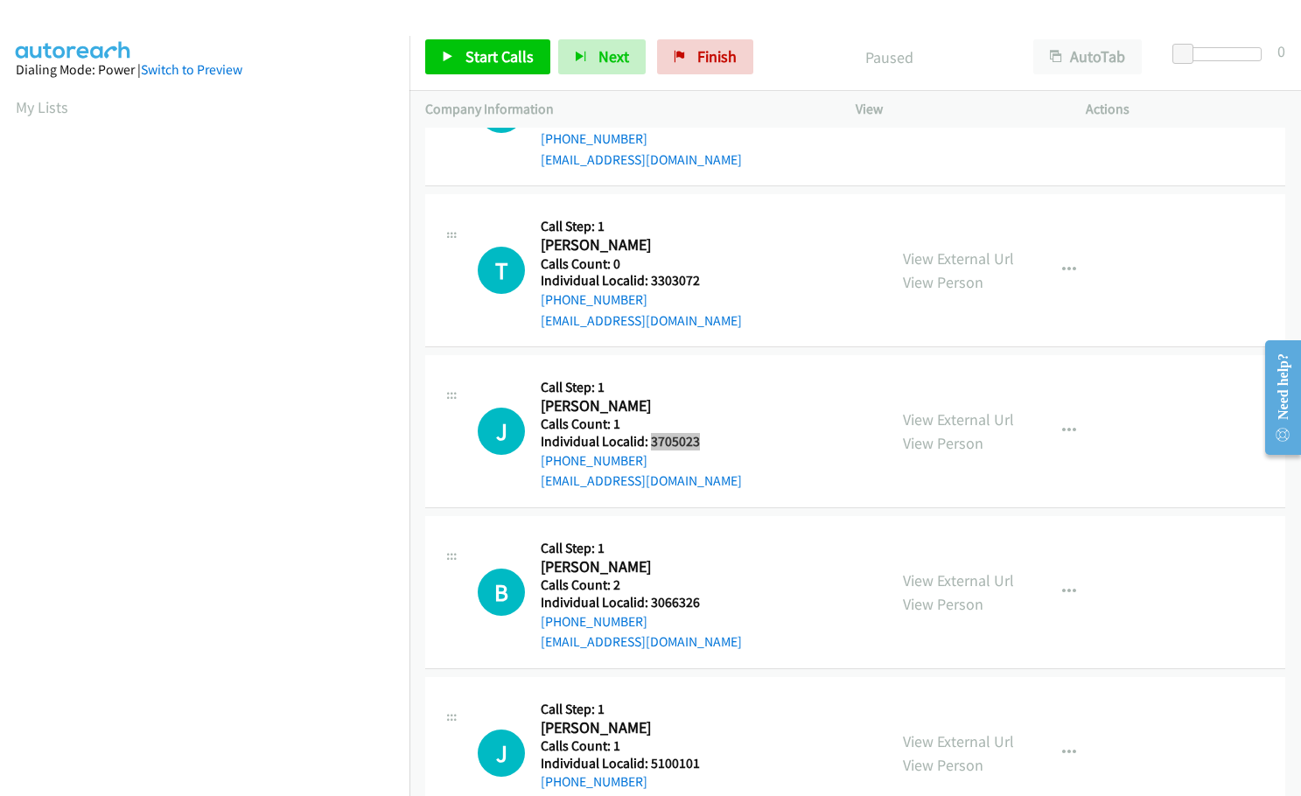
scroll to position [1553, 0]
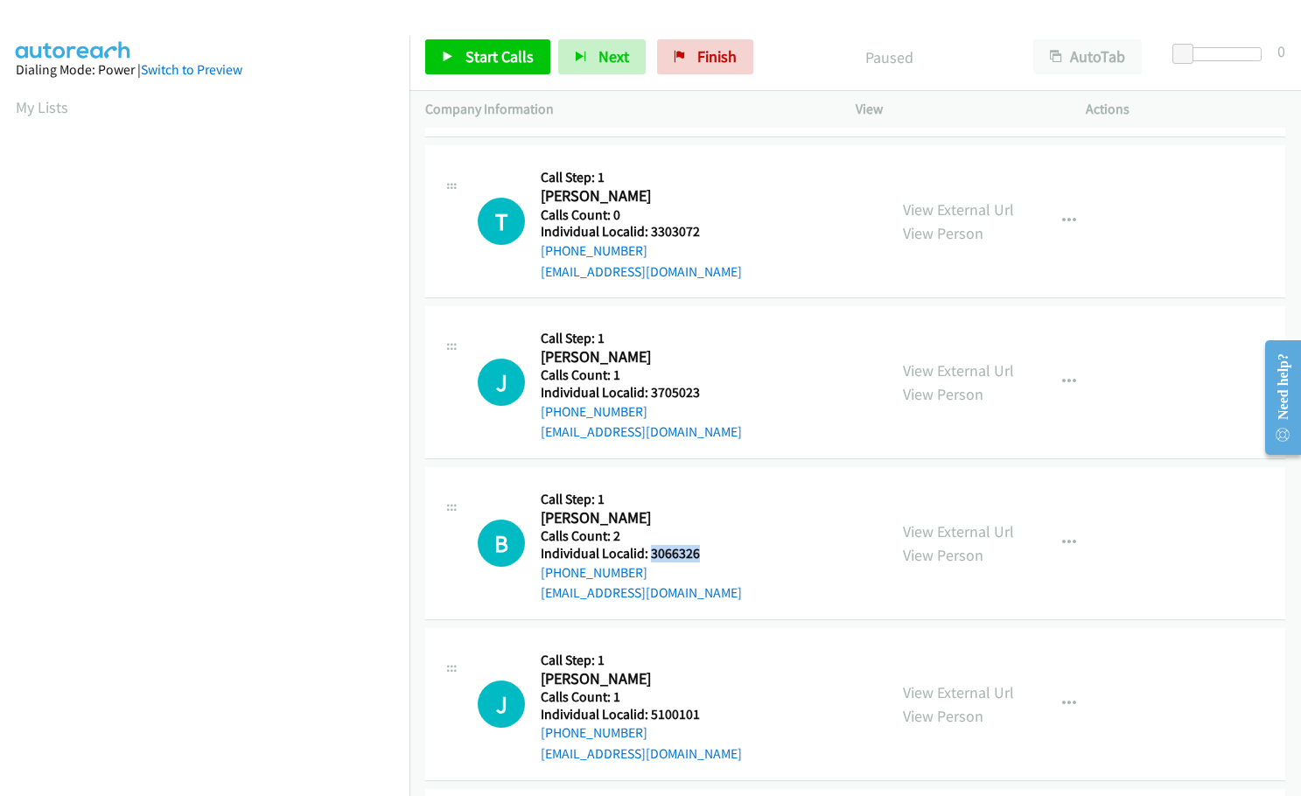
drag, startPoint x: 648, startPoint y: 555, endPoint x: 709, endPoint y: 550, distance: 60.5
click at [709, 550] on h5 "Individual Localid: 3066326" at bounding box center [641, 553] width 201 height 17
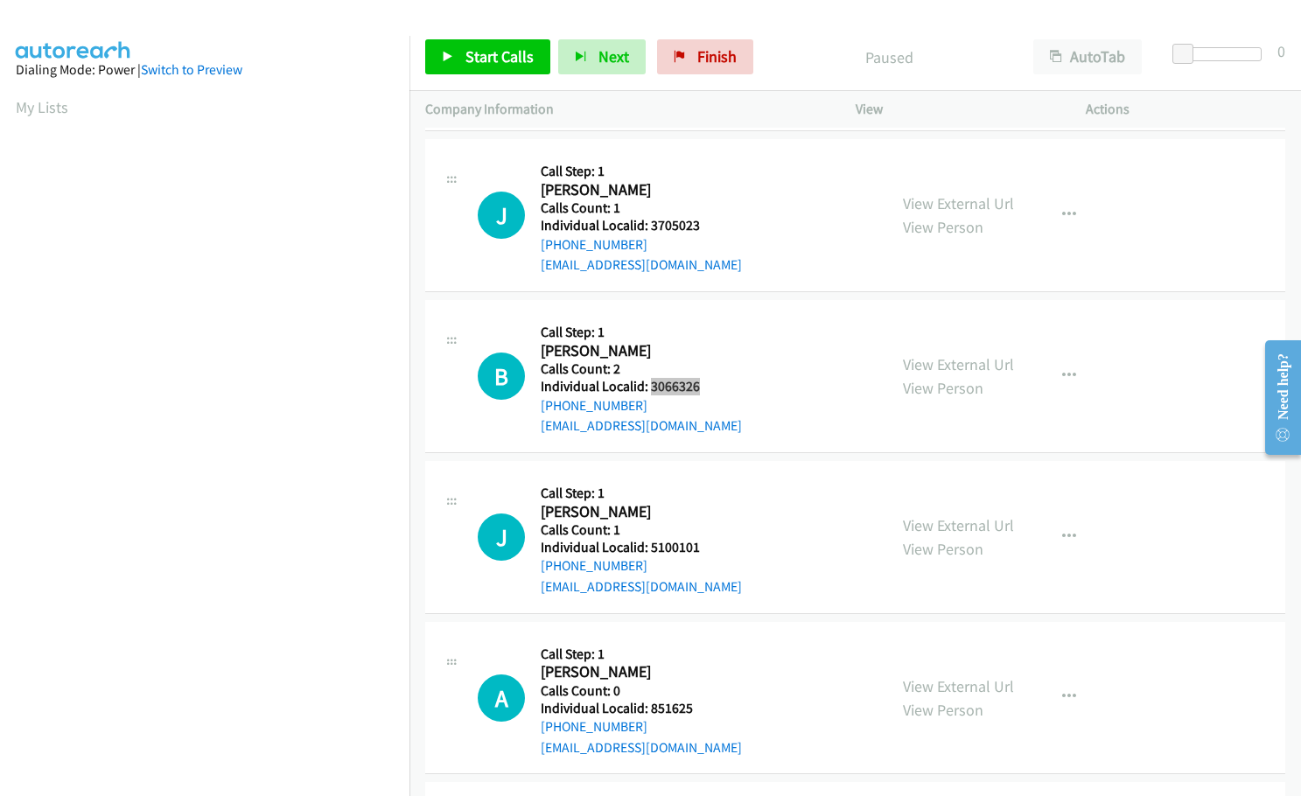
scroll to position [1749, 0]
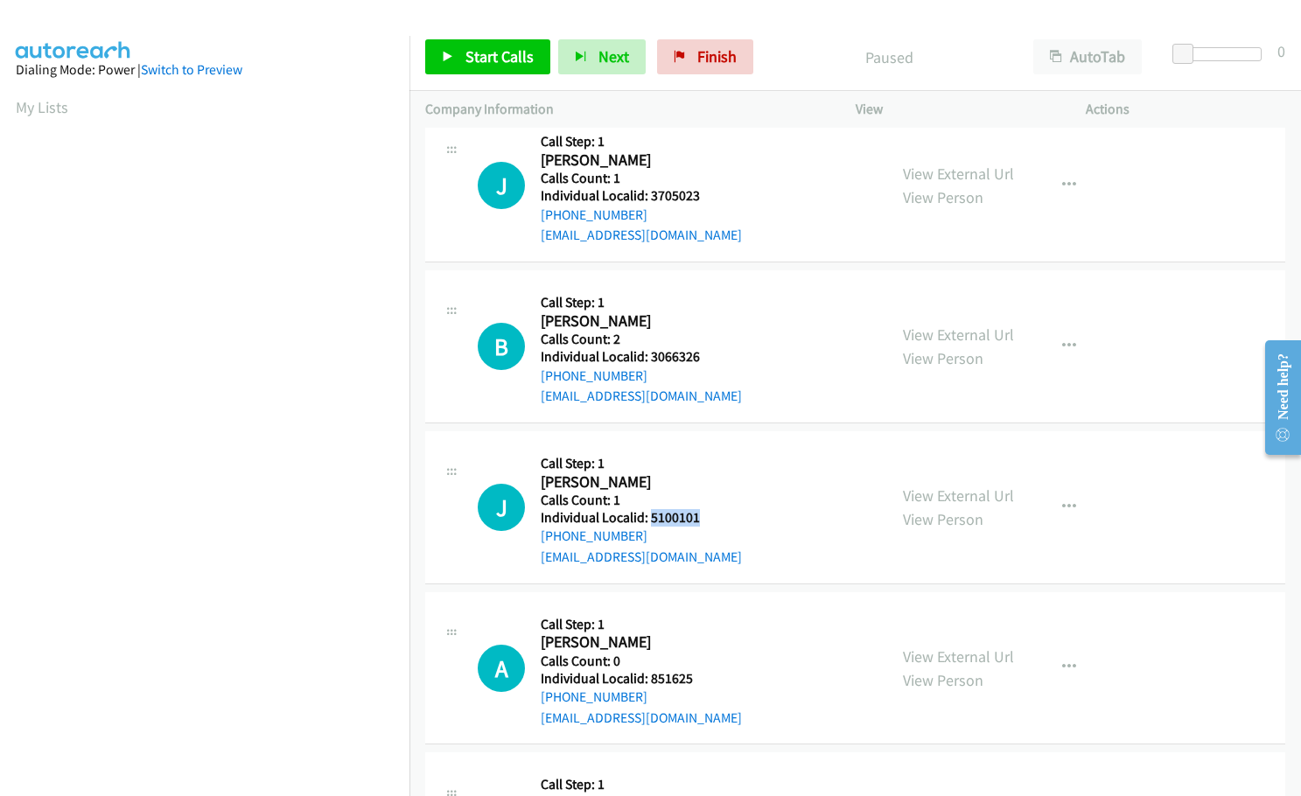
drag, startPoint x: 648, startPoint y: 515, endPoint x: 700, endPoint y: 515, distance: 51.6
click at [700, 515] on h5 "Individual Localid: 5100101" at bounding box center [641, 517] width 201 height 17
drag, startPoint x: 648, startPoint y: 680, endPoint x: 692, endPoint y: 676, distance: 43.9
click at [692, 676] on h5 "Individual Localid: 851625" at bounding box center [641, 678] width 201 height 17
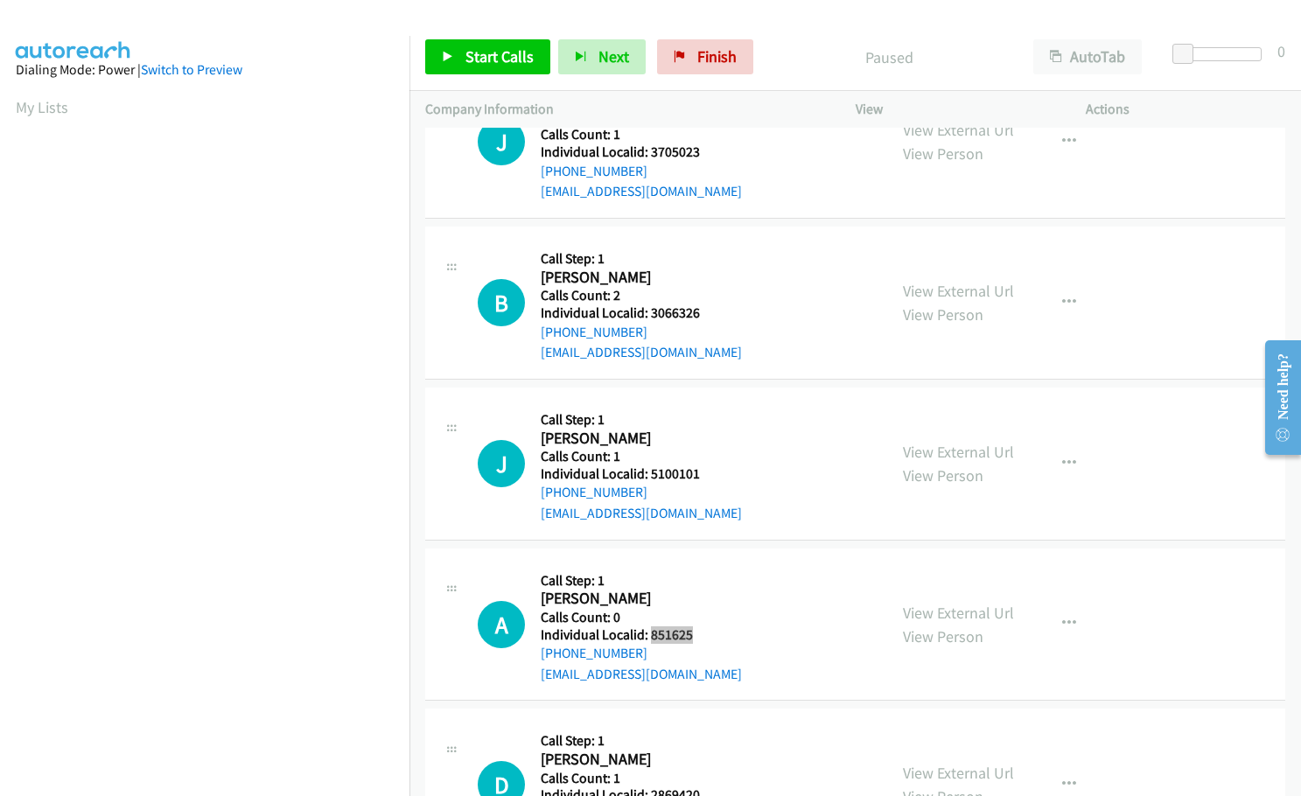
scroll to position [2056, 0]
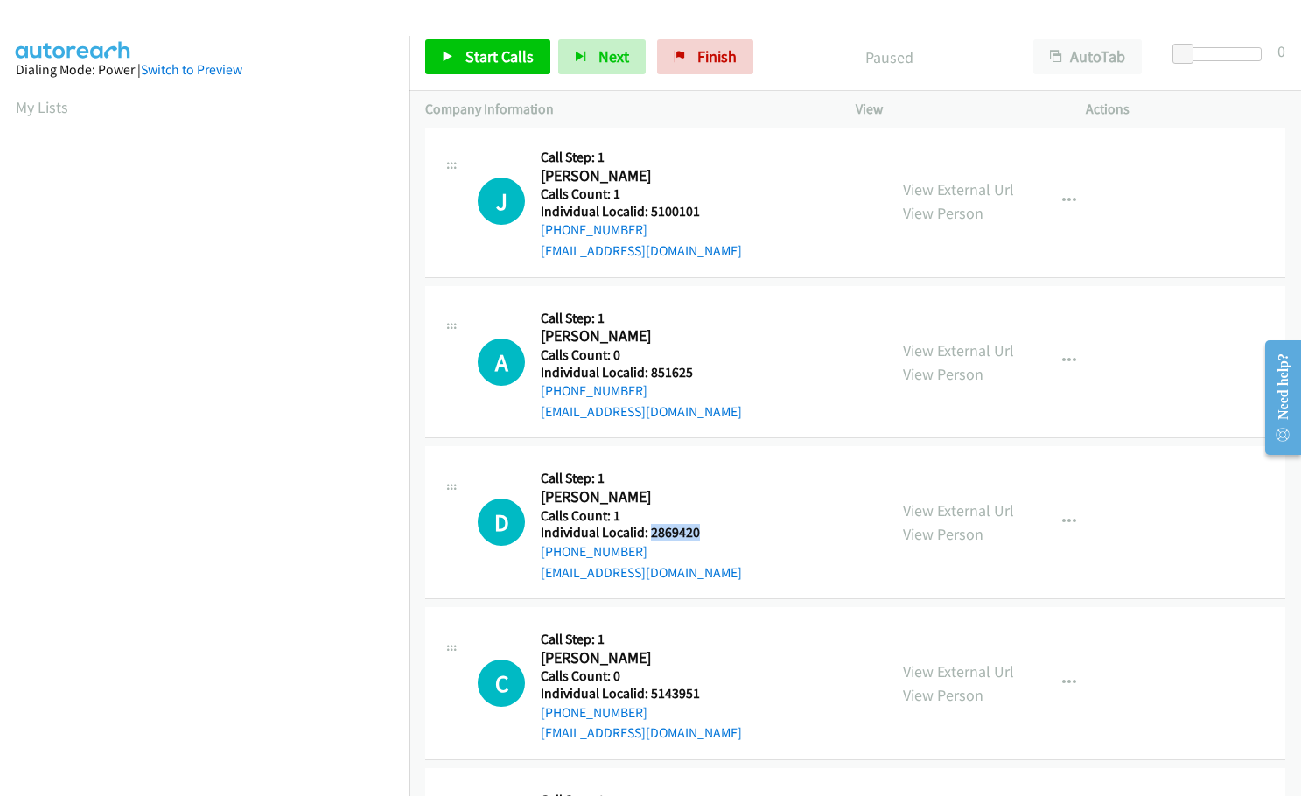
drag, startPoint x: 650, startPoint y: 532, endPoint x: 696, endPoint y: 533, distance: 46.4
click at [696, 533] on h5 "Individual Localid: 2869420" at bounding box center [641, 532] width 201 height 17
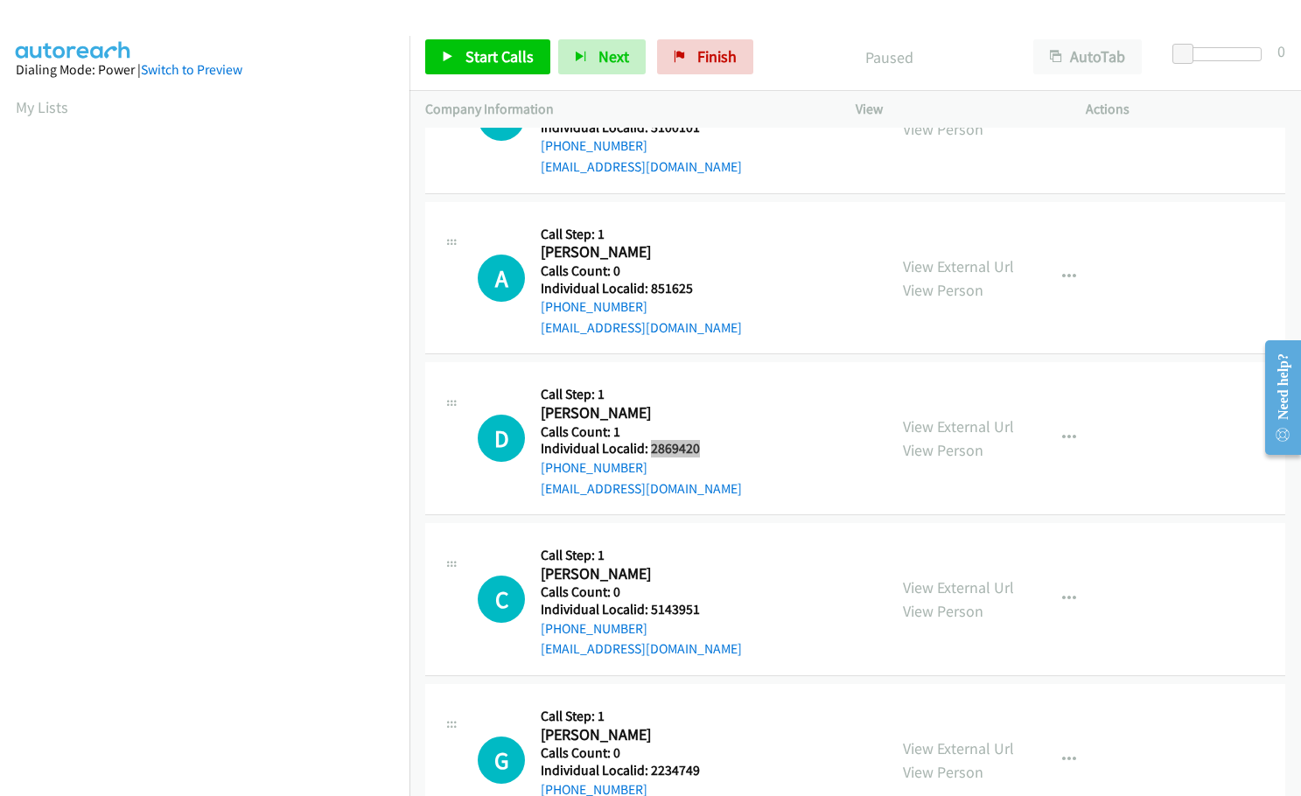
scroll to position [2143, 0]
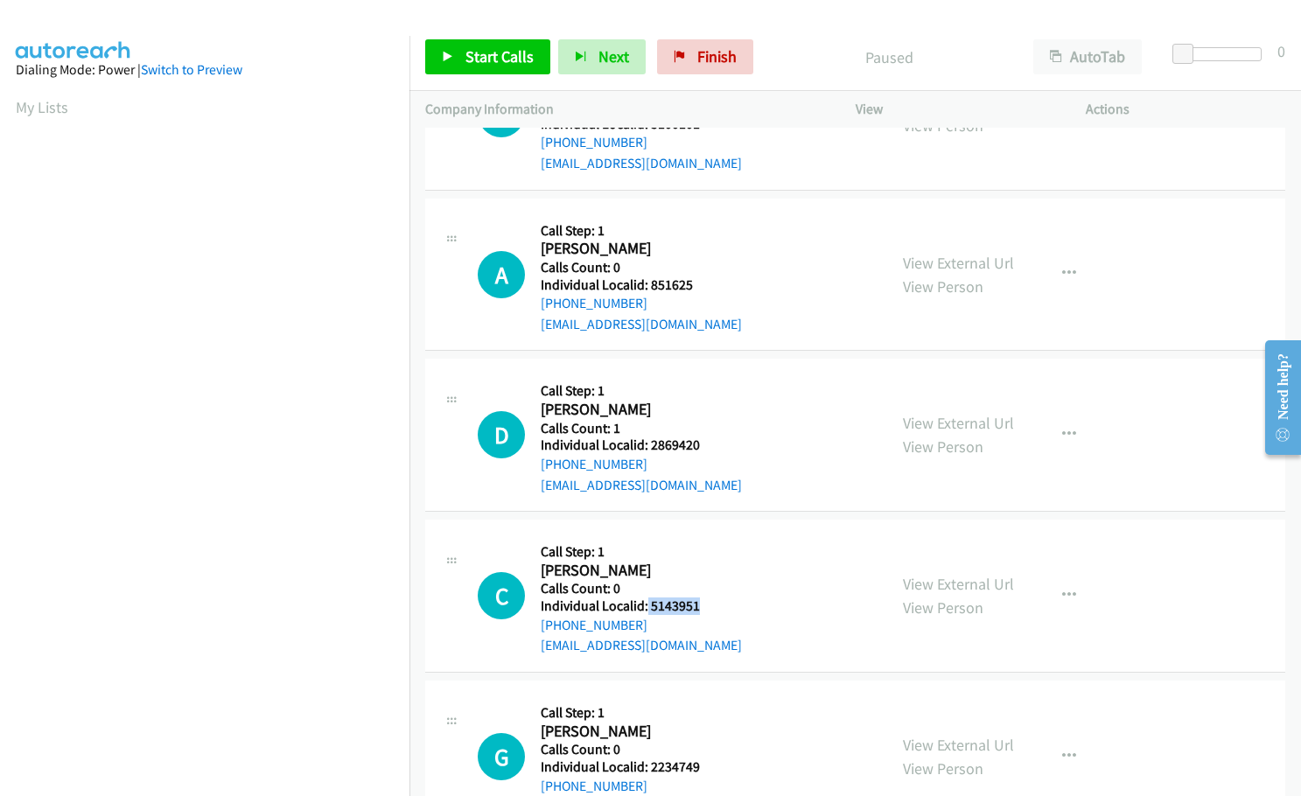
drag, startPoint x: 645, startPoint y: 609, endPoint x: 702, endPoint y: 609, distance: 56.9
click at [702, 609] on h5 "Individual Localid: 5143951" at bounding box center [641, 605] width 201 height 17
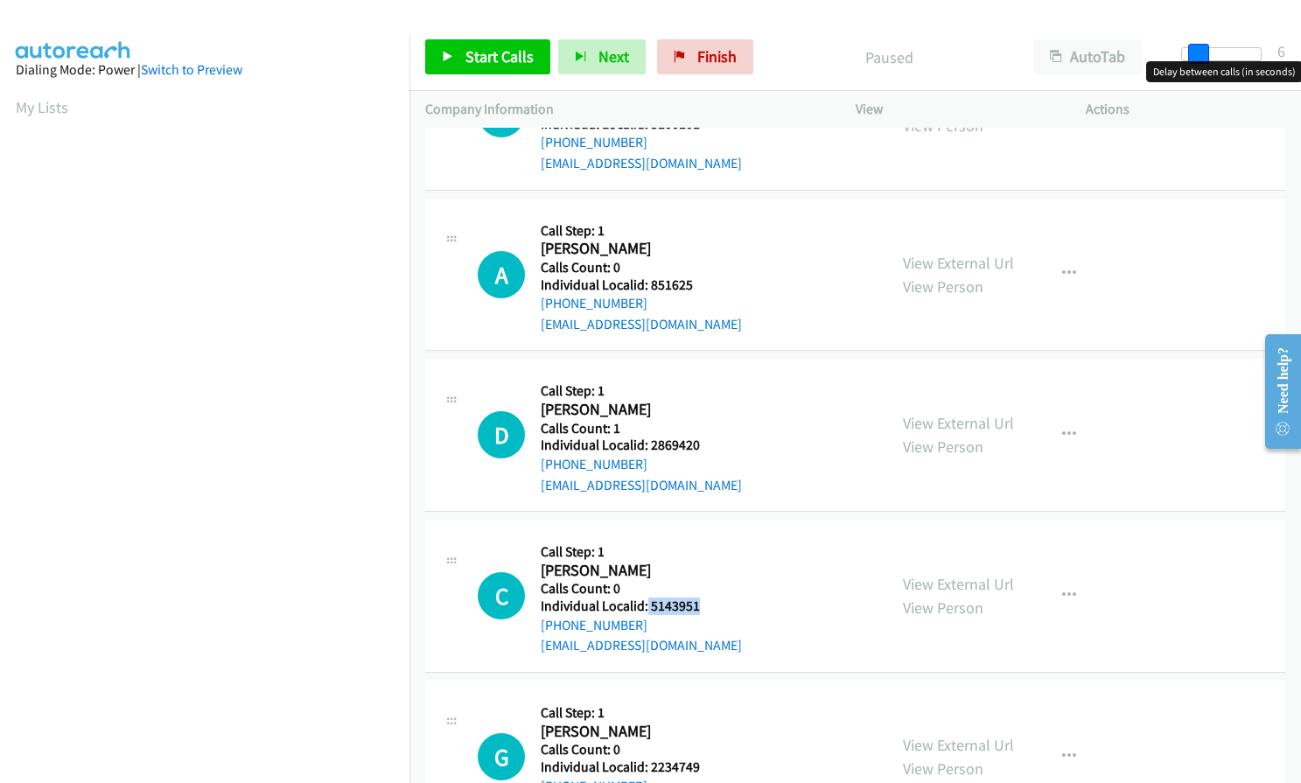
drag, startPoint x: 1184, startPoint y: 50, endPoint x: 1199, endPoint y: 48, distance: 15.8
click at [1199, 48] on span at bounding box center [1198, 54] width 21 height 21
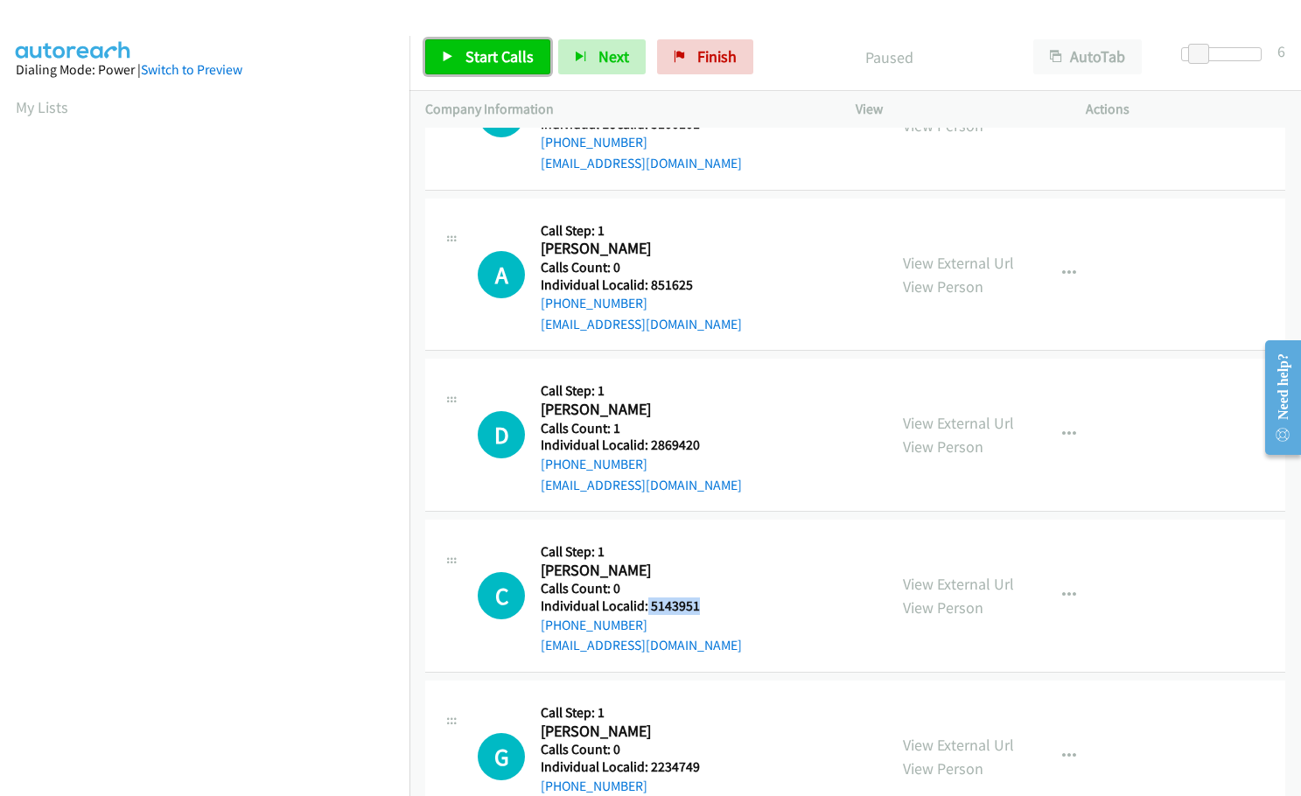
click at [484, 61] on span "Start Calls" at bounding box center [499, 56] width 68 height 20
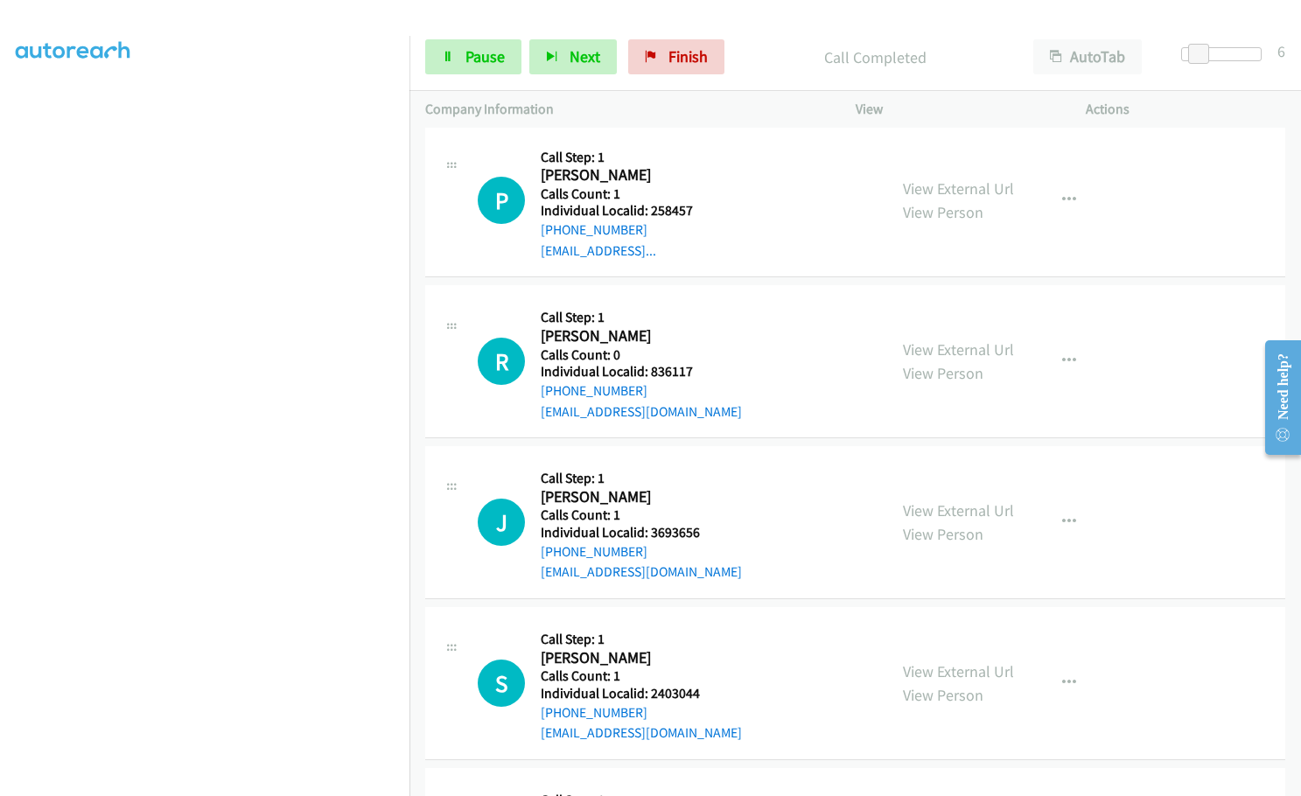
scroll to position [328, 0]
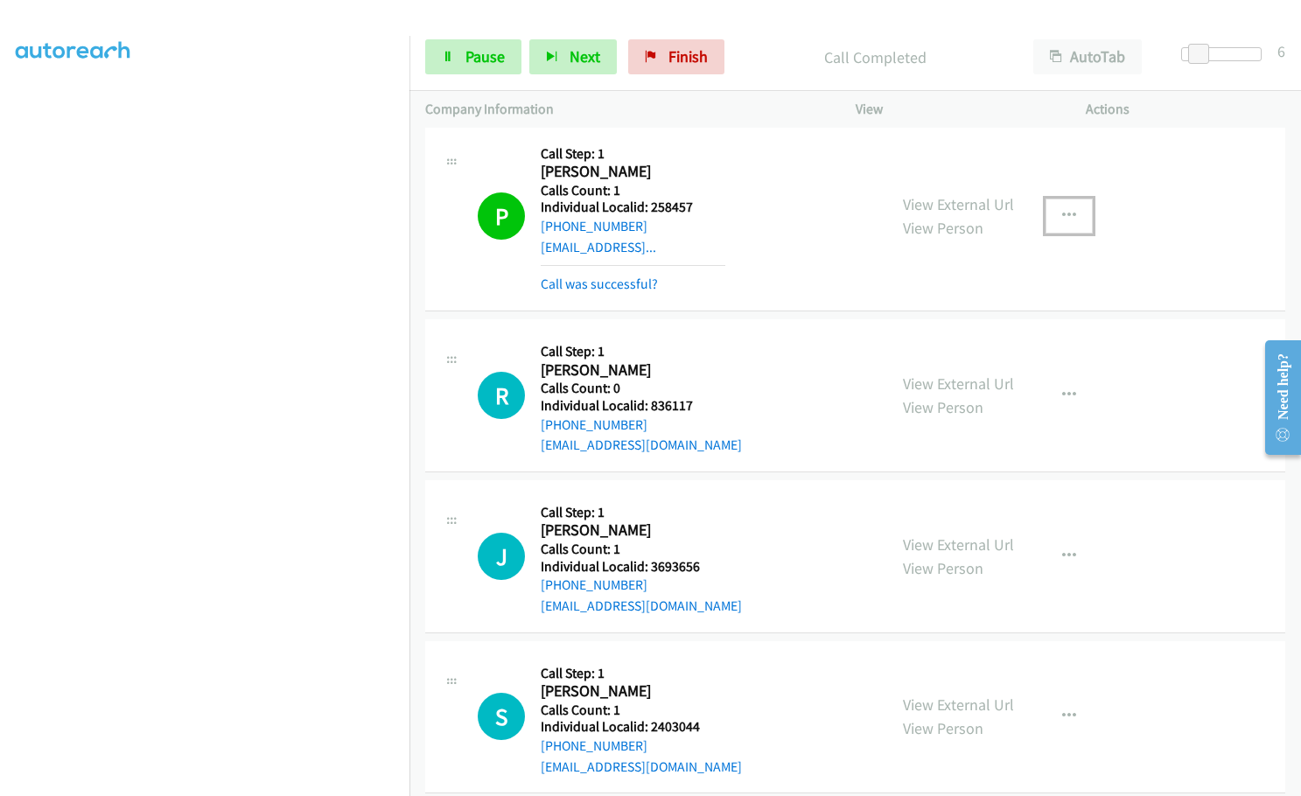
click at [1065, 206] on button "button" at bounding box center [1068, 216] width 47 height 35
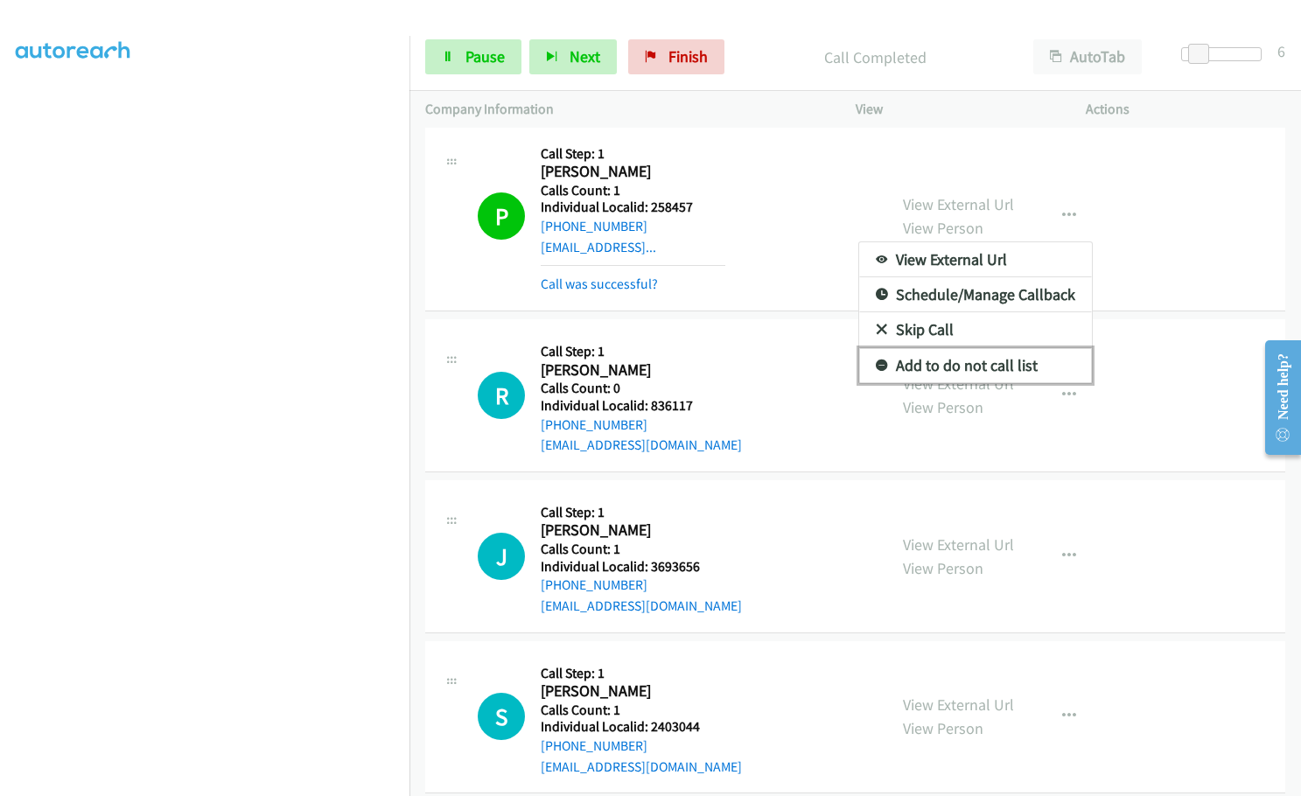
click at [876, 363] on icon at bounding box center [882, 366] width 12 height 12
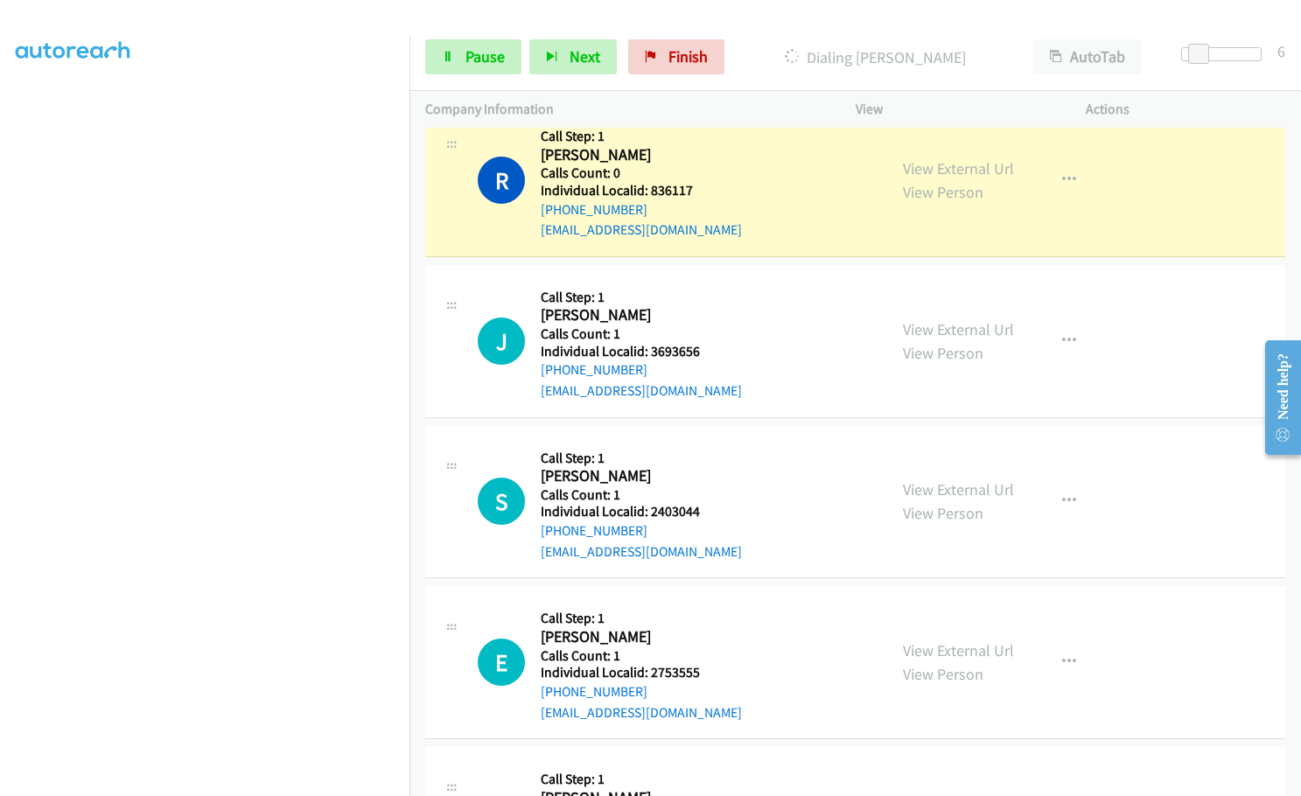
scroll to position [547, 0]
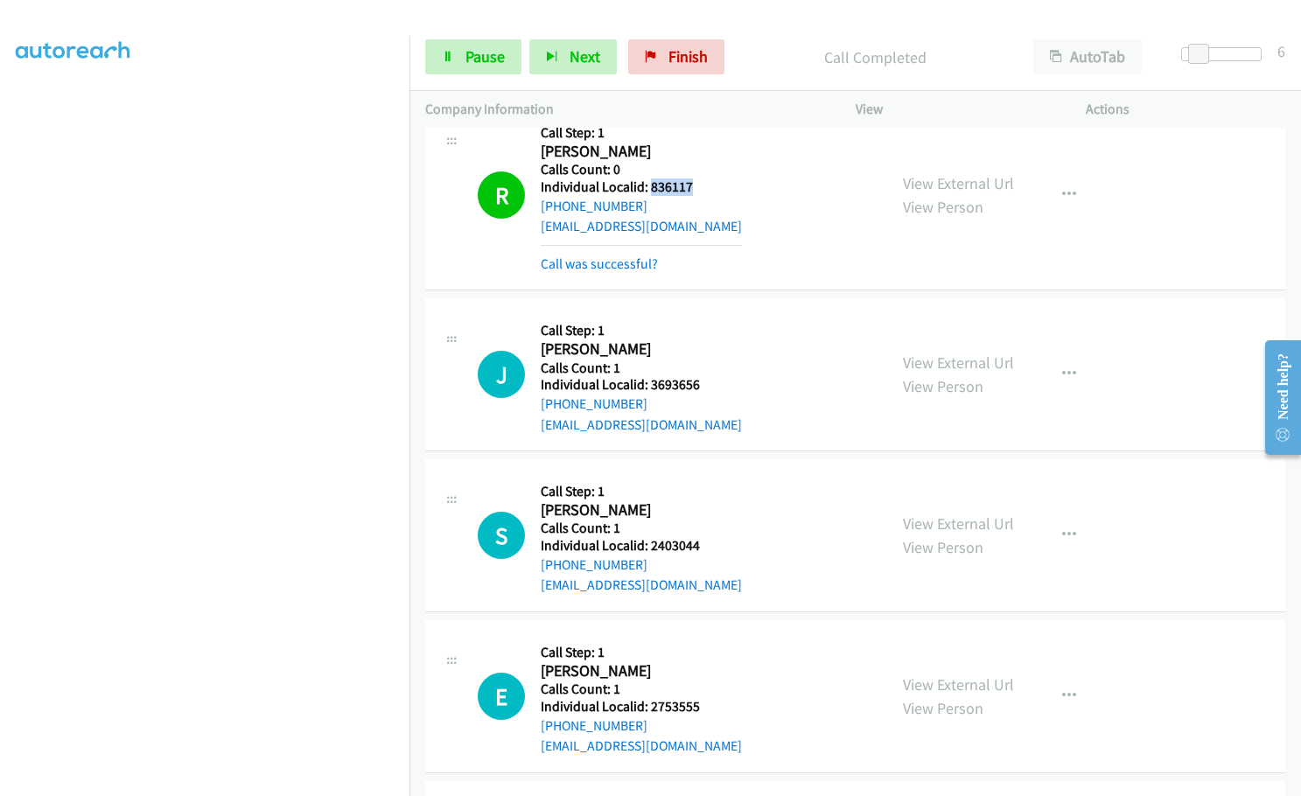
drag, startPoint x: 648, startPoint y: 185, endPoint x: 709, endPoint y: 187, distance: 60.4
click at [709, 187] on h5 "Individual Localid: 836117" at bounding box center [641, 186] width 201 height 17
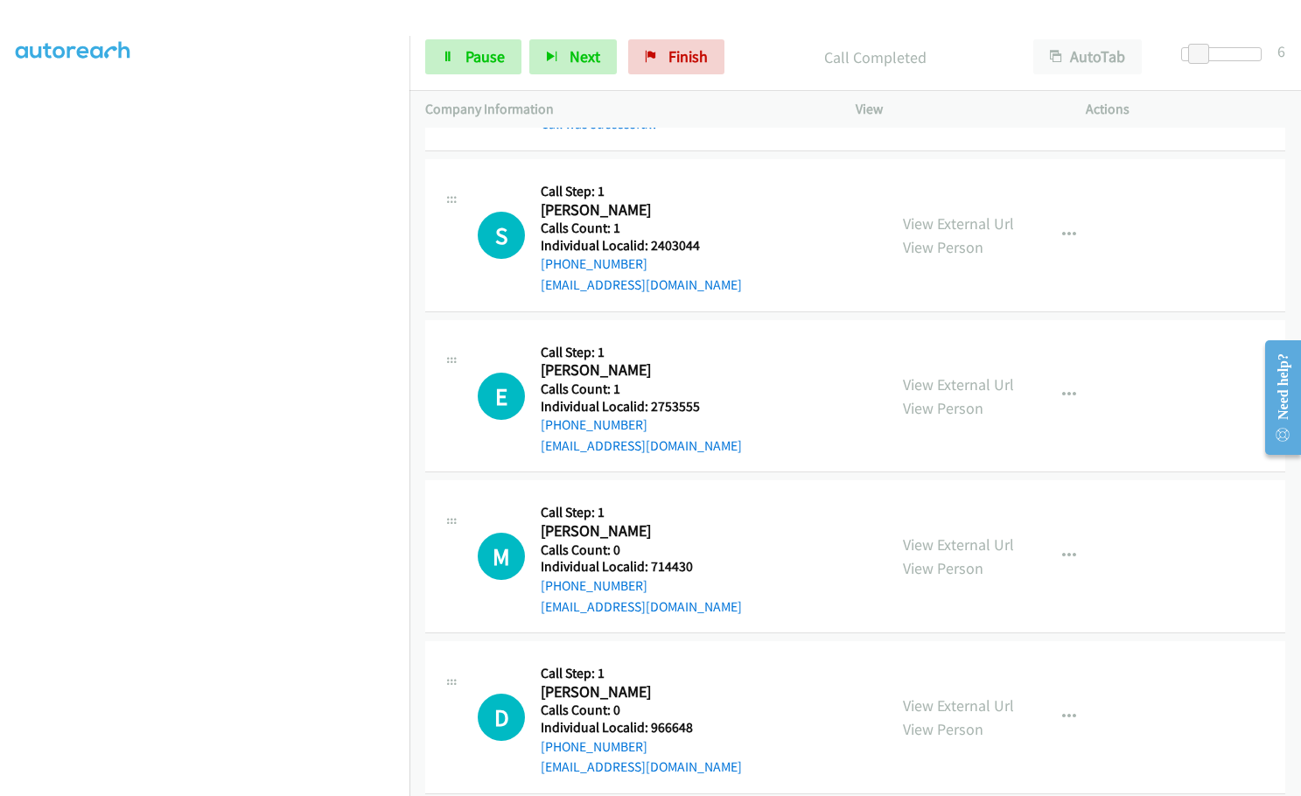
scroll to position [918, 0]
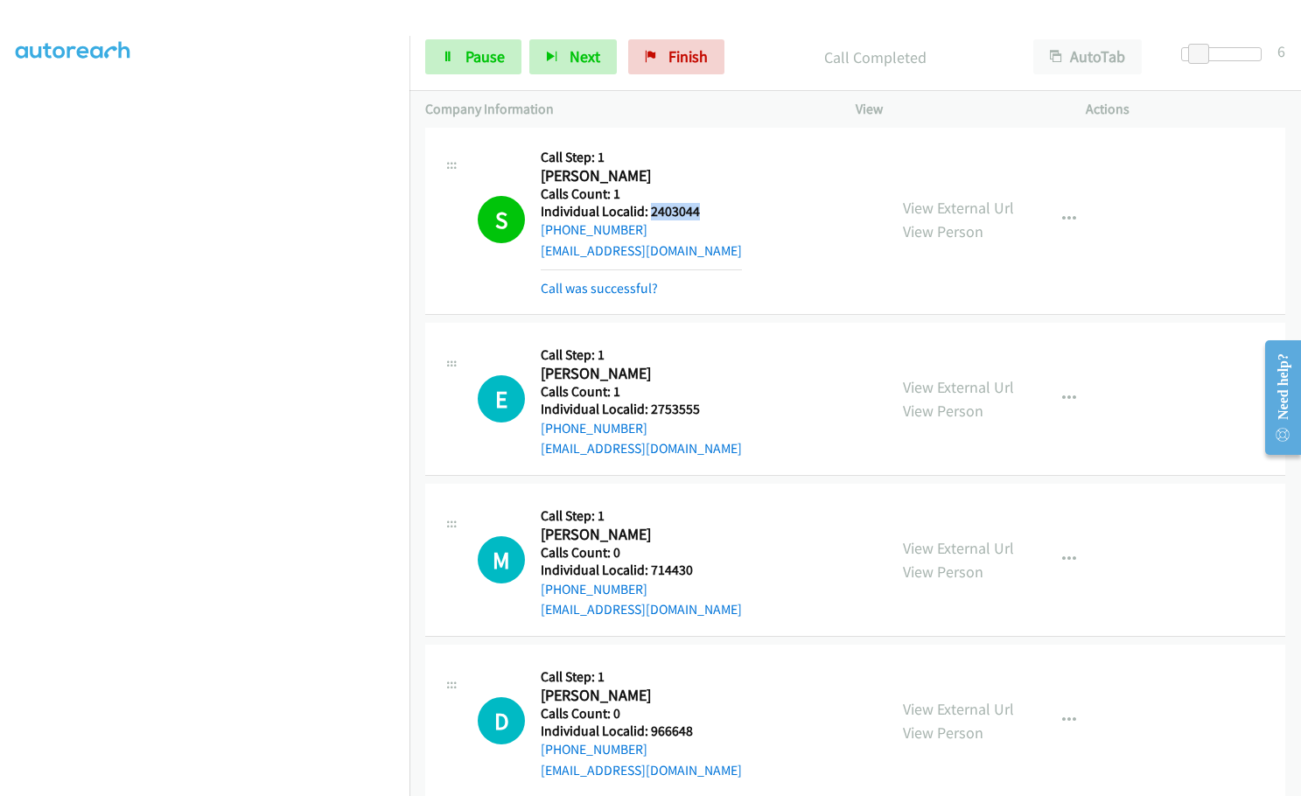
drag, startPoint x: 649, startPoint y: 213, endPoint x: 697, endPoint y: 211, distance: 48.1
click at [697, 211] on h5 "Individual Localid: 2403044" at bounding box center [641, 211] width 201 height 17
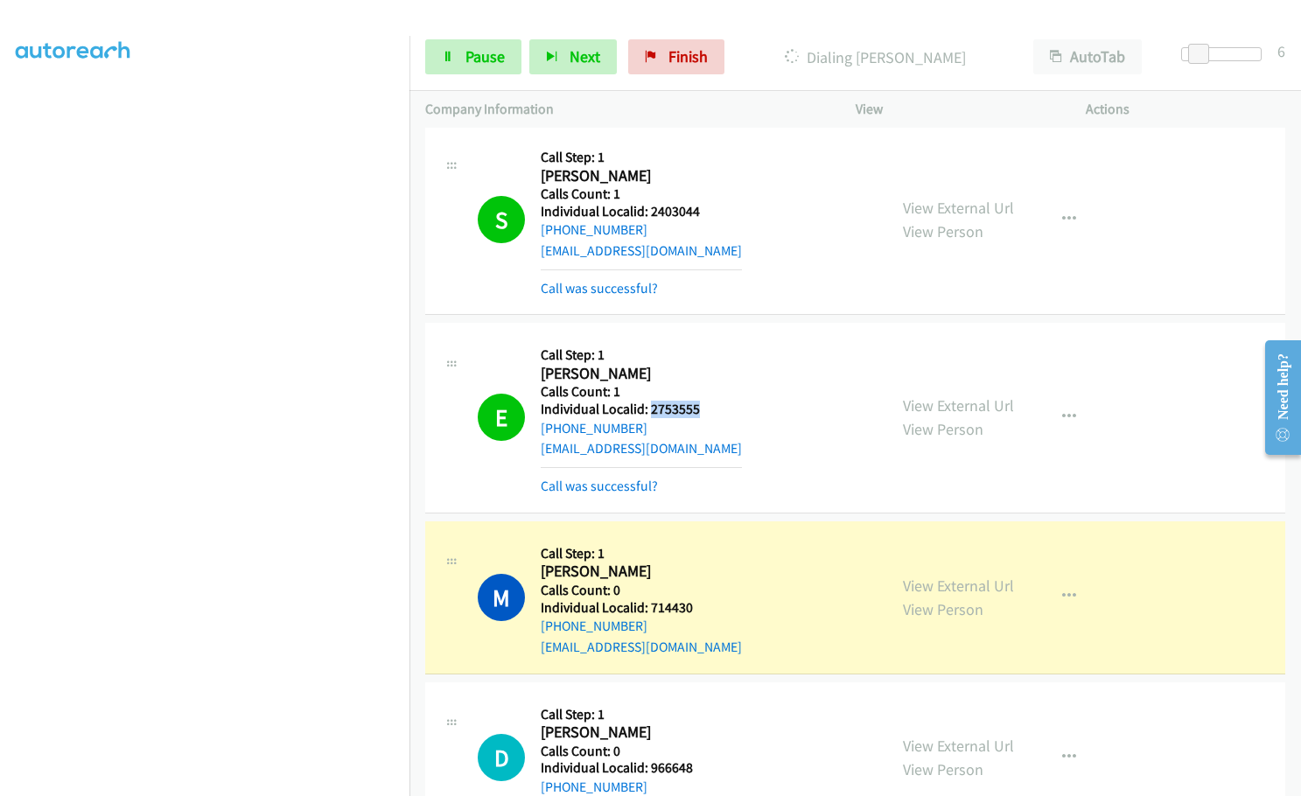
drag, startPoint x: 649, startPoint y: 408, endPoint x: 696, endPoint y: 409, distance: 47.3
click at [696, 409] on h5 "Individual Localid: 2753555" at bounding box center [641, 409] width 201 height 17
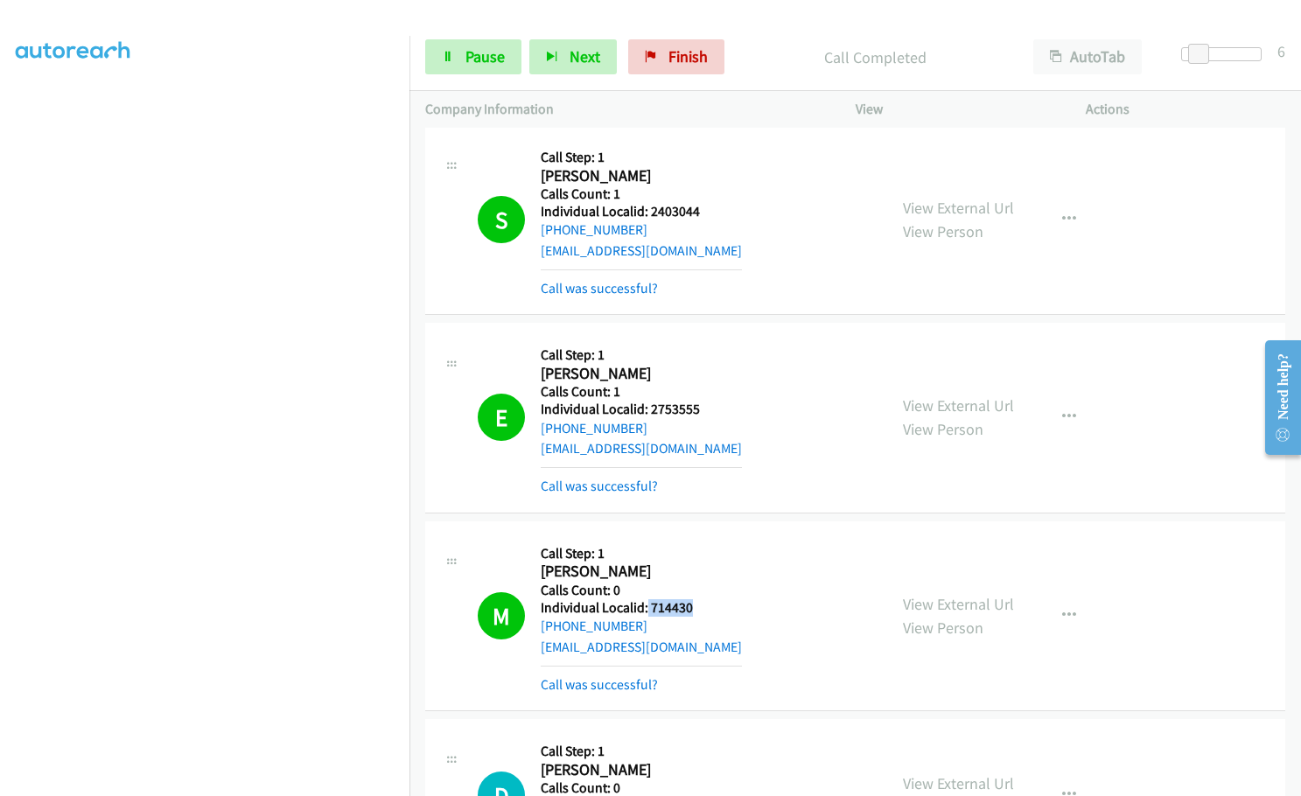
drag, startPoint x: 646, startPoint y: 611, endPoint x: 674, endPoint y: 608, distance: 27.2
click at [695, 610] on h5 "Individual Localid: 714430" at bounding box center [641, 607] width 201 height 17
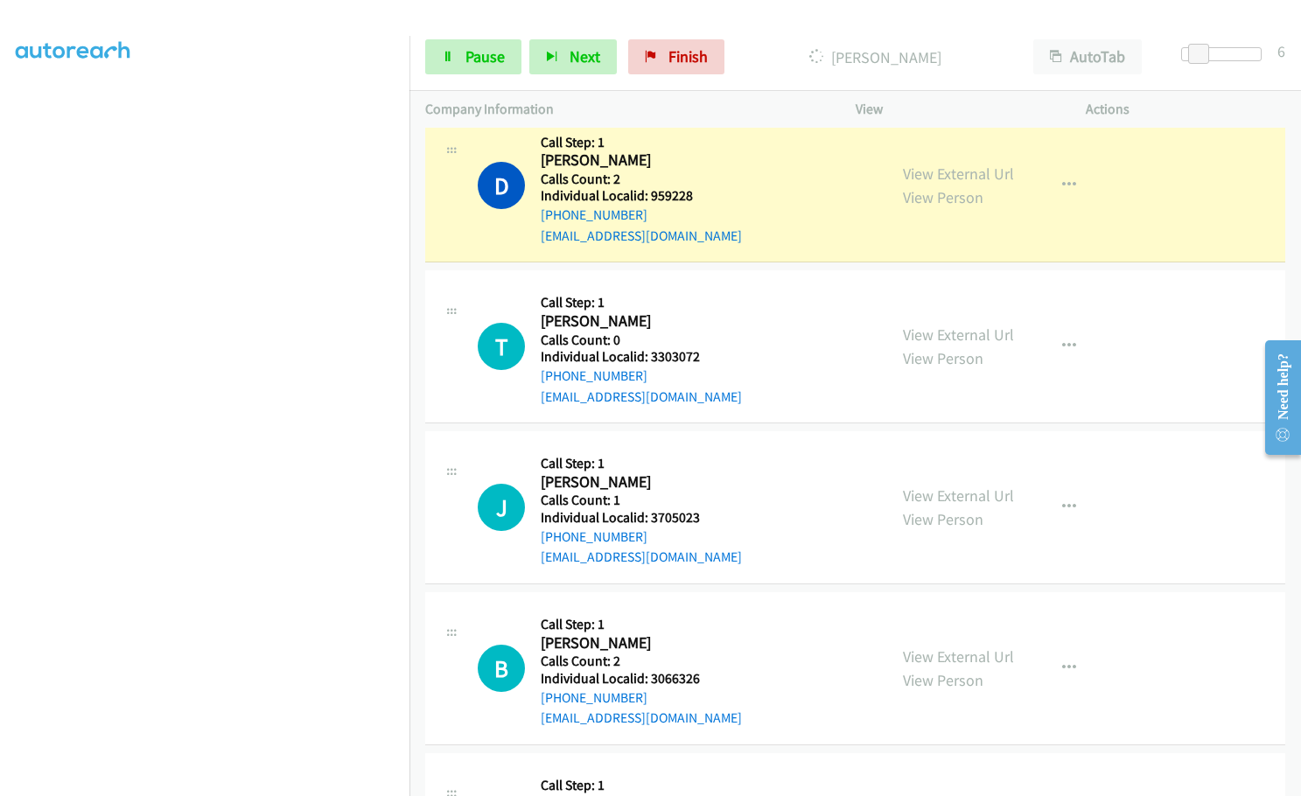
scroll to position [1728, 0]
drag, startPoint x: 647, startPoint y: 354, endPoint x: 708, endPoint y: 354, distance: 60.4
click at [708, 354] on h5 "Individual Localid: 3303072" at bounding box center [641, 354] width 201 height 17
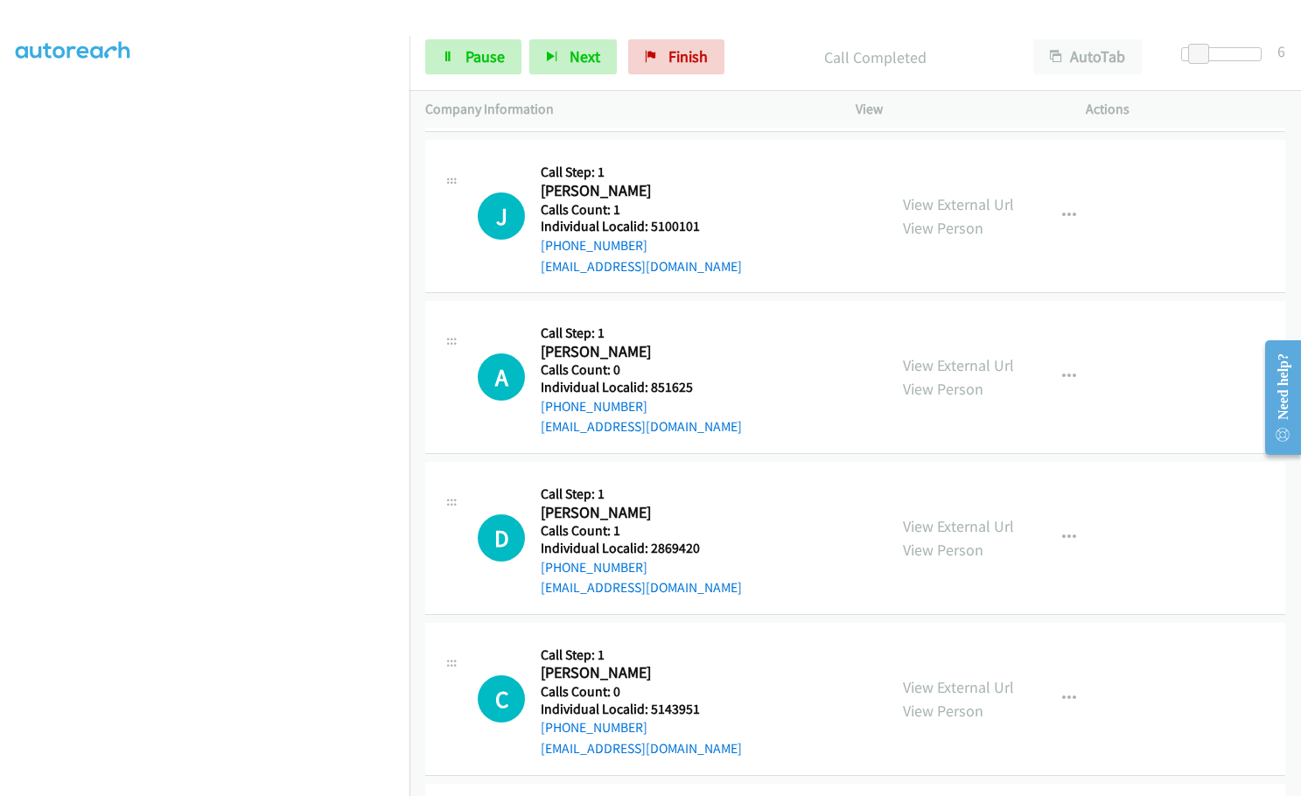
scroll to position [2493, 0]
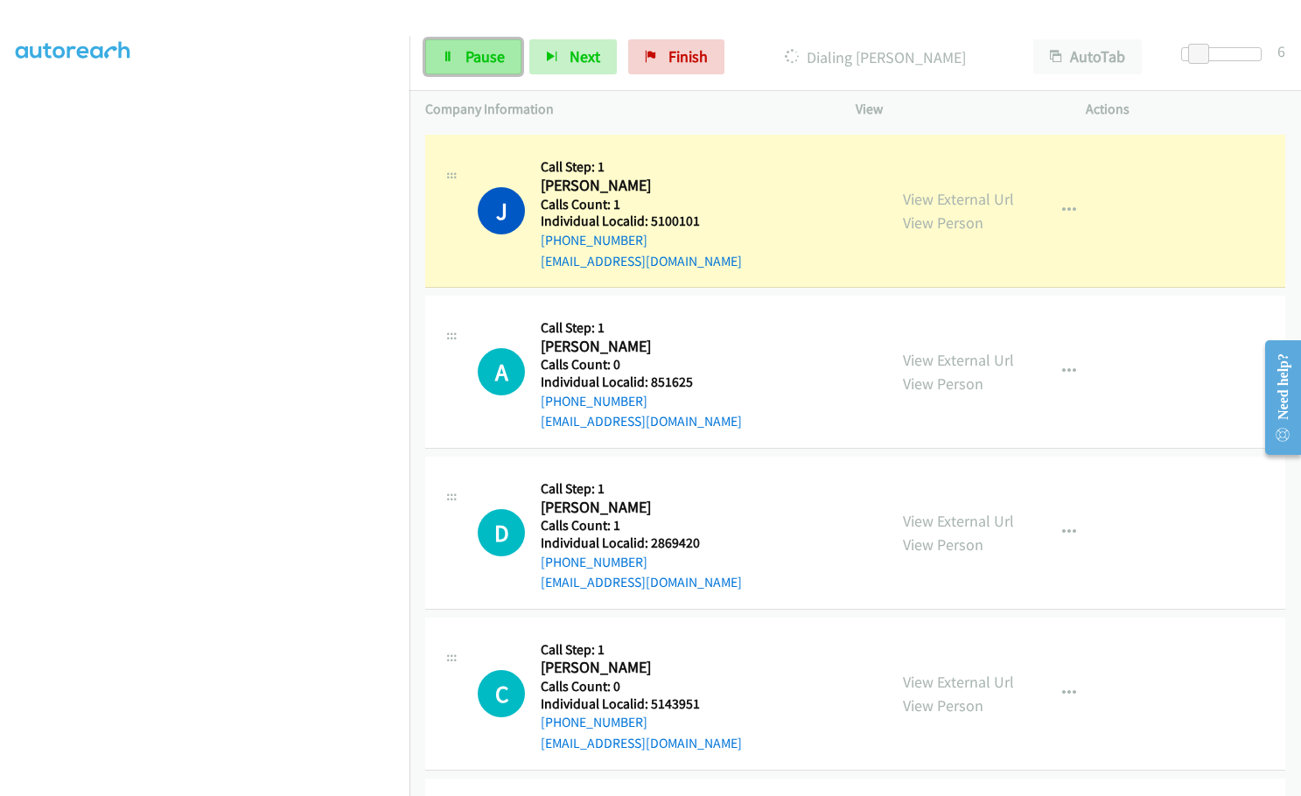
click at [468, 59] on span "Pause" at bounding box center [484, 56] width 39 height 20
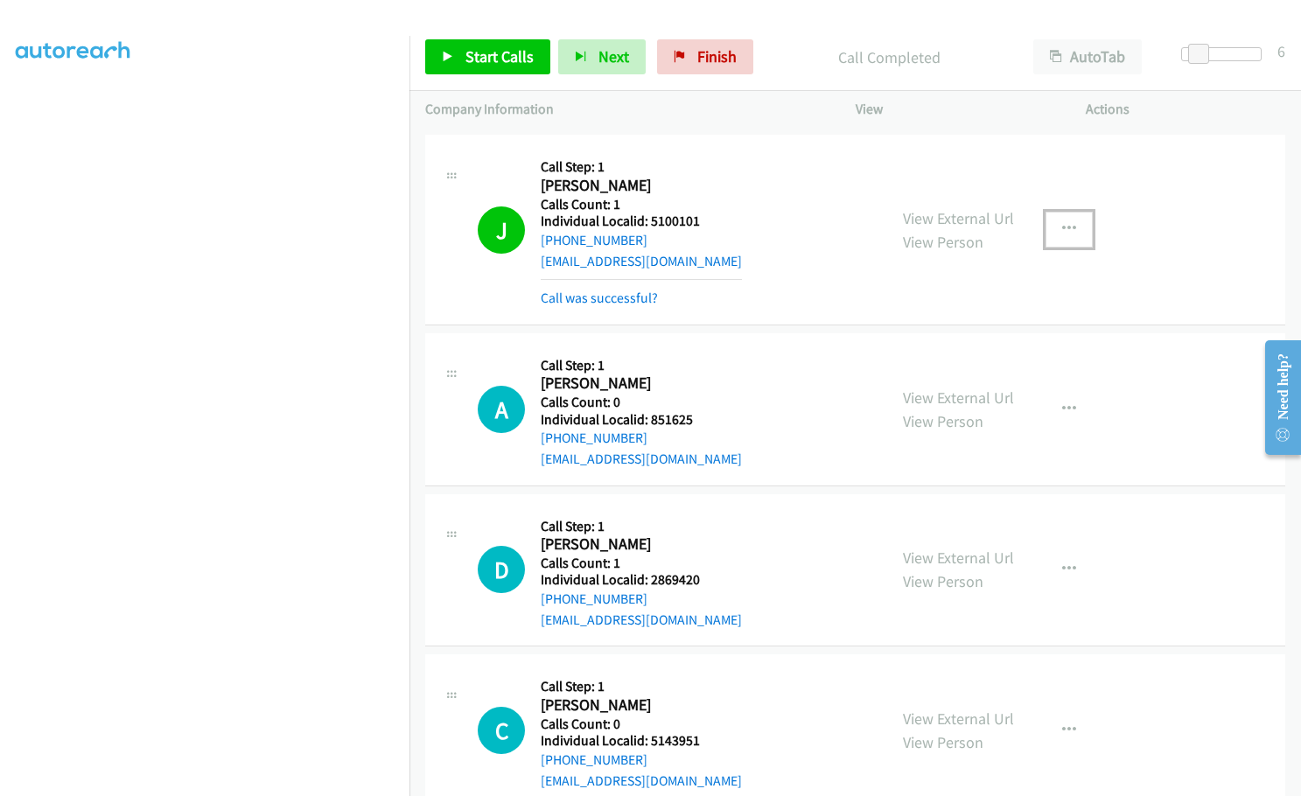
click at [1045, 222] on button "button" at bounding box center [1068, 229] width 47 height 35
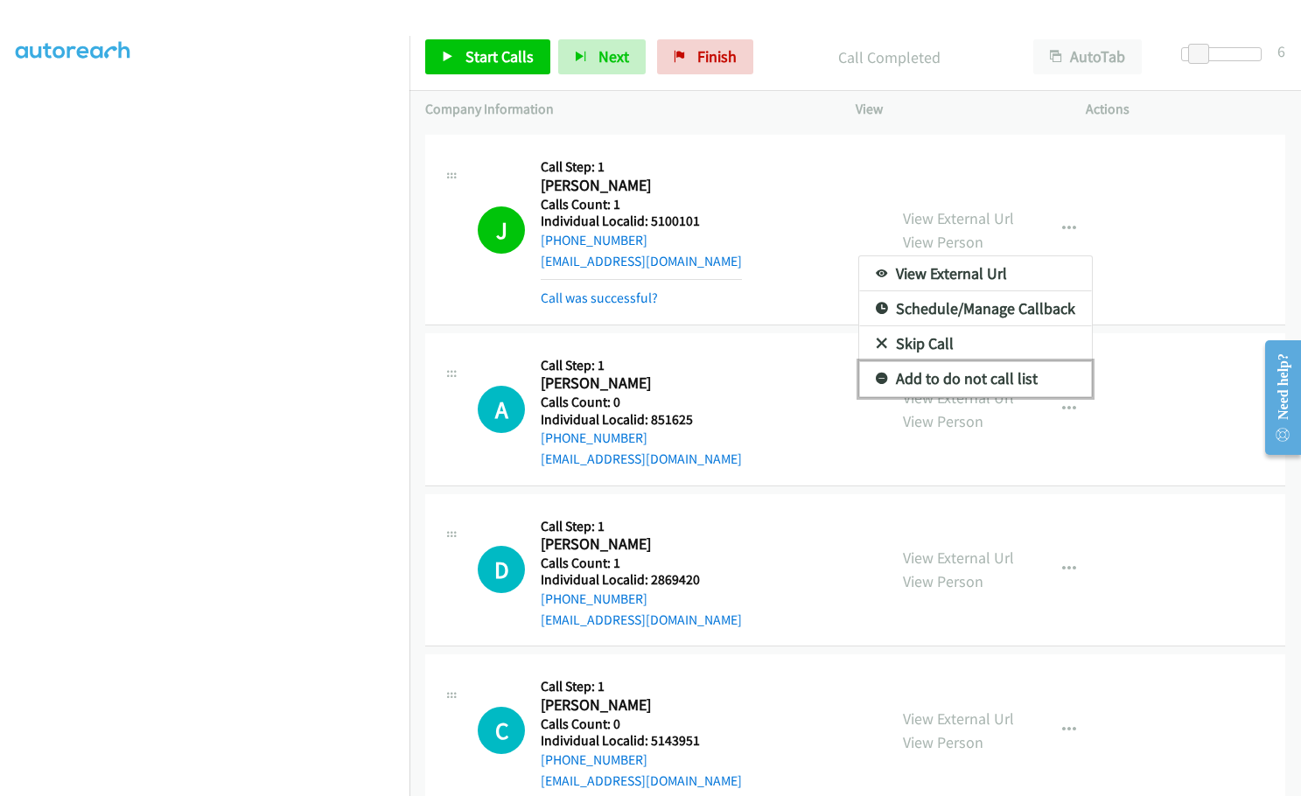
click at [876, 376] on icon at bounding box center [882, 380] width 12 height 12
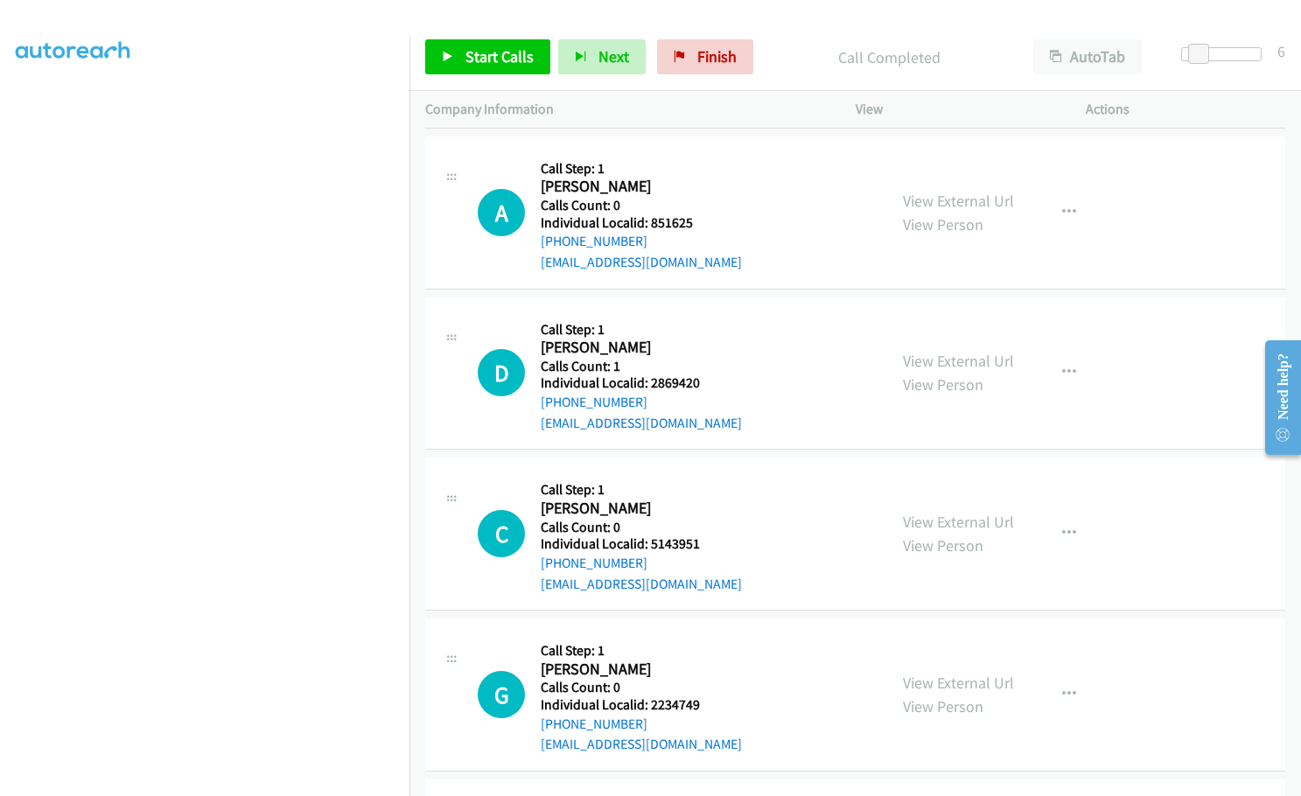
scroll to position [2712, 0]
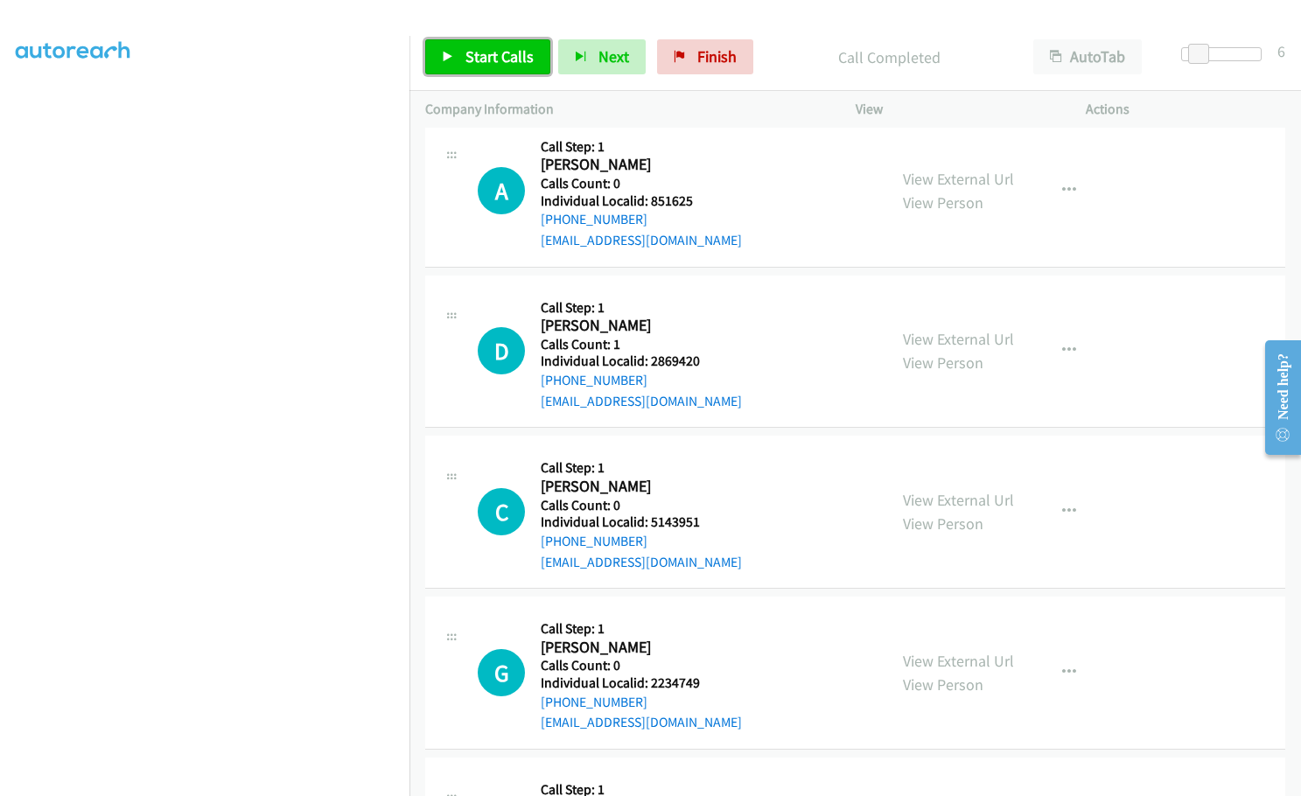
click at [491, 57] on span "Start Calls" at bounding box center [499, 56] width 68 height 20
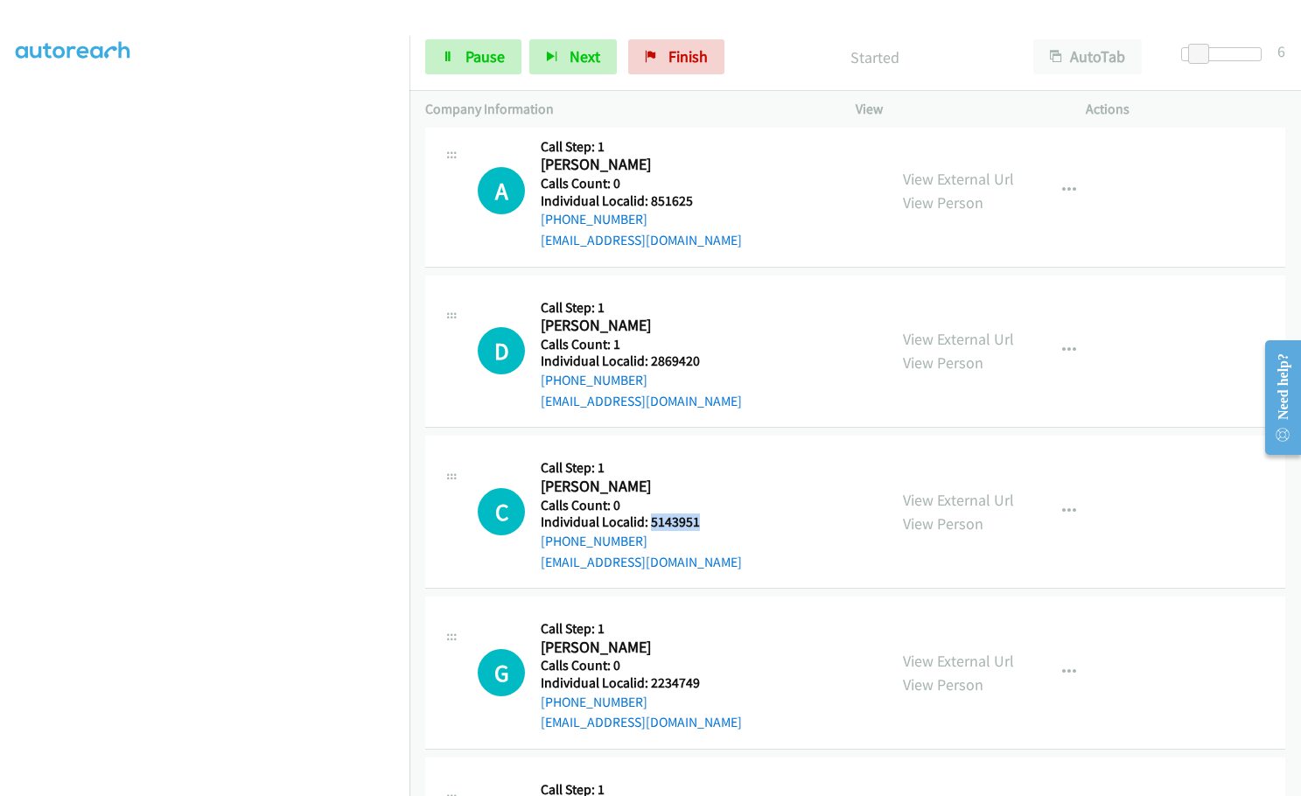
drag, startPoint x: 647, startPoint y: 522, endPoint x: 697, endPoint y: 521, distance: 49.9
click at [697, 521] on h5 "Individual Localid: 5143951" at bounding box center [641, 521] width 201 height 17
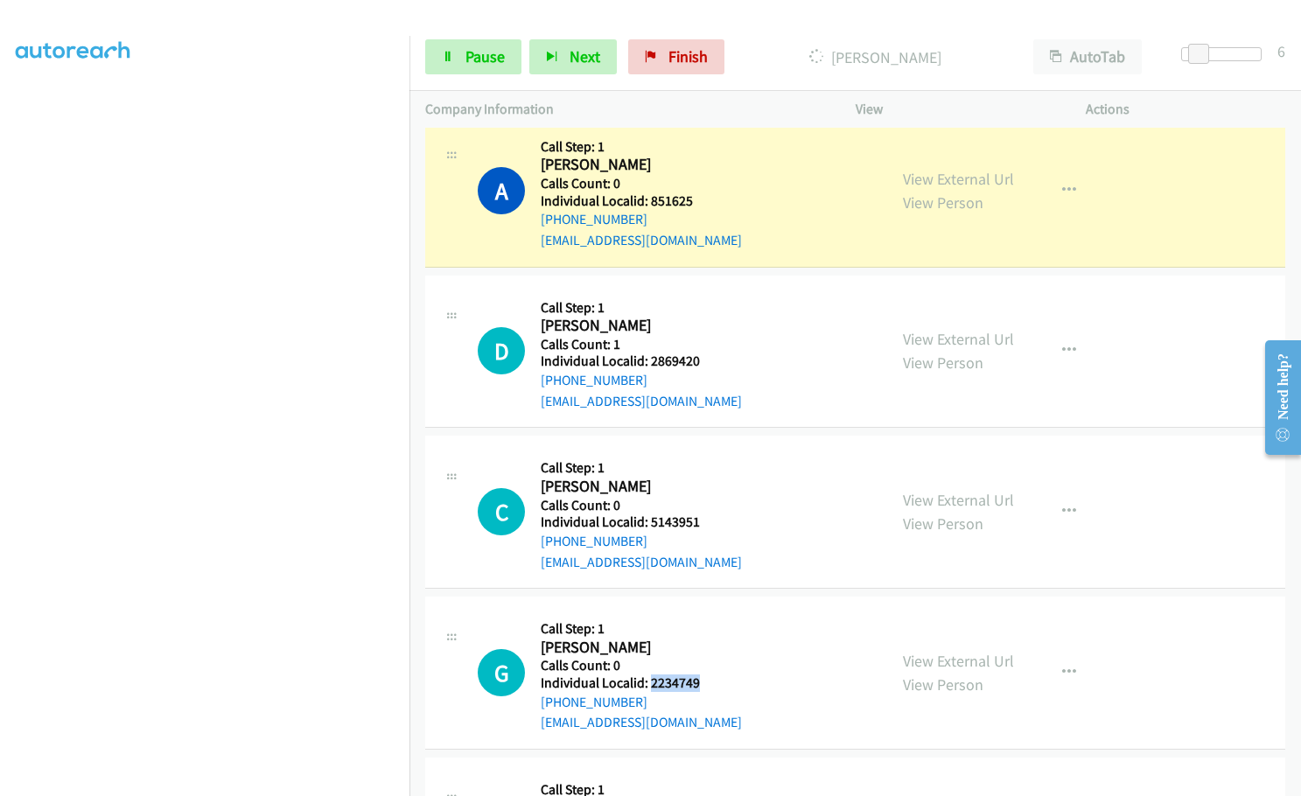
drag, startPoint x: 648, startPoint y: 684, endPoint x: 698, endPoint y: 681, distance: 50.0
click at [698, 681] on h5 "Individual Localid: 2234749" at bounding box center [641, 682] width 201 height 17
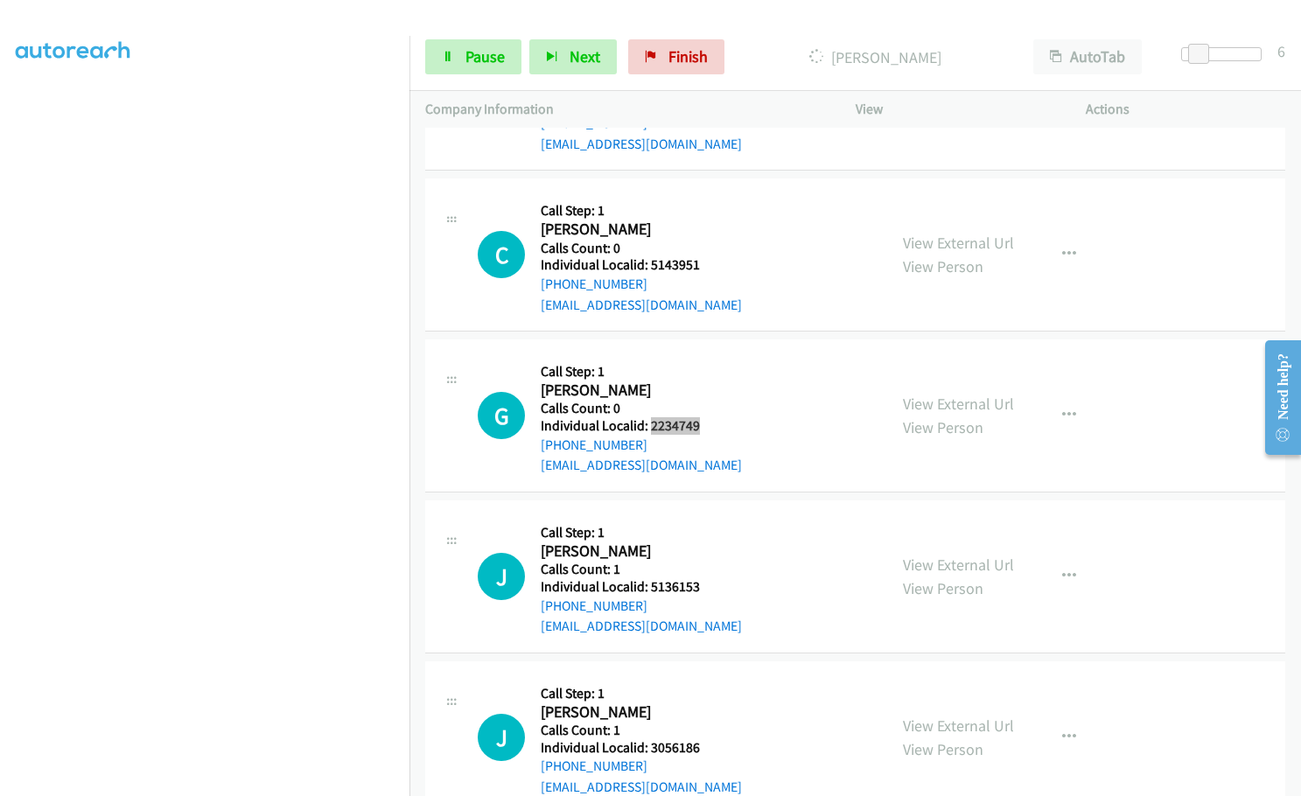
scroll to position [2996, 0]
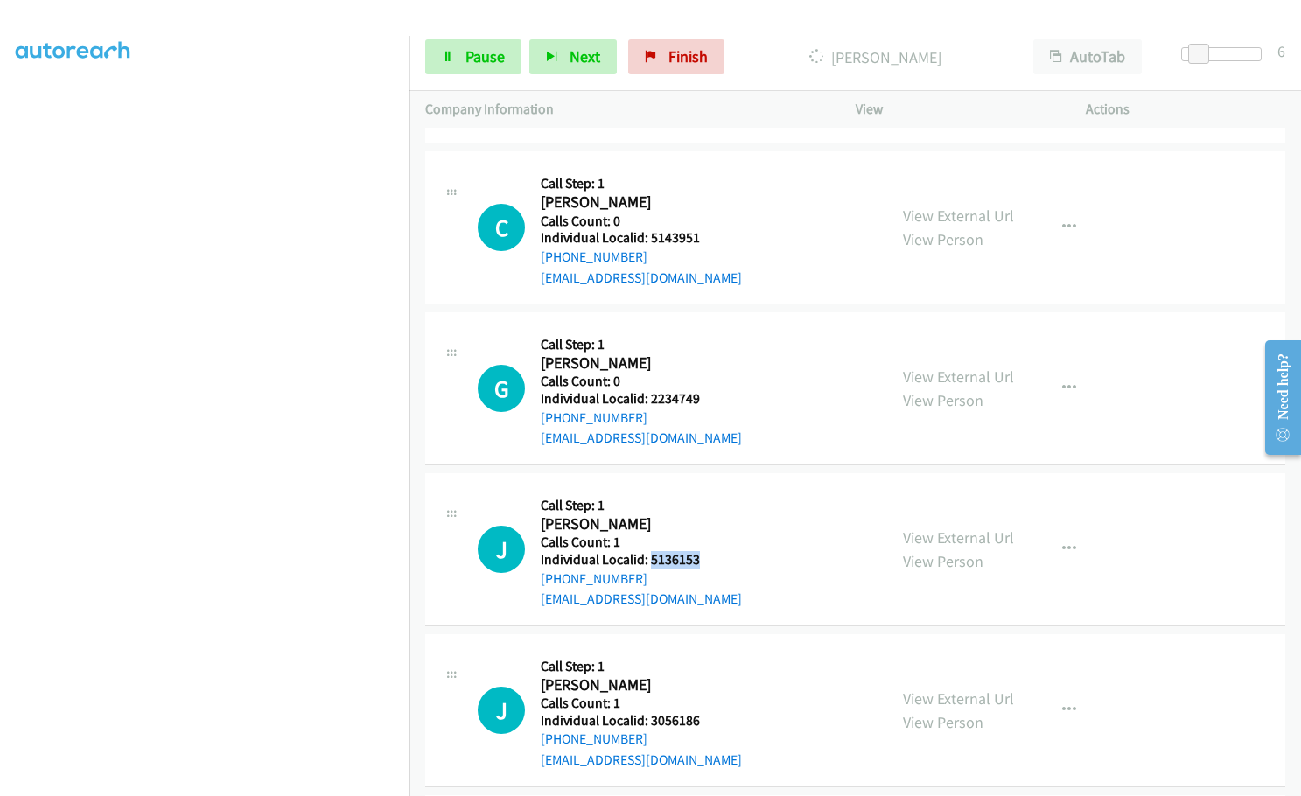
drag, startPoint x: 656, startPoint y: 560, endPoint x: 701, endPoint y: 556, distance: 44.7
click at [701, 556] on h5 "Individual Localid: 5136153" at bounding box center [641, 559] width 201 height 17
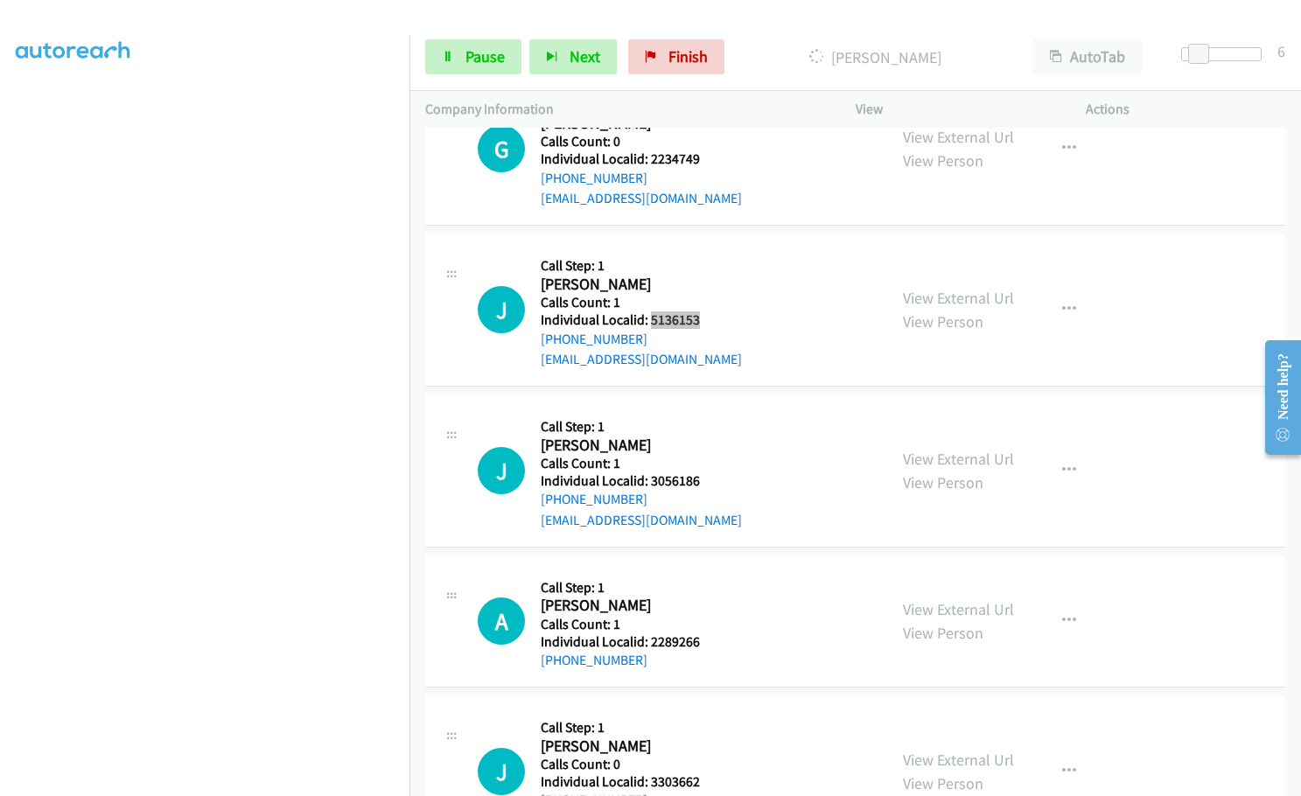
scroll to position [3237, 0]
drag, startPoint x: 649, startPoint y: 485, endPoint x: 704, endPoint y: 477, distance: 55.7
click at [704, 477] on h5 "Individual Localid: 3056186" at bounding box center [641, 479] width 201 height 17
drag, startPoint x: 646, startPoint y: 642, endPoint x: 703, endPoint y: 640, distance: 56.9
click at [703, 640] on div "A Callback Scheduled Call Step: 1 [PERSON_NAME] America/New_York Calls Count: 1…" at bounding box center [675, 620] width 394 height 100
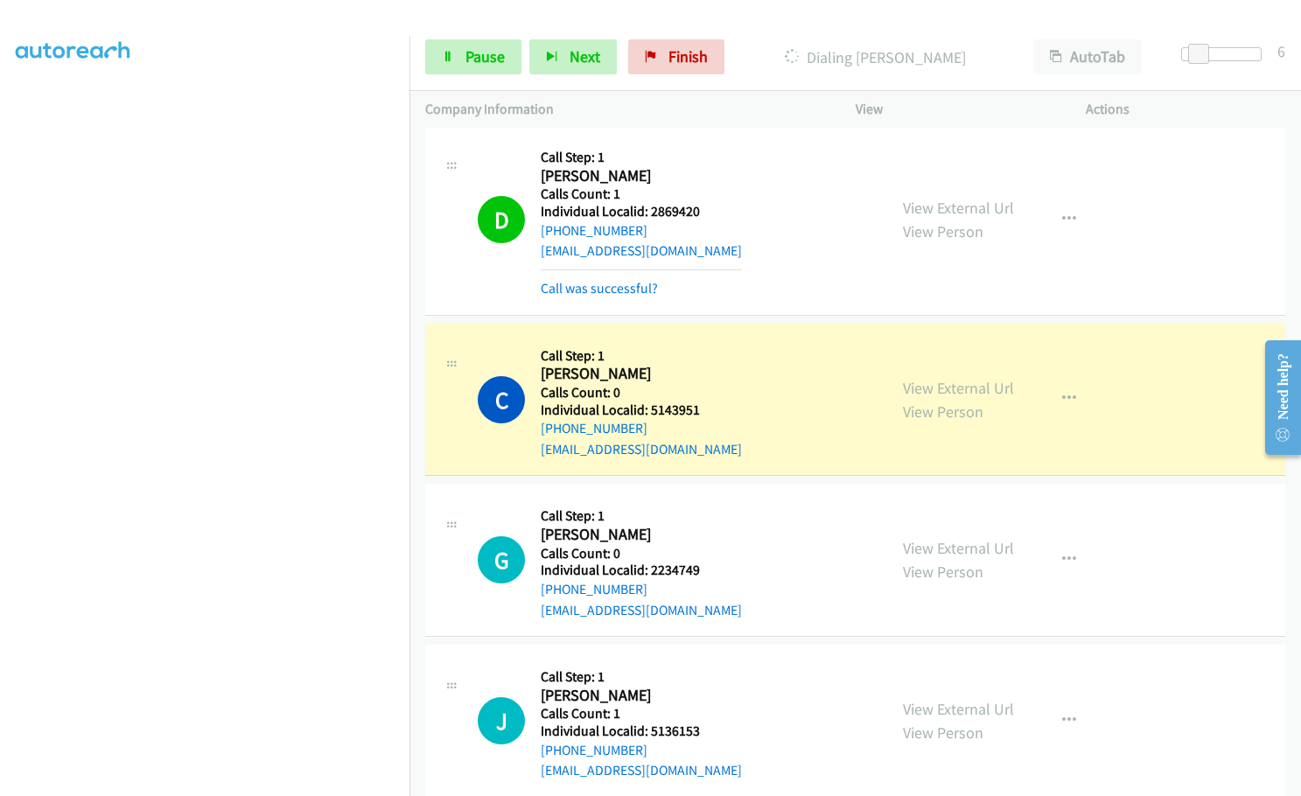
scroll to position [2946, 0]
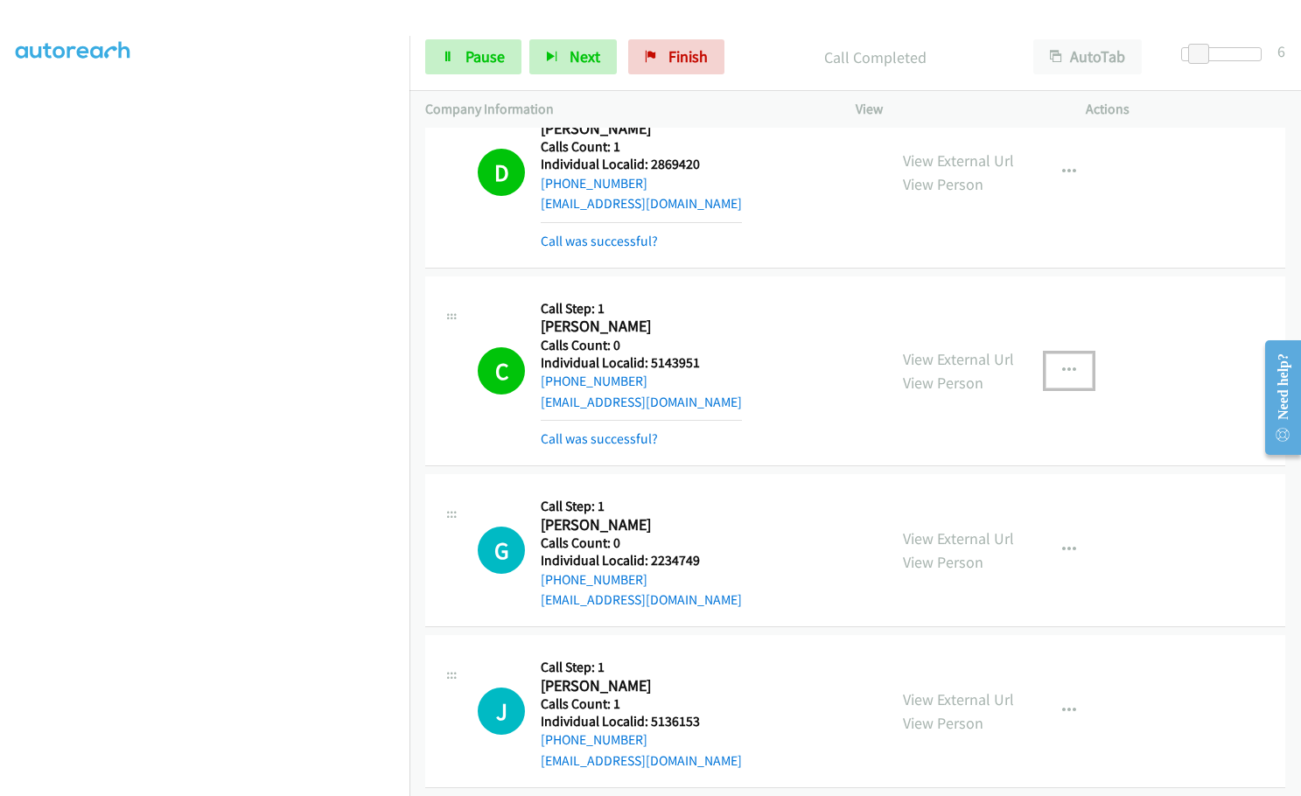
click at [1070, 373] on button "button" at bounding box center [1068, 370] width 47 height 35
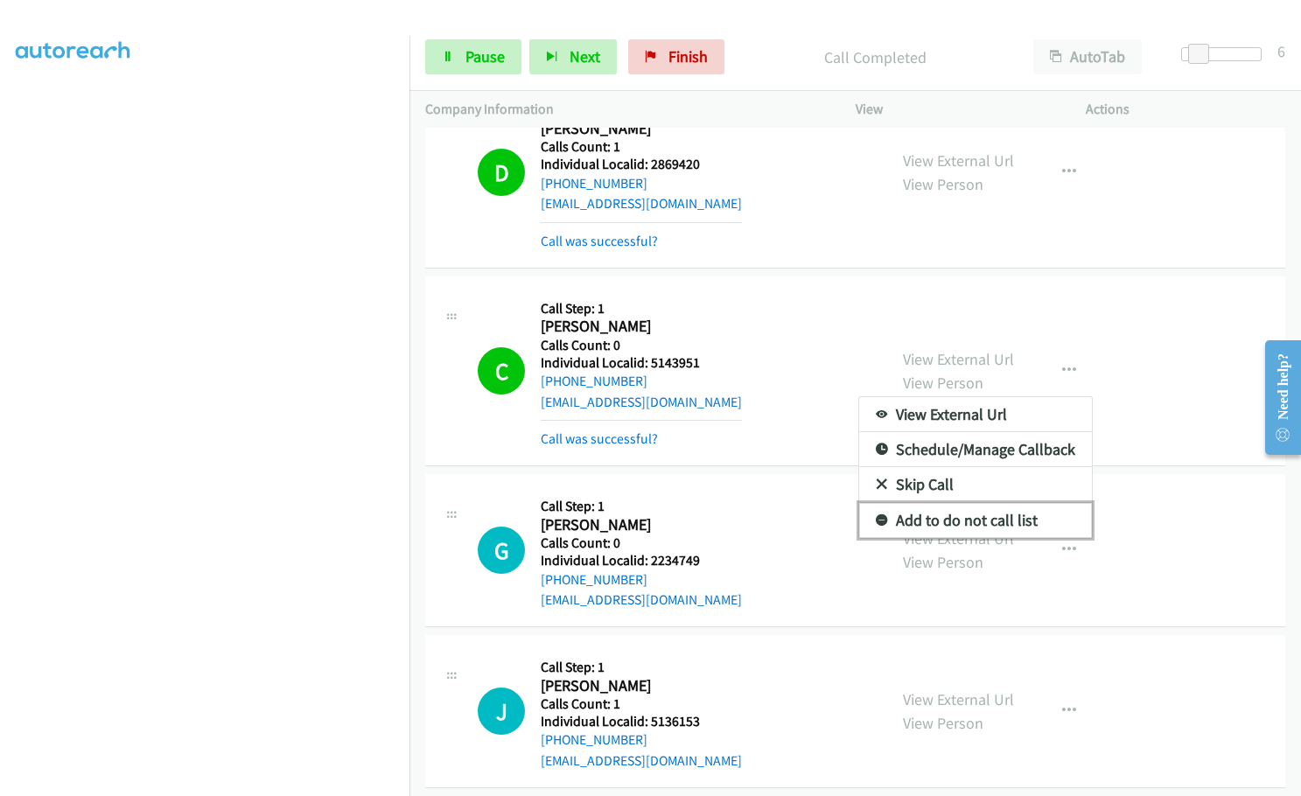
click at [876, 521] on icon at bounding box center [882, 521] width 12 height 12
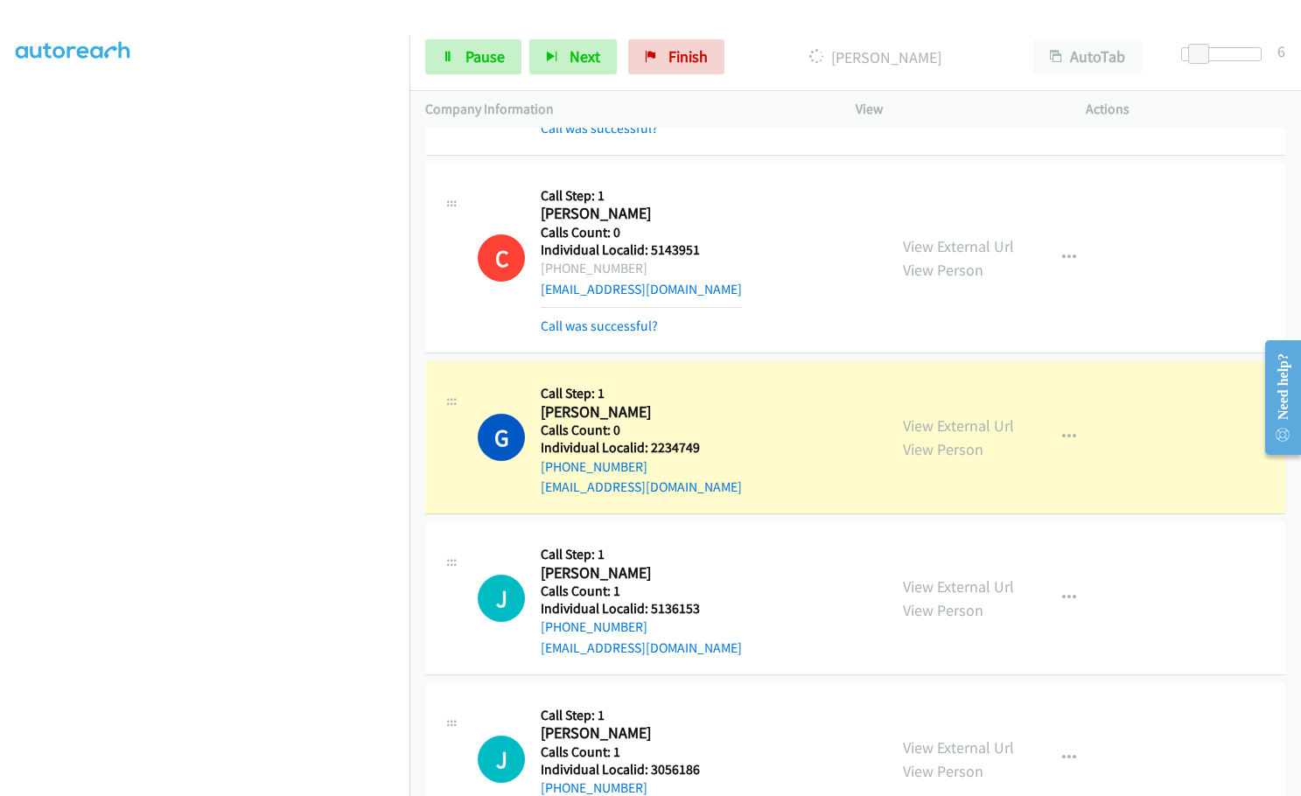
scroll to position [3077, 0]
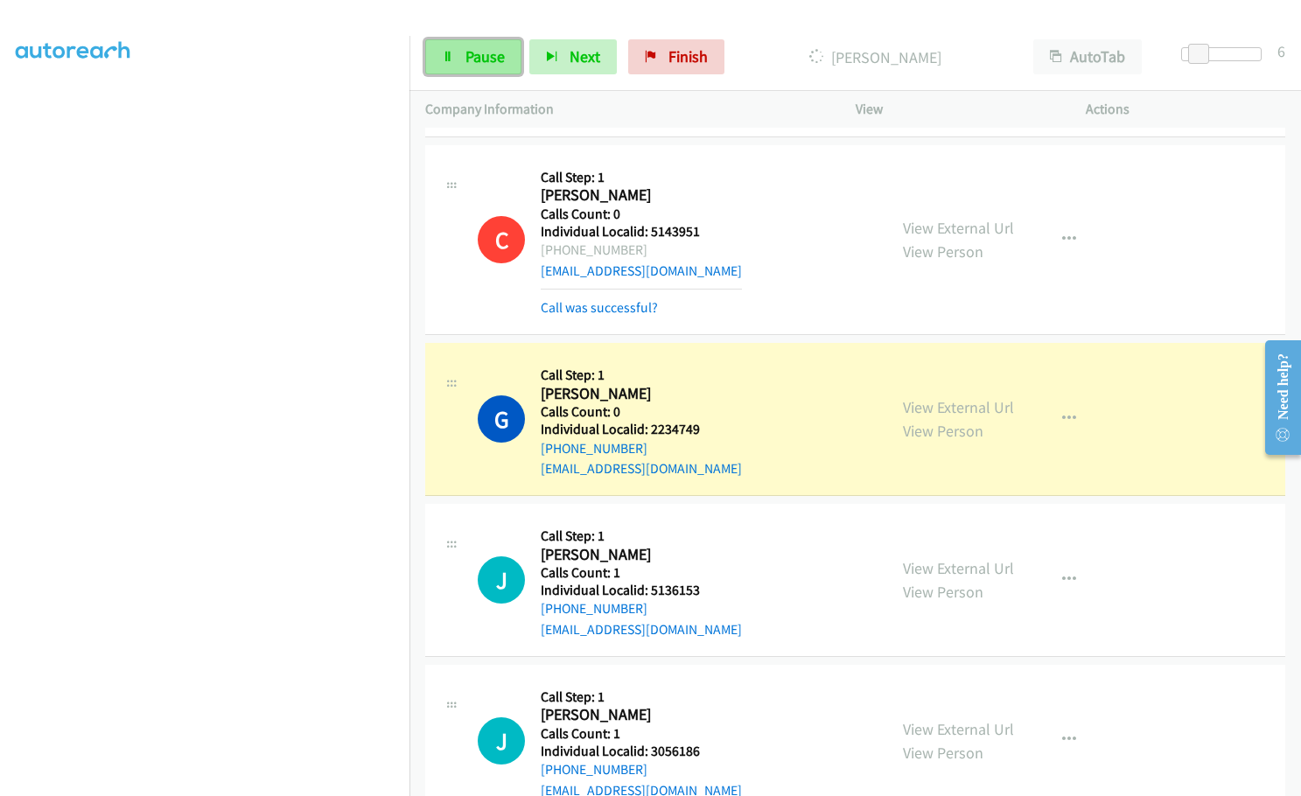
click at [477, 49] on span "Pause" at bounding box center [484, 56] width 39 height 20
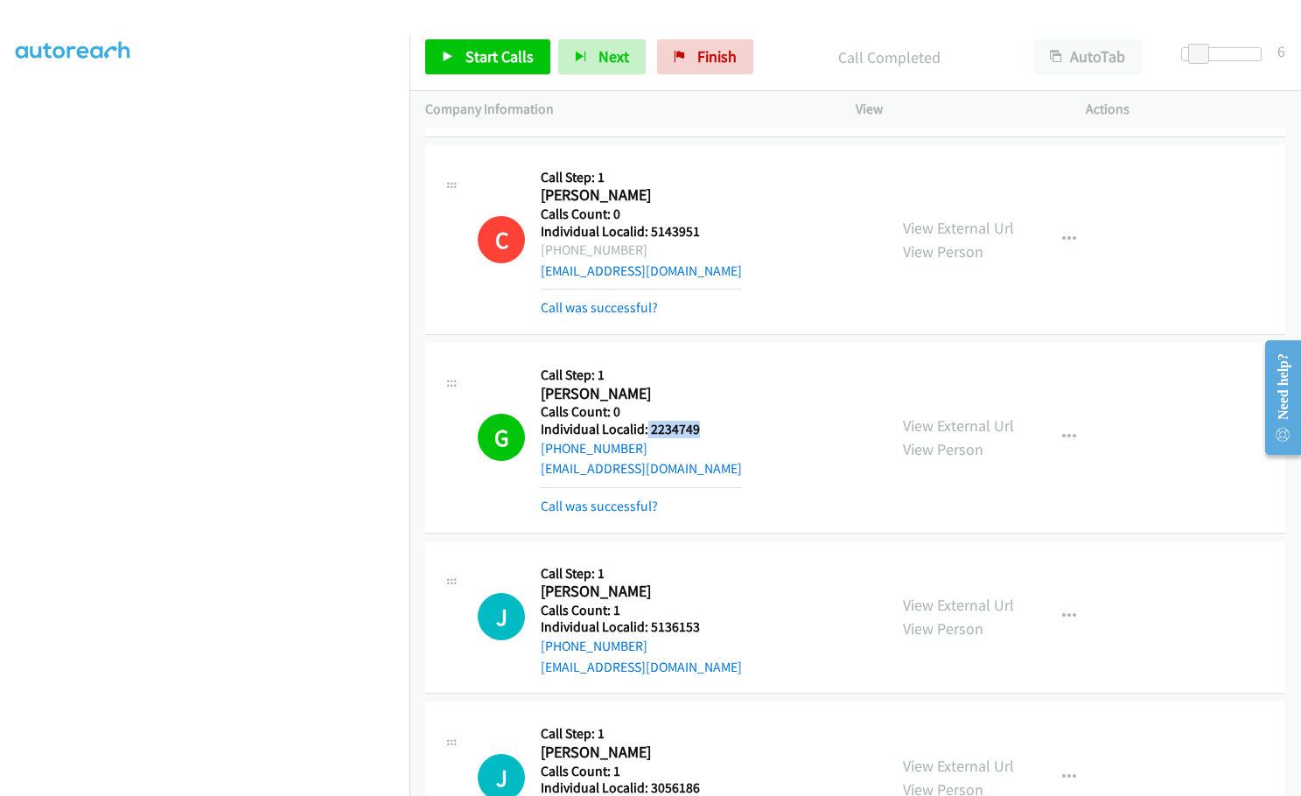
drag, startPoint x: 646, startPoint y: 431, endPoint x: 702, endPoint y: 428, distance: 56.1
click at [702, 428] on h5 "Individual Localid: 2234749" at bounding box center [641, 429] width 201 height 17
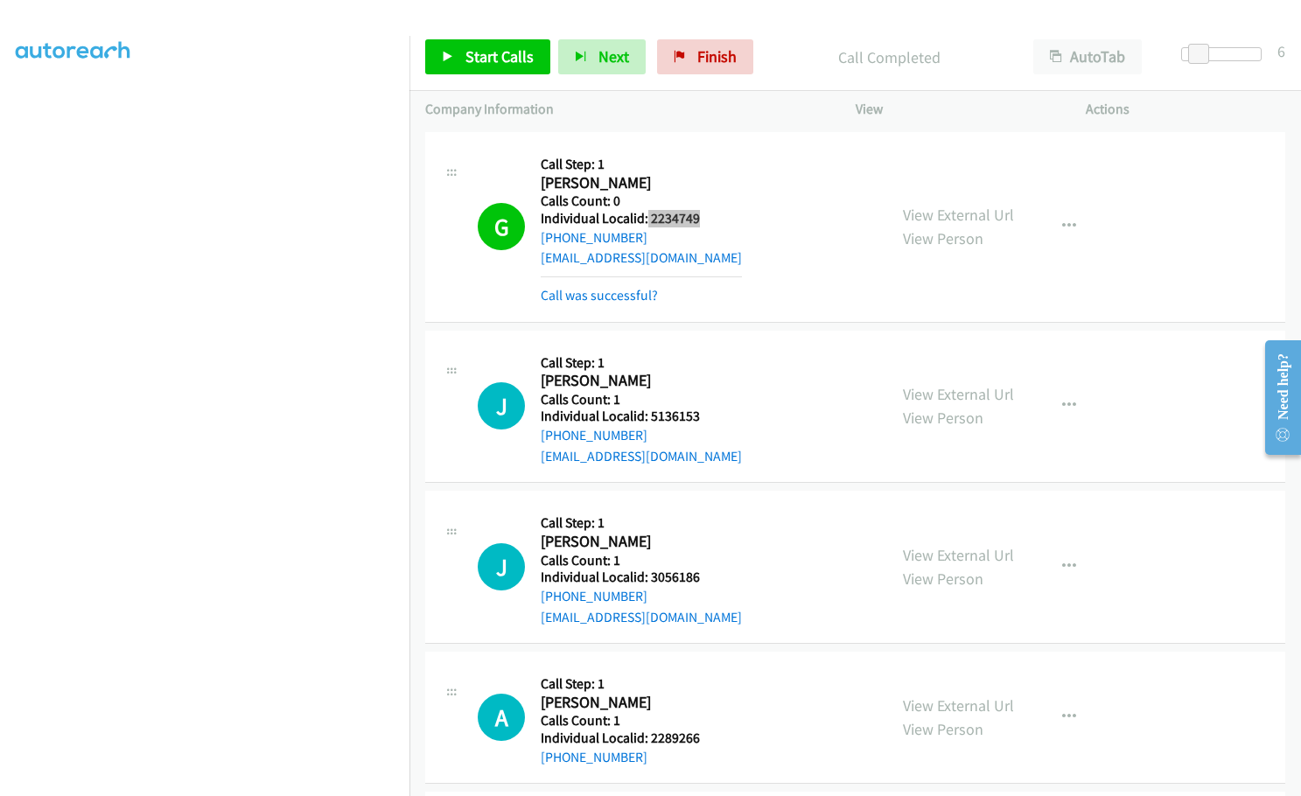
scroll to position [3296, 0]
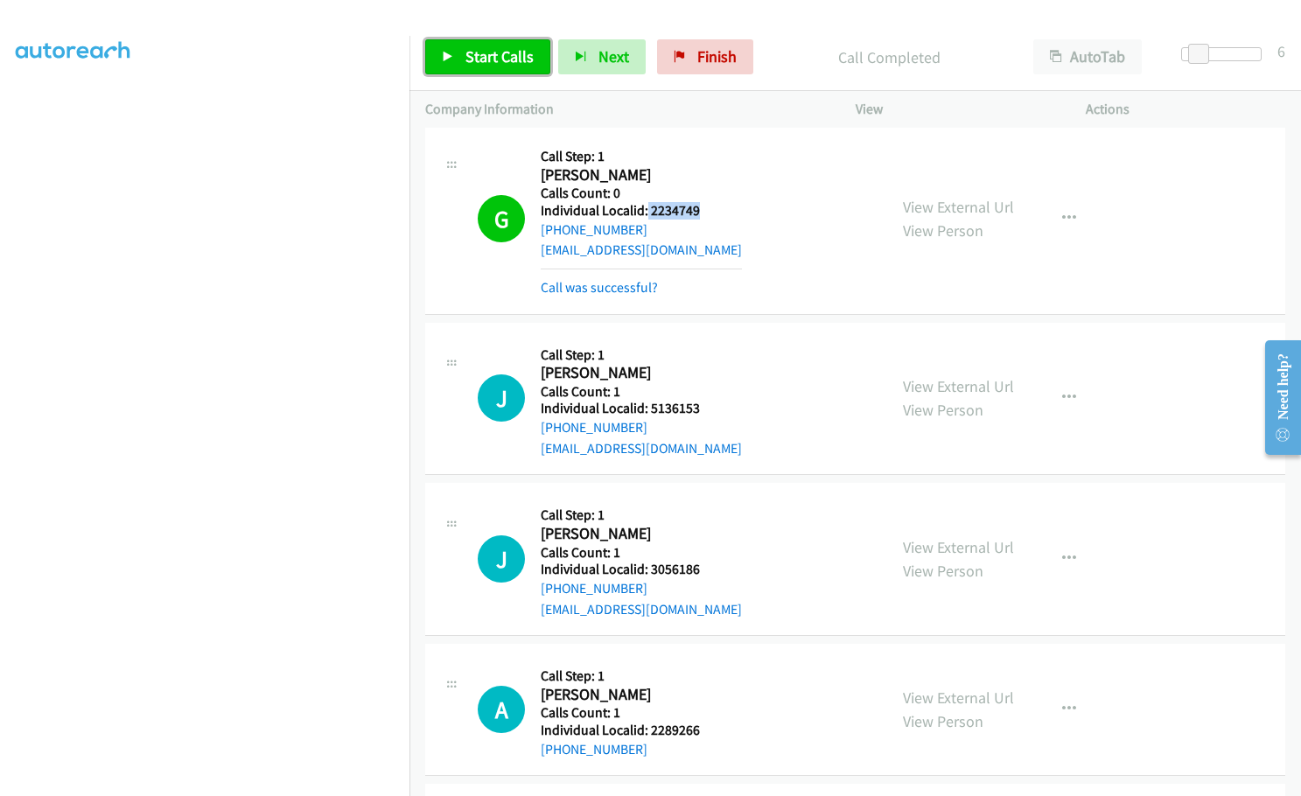
click at [506, 63] on span "Start Calls" at bounding box center [499, 56] width 68 height 20
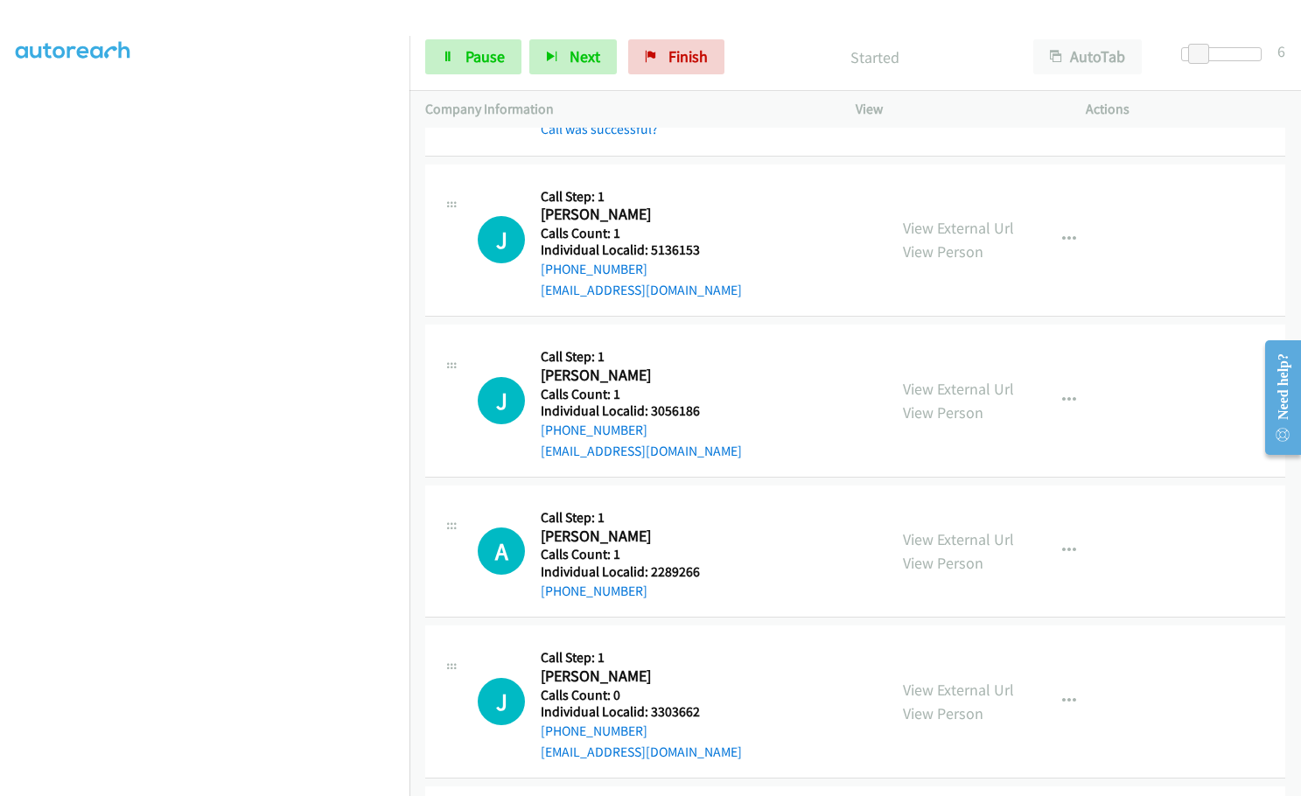
scroll to position [3493, 0]
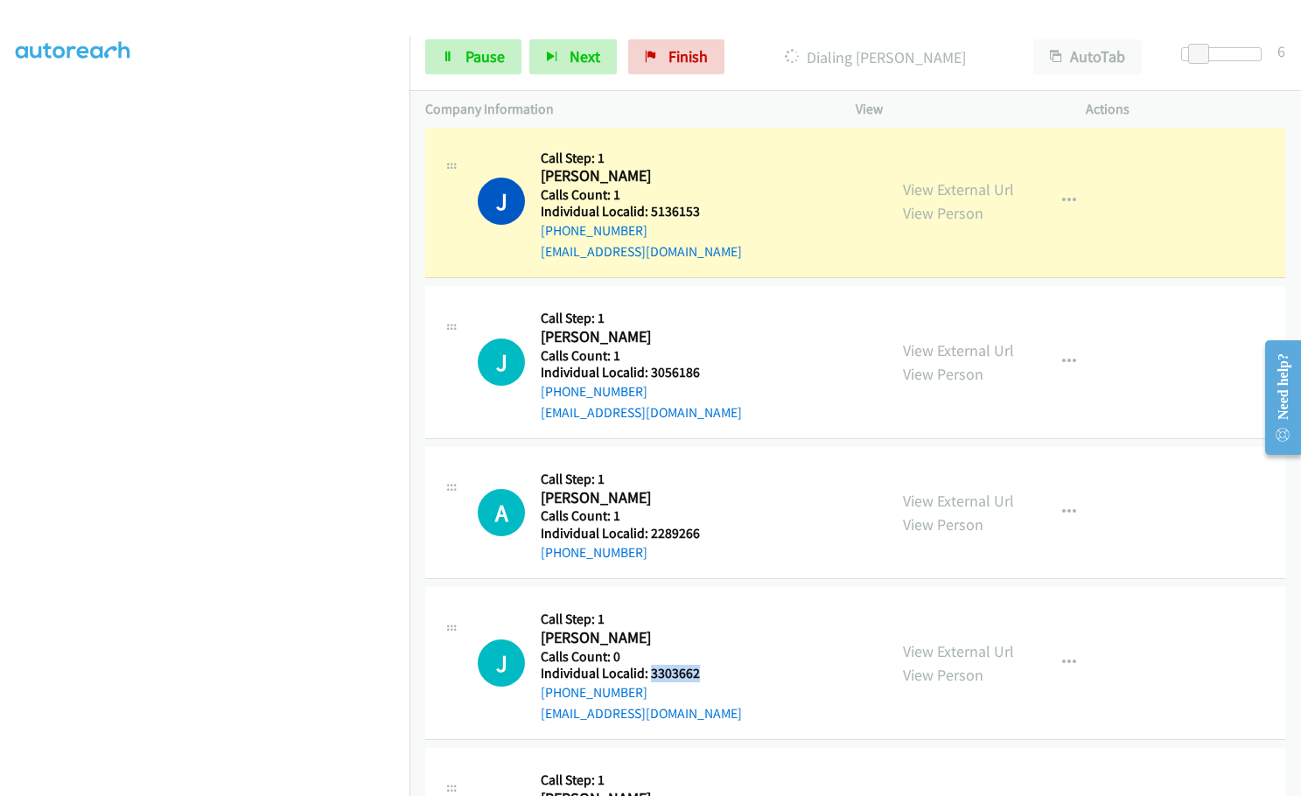
drag, startPoint x: 649, startPoint y: 668, endPoint x: 707, endPoint y: 674, distance: 58.0
click at [707, 674] on div "J Callback Scheduled Call Step: 1 [PERSON_NAME] America/[GEOGRAPHIC_DATA] Calls…" at bounding box center [675, 663] width 394 height 121
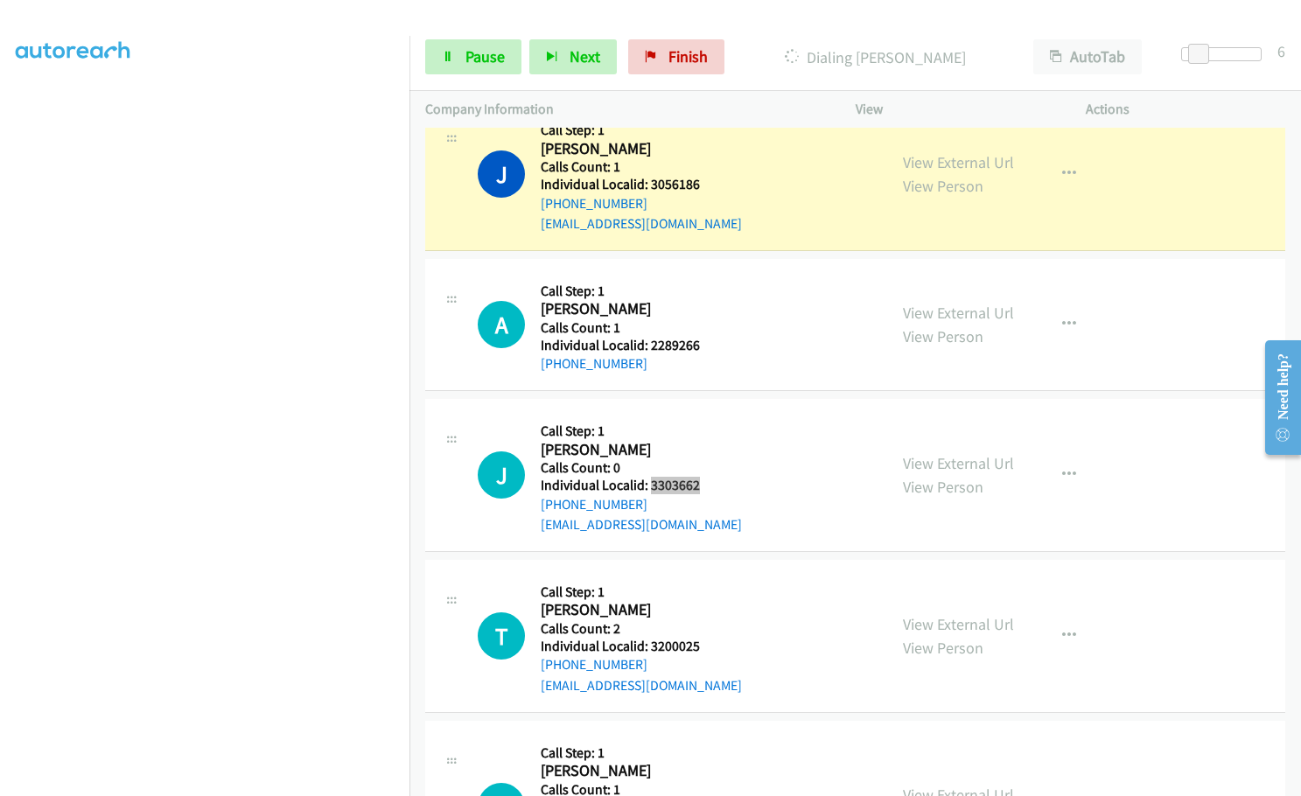
scroll to position [3733, 0]
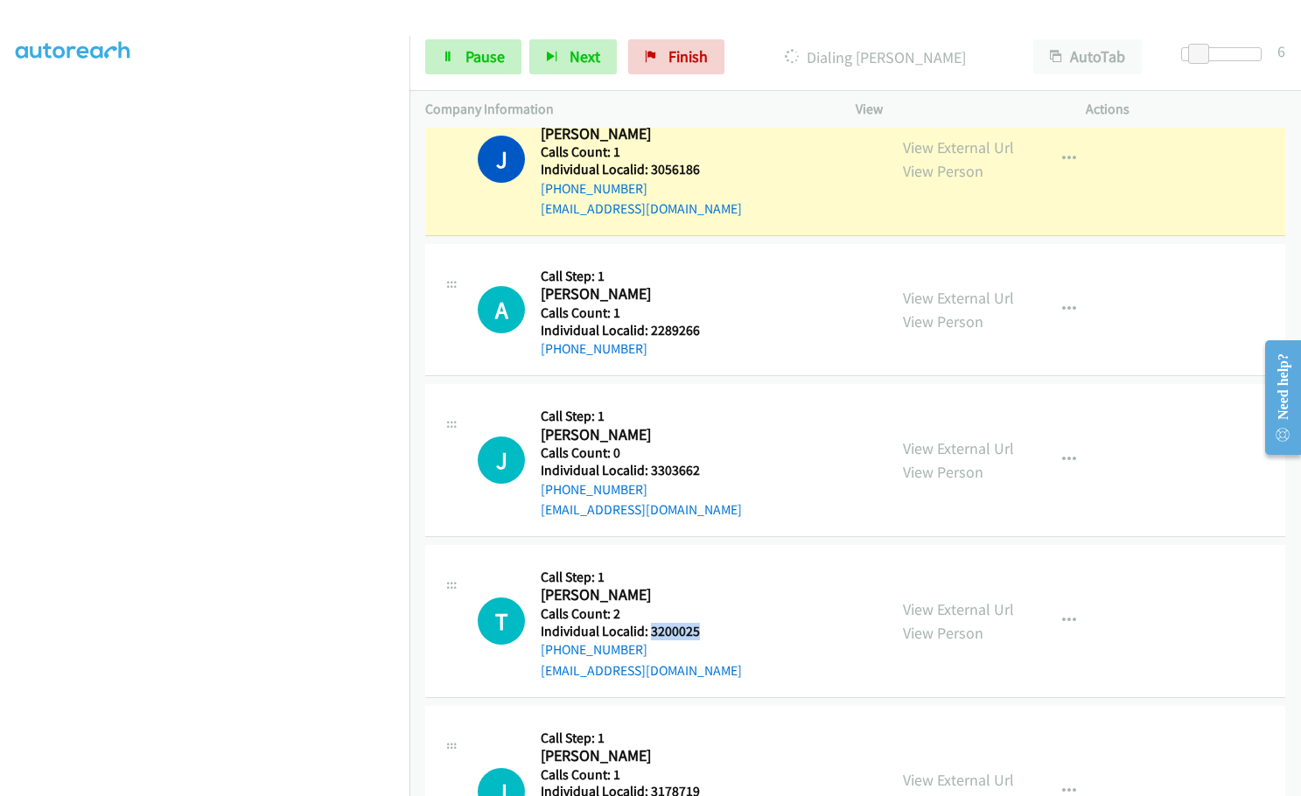
drag, startPoint x: 647, startPoint y: 622, endPoint x: 694, endPoint y: 627, distance: 46.7
click at [694, 627] on h5 "Individual Localid: 3200025" at bounding box center [641, 631] width 201 height 17
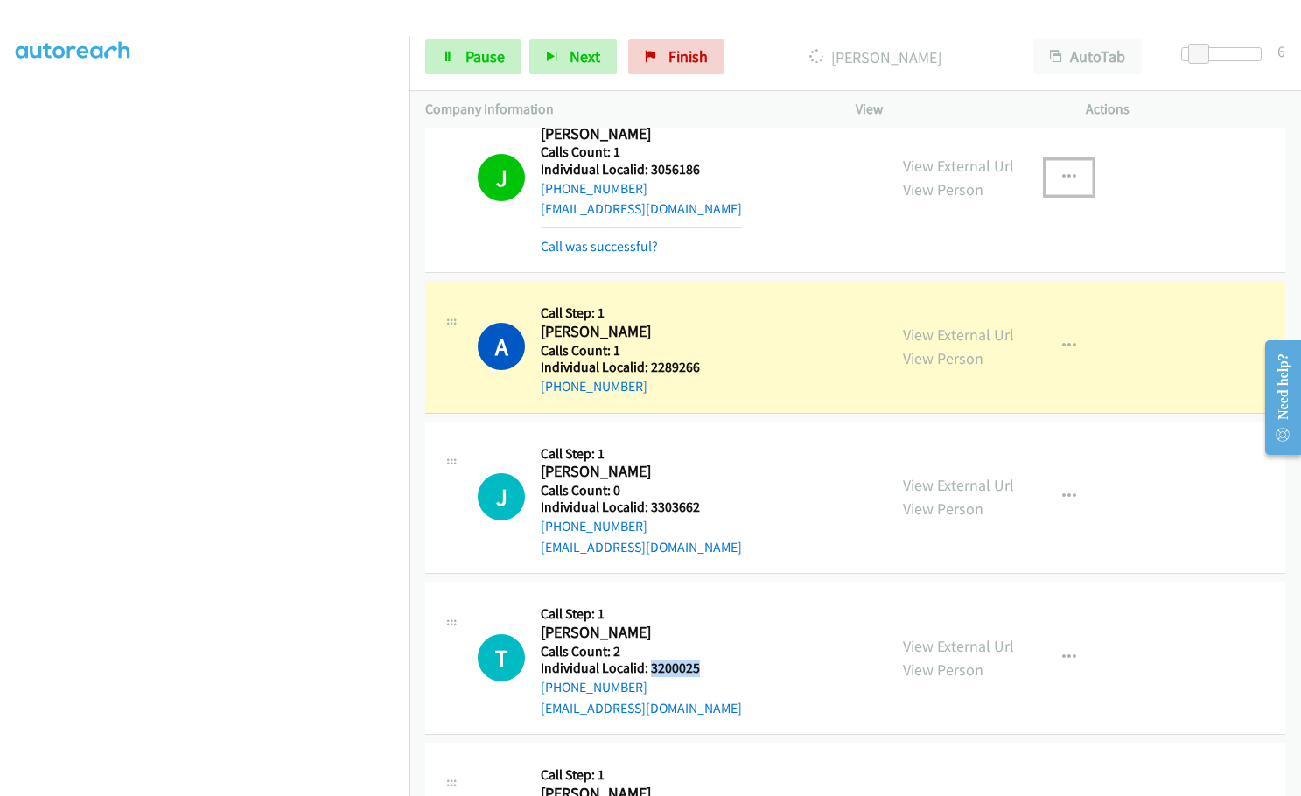
click at [1066, 174] on icon "button" at bounding box center [1069, 178] width 14 height 14
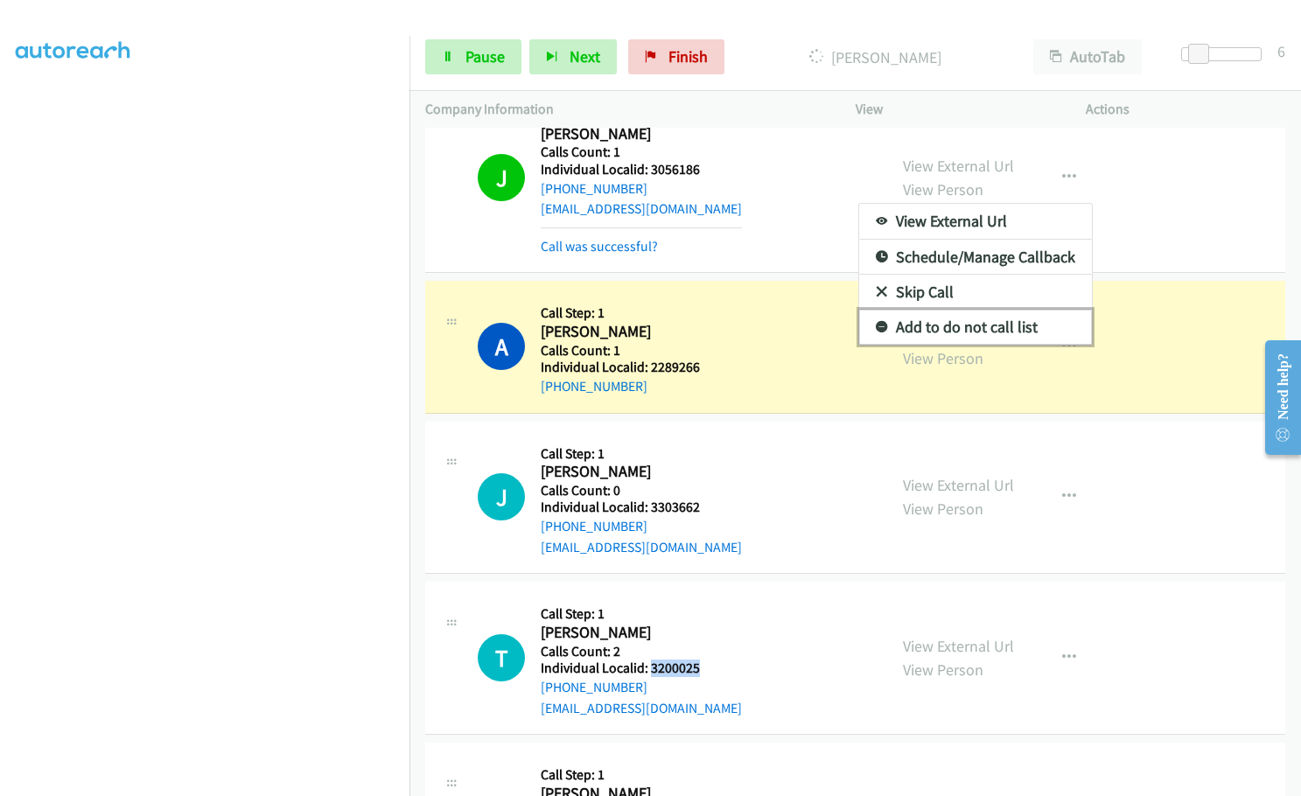
click at [876, 329] on icon at bounding box center [882, 328] width 12 height 12
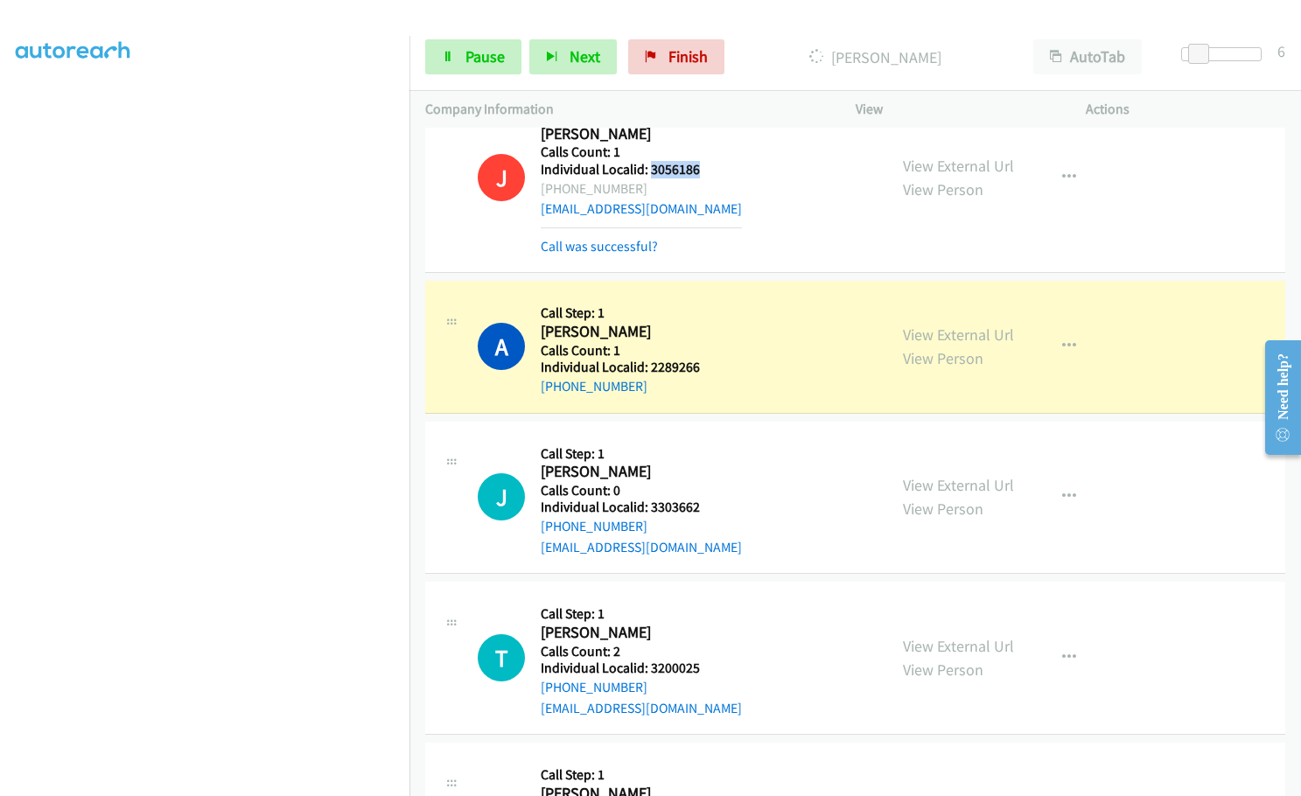
drag, startPoint x: 647, startPoint y: 167, endPoint x: 702, endPoint y: 168, distance: 54.2
click at [702, 168] on h5 "Individual Localid: 3056186" at bounding box center [641, 169] width 201 height 17
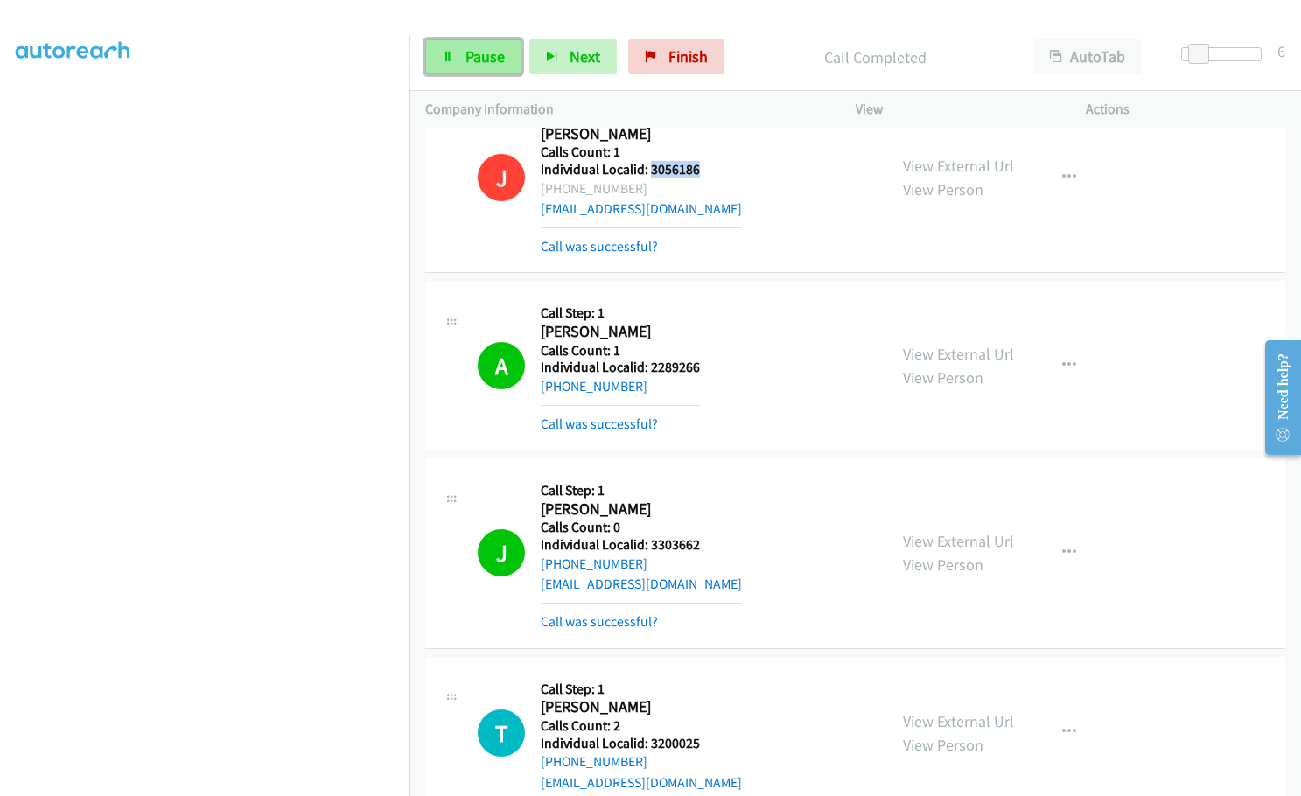
click at [455, 69] on link "Pause" at bounding box center [473, 56] width 96 height 35
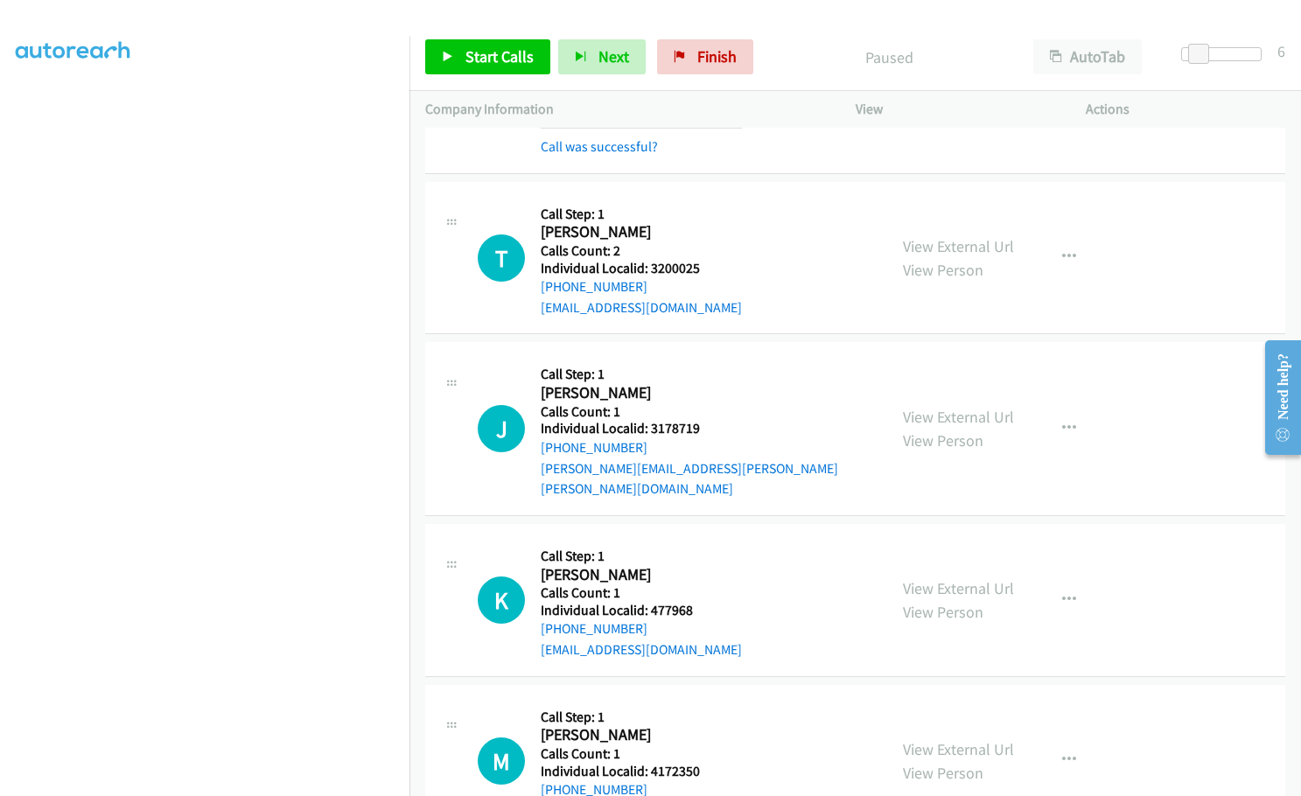
scroll to position [4302, 0]
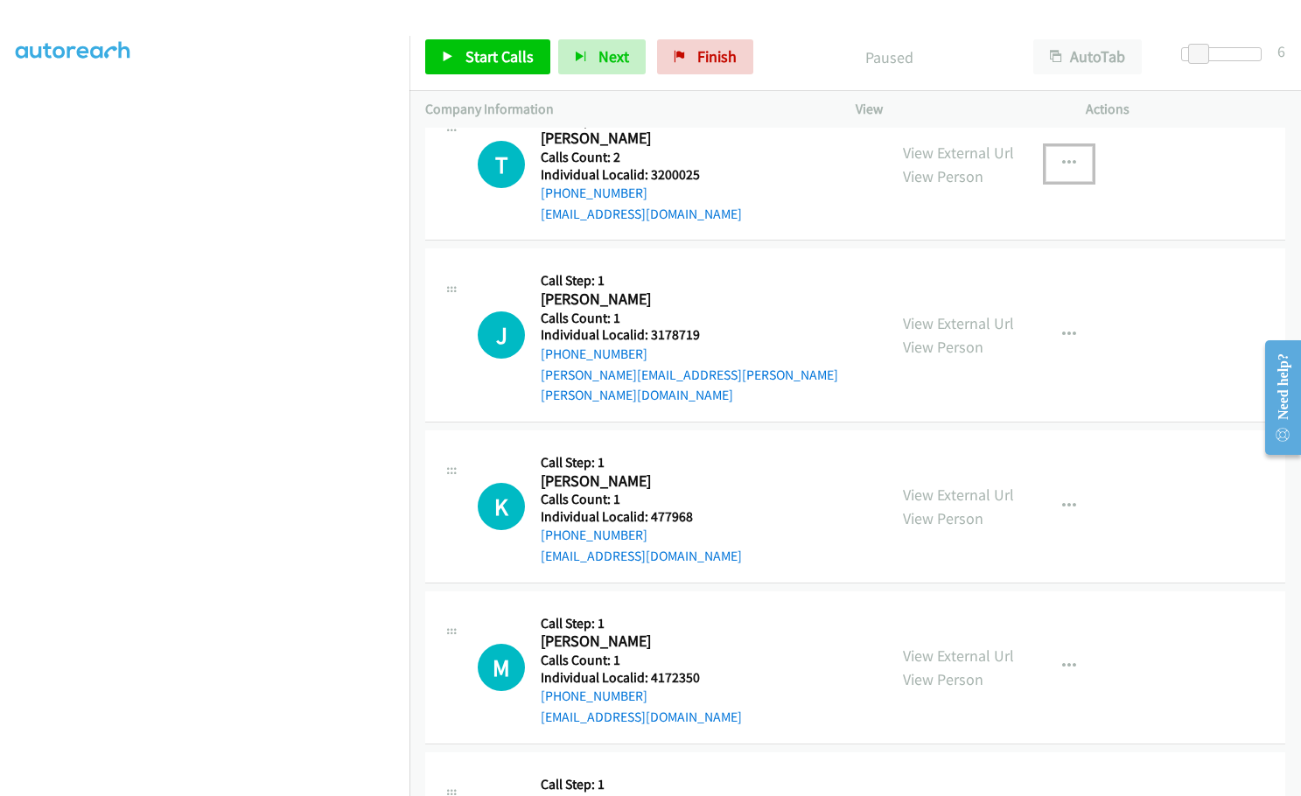
click at [1062, 162] on icon "button" at bounding box center [1069, 164] width 14 height 14
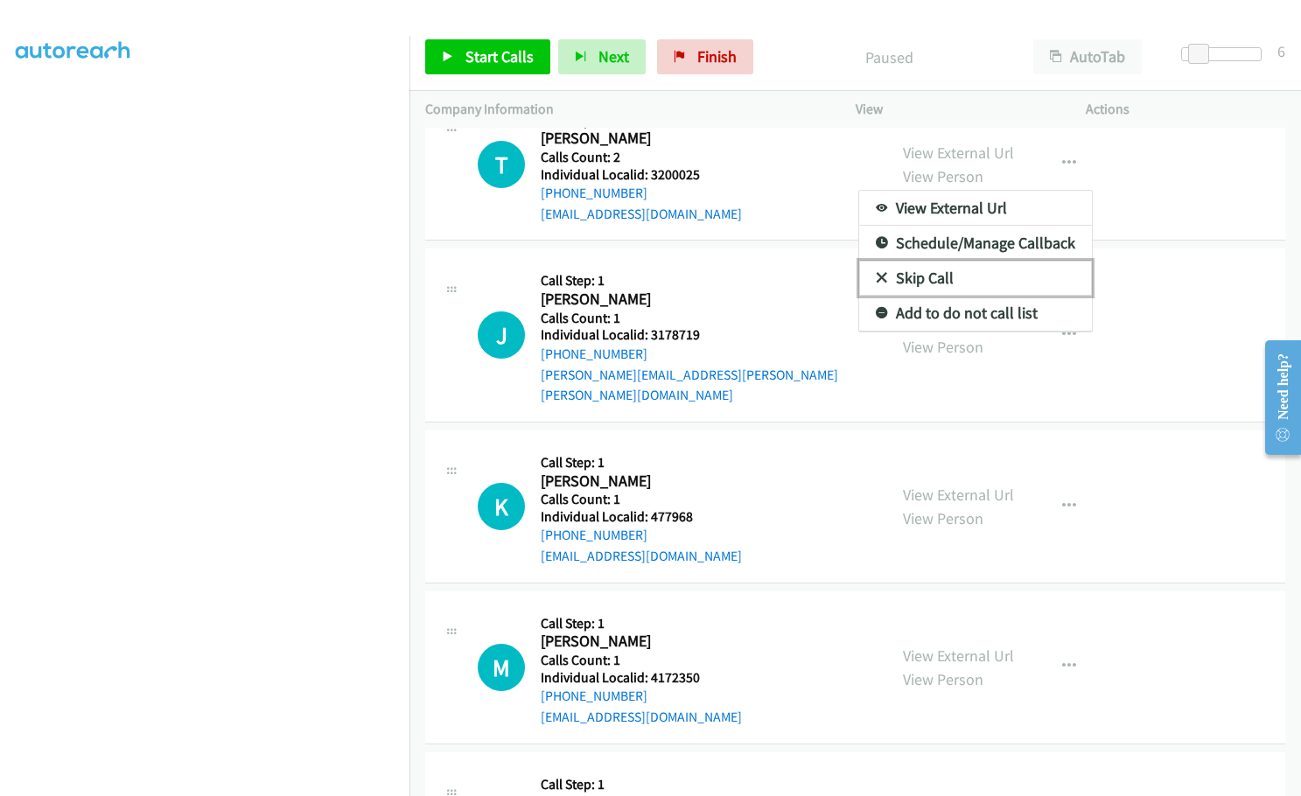
click at [876, 275] on icon at bounding box center [882, 279] width 12 height 12
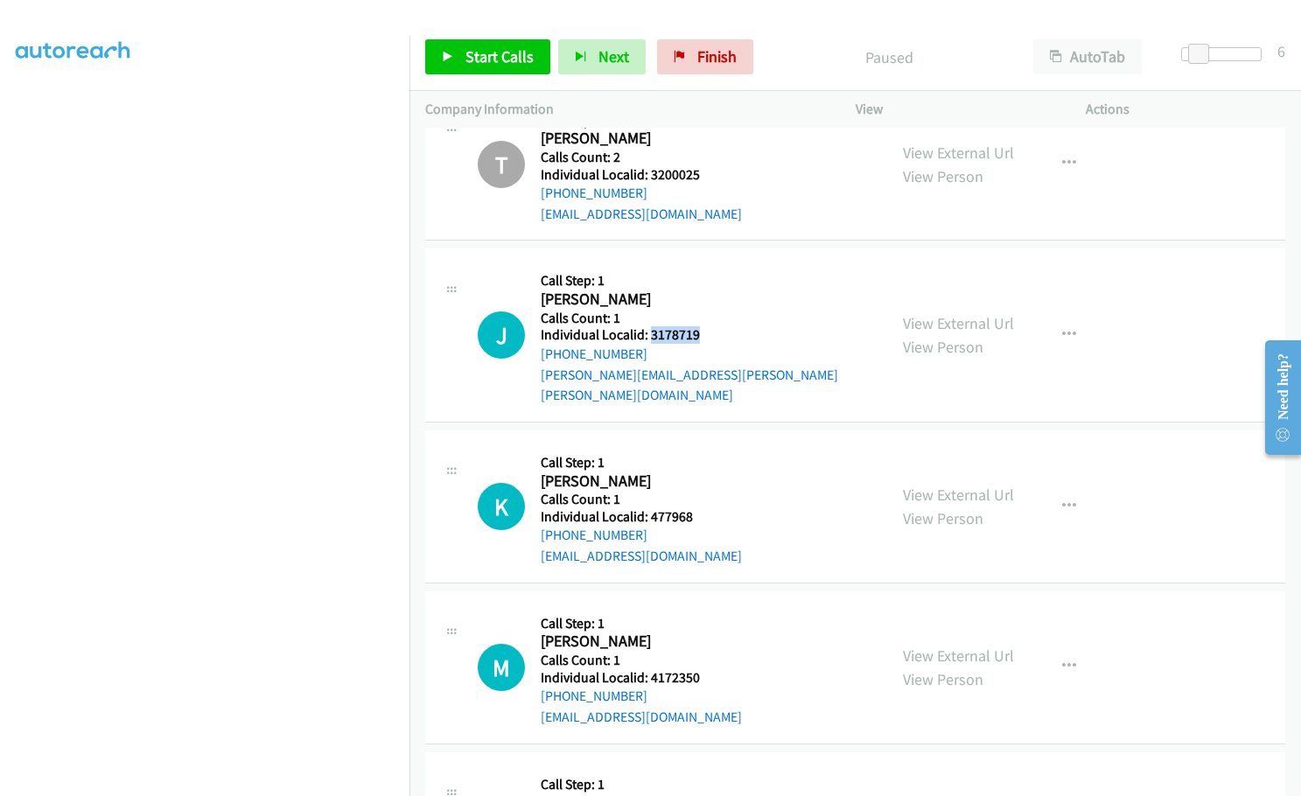
drag, startPoint x: 649, startPoint y: 337, endPoint x: 697, endPoint y: 334, distance: 48.2
click at [697, 334] on div "J Callback Scheduled Call Step: 1 [PERSON_NAME] America/[GEOGRAPHIC_DATA] Calls…" at bounding box center [675, 334] width 394 height 141
drag, startPoint x: 649, startPoint y: 492, endPoint x: 694, endPoint y: 497, distance: 44.9
click at [694, 508] on h5 "Individual Localid: 477968" at bounding box center [641, 516] width 201 height 17
drag, startPoint x: 646, startPoint y: 657, endPoint x: 696, endPoint y: 657, distance: 49.9
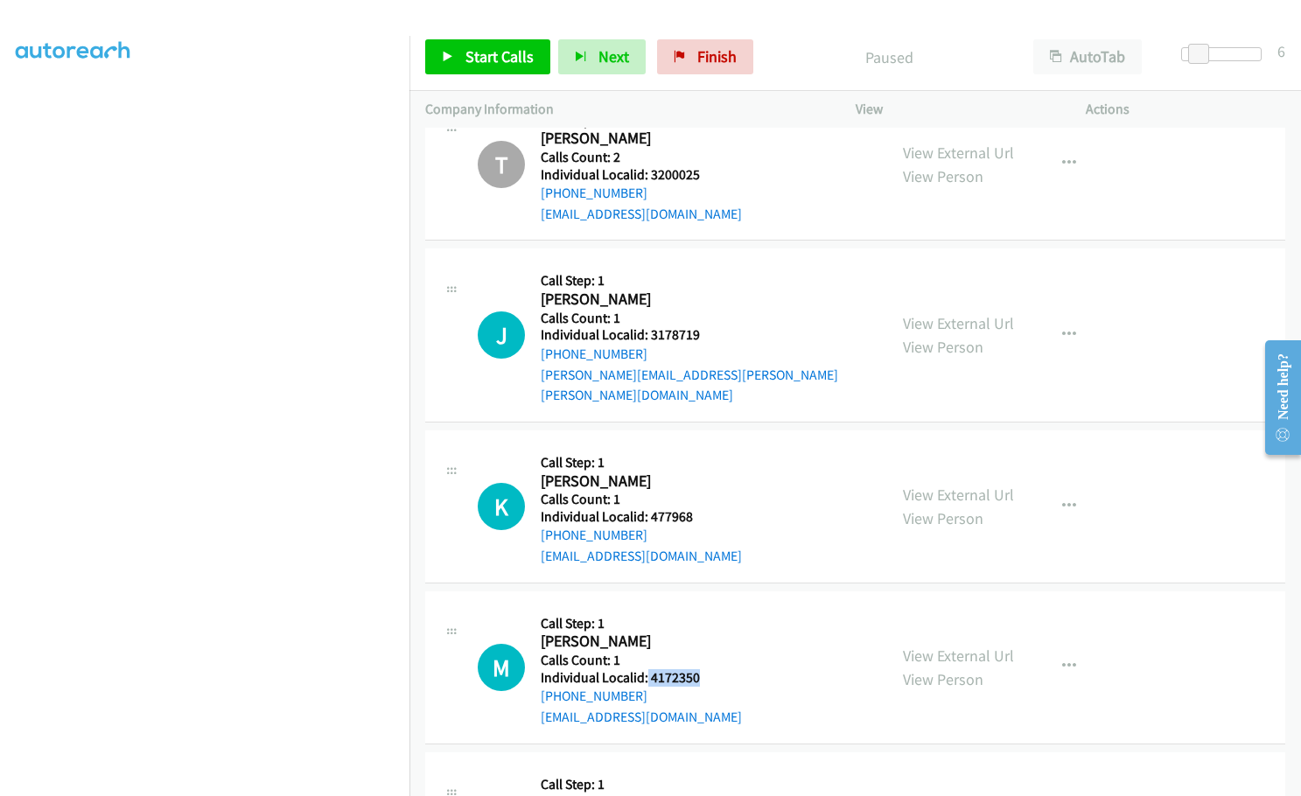
click at [696, 669] on h5 "Individual Localid: 4172350" at bounding box center [641, 677] width 201 height 17
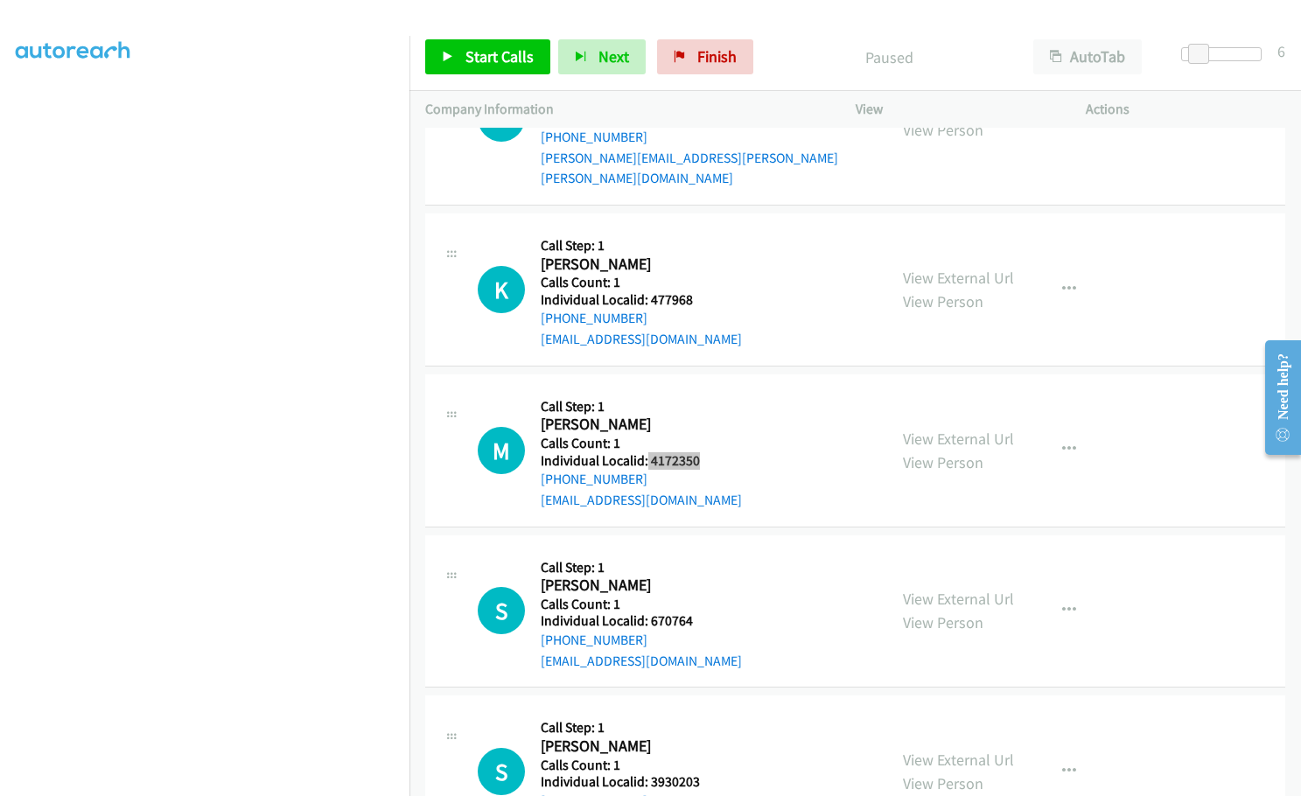
scroll to position [4521, 0]
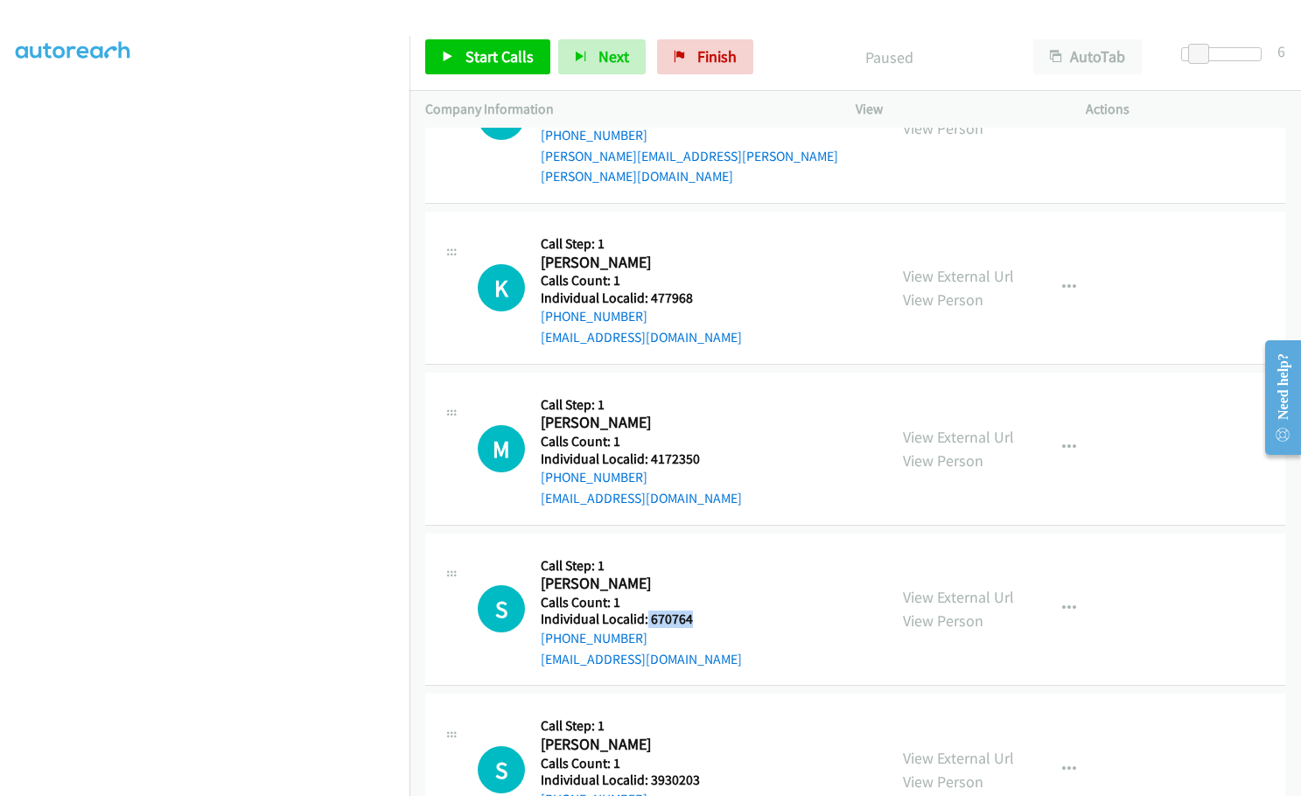
drag, startPoint x: 646, startPoint y: 598, endPoint x: 691, endPoint y: 601, distance: 44.7
click at [691, 611] on h5 "Individual Localid: 670764" at bounding box center [641, 619] width 201 height 17
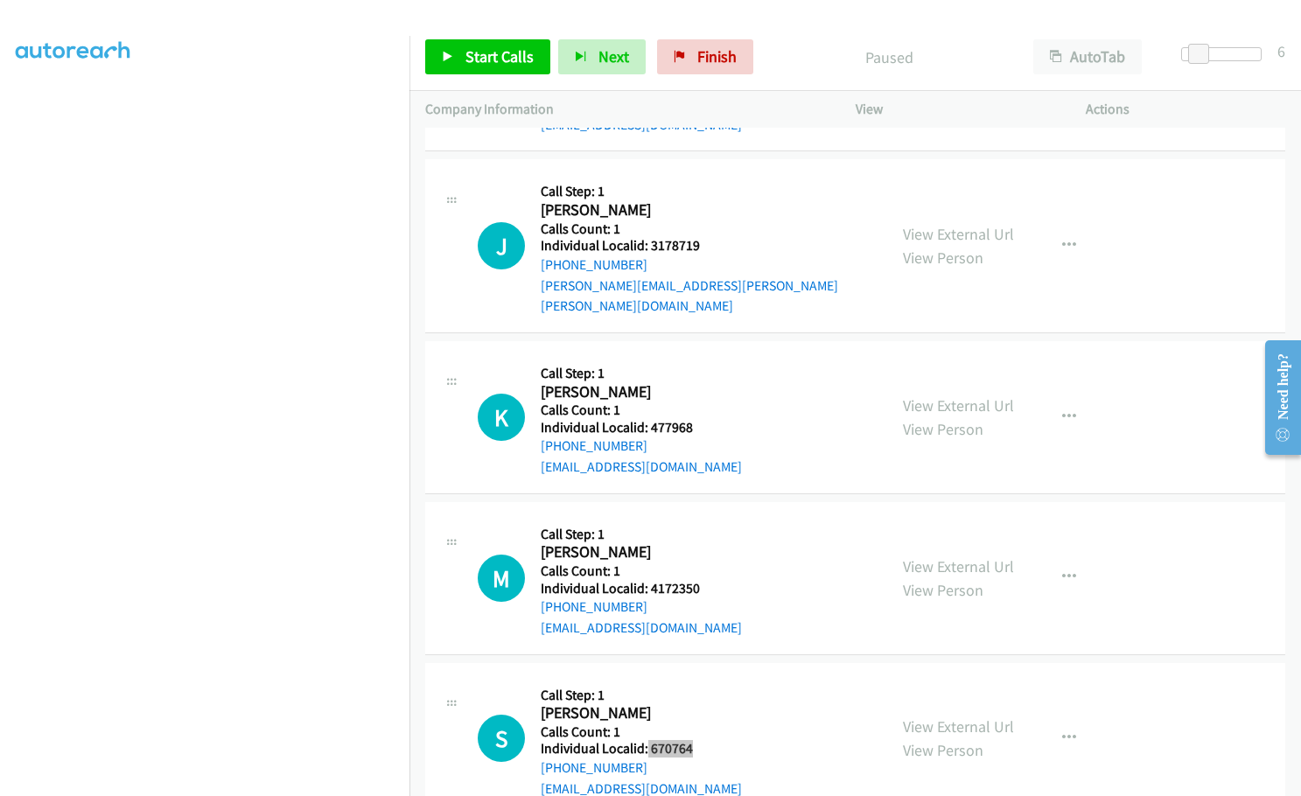
scroll to position [4389, 0]
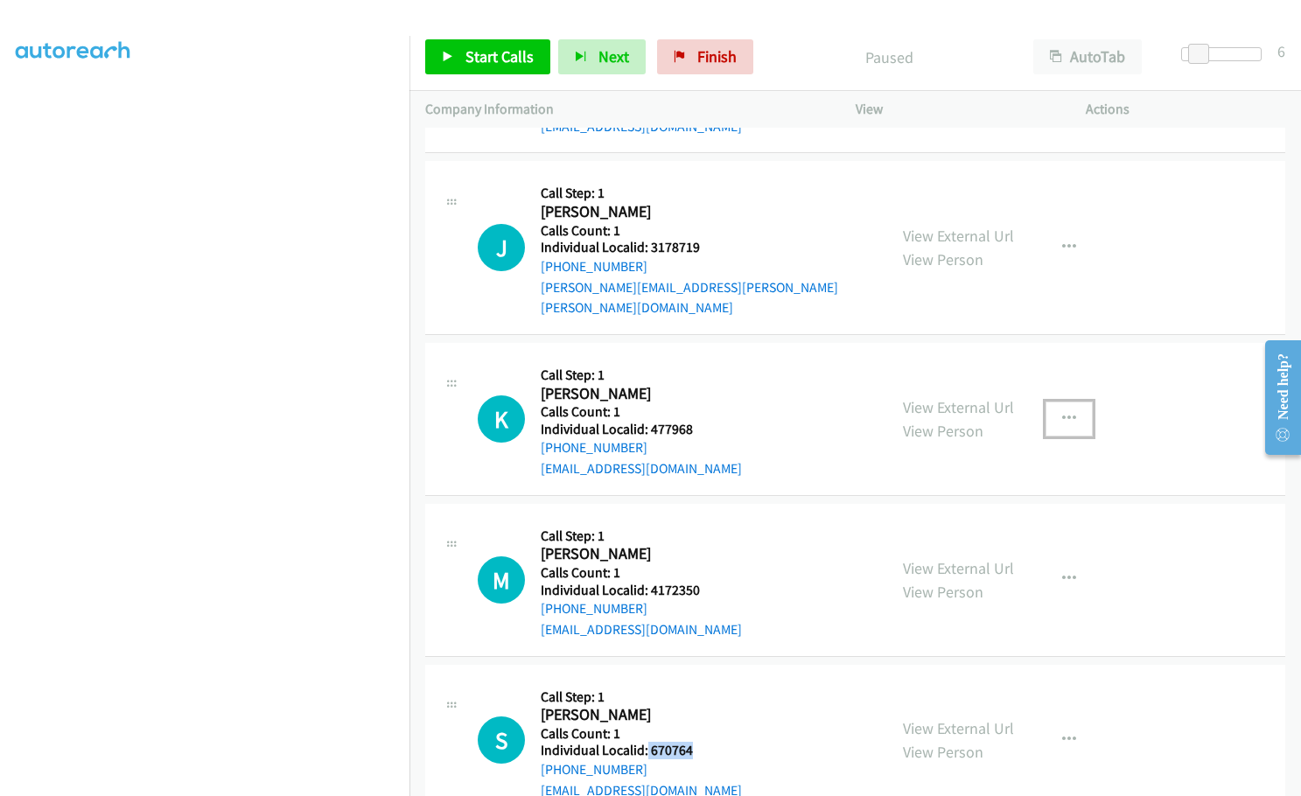
click at [1067, 402] on button "button" at bounding box center [1068, 419] width 47 height 35
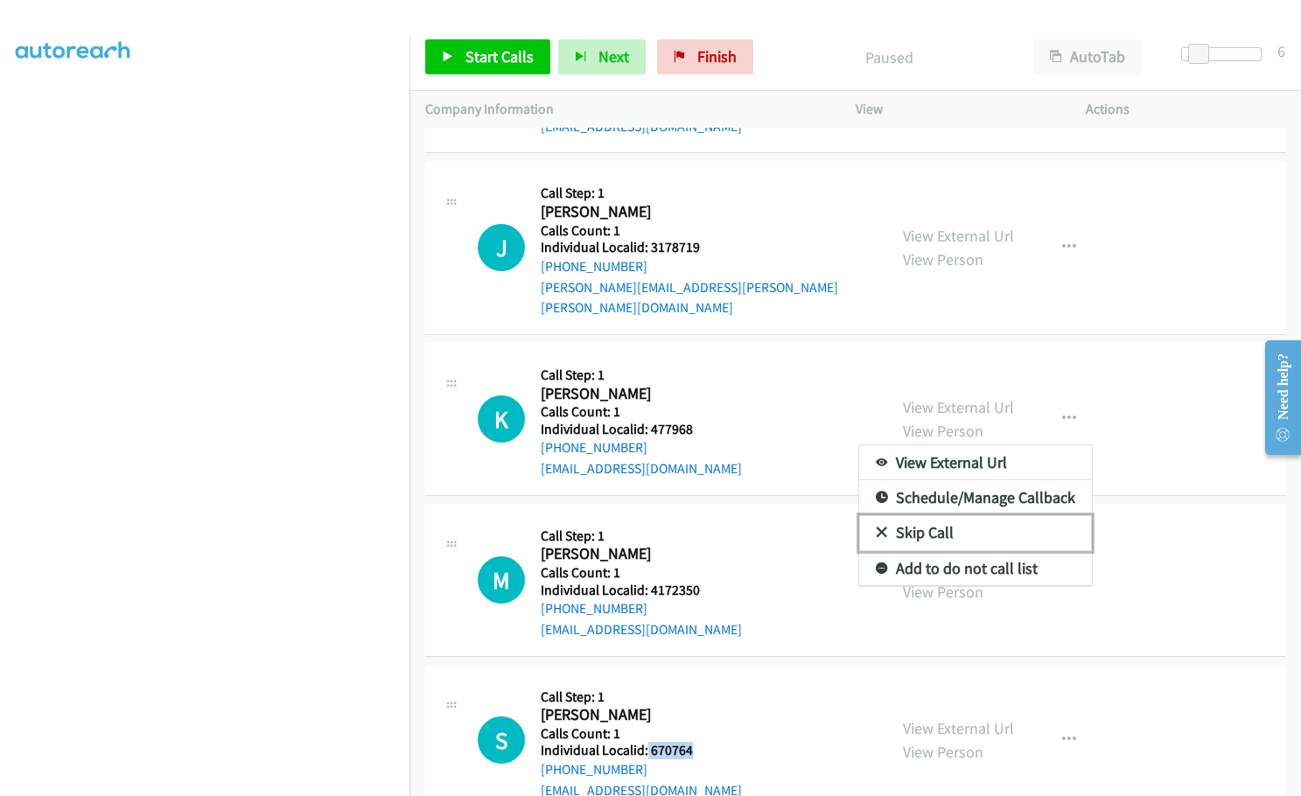
click at [878, 527] on icon at bounding box center [882, 533] width 12 height 12
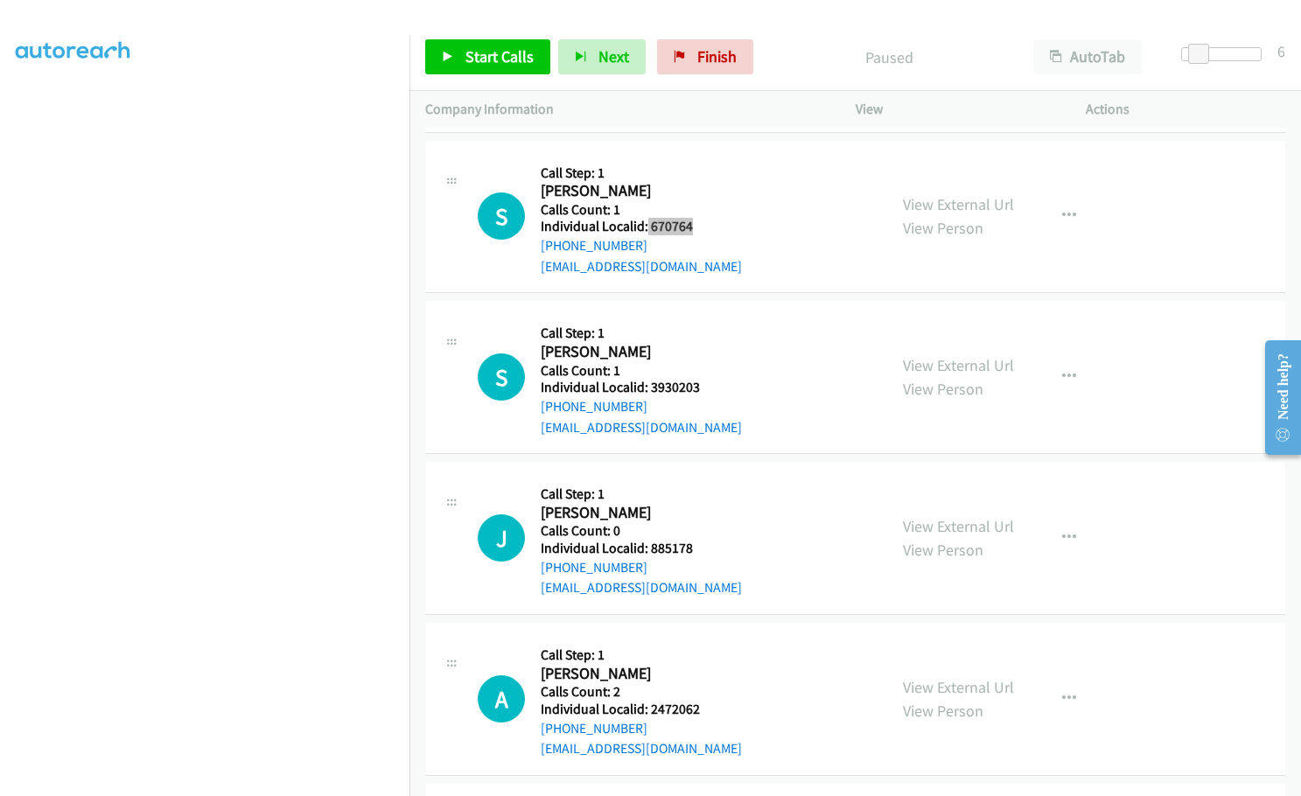
scroll to position [4914, 0]
drag, startPoint x: 650, startPoint y: 370, endPoint x: 699, endPoint y: 367, distance: 49.1
click at [699, 367] on div "S Callback Scheduled Call Step: 1 [PERSON_NAME] America/New_York Calls Count: 1…" at bounding box center [675, 376] width 394 height 121
drag, startPoint x: 693, startPoint y: 57, endPoint x: 708, endPoint y: 51, distance: 16.1
click at [697, 57] on span "Finish" at bounding box center [716, 56] width 39 height 20
